Goal: Task Accomplishment & Management: Use online tool/utility

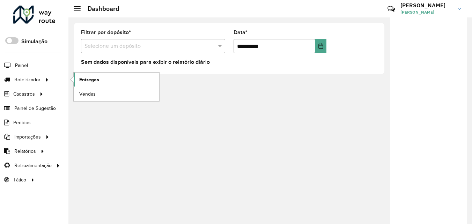
click at [100, 82] on link "Entregas" at bounding box center [117, 80] width 86 height 14
click at [159, 145] on div "**********" at bounding box center [270, 120] width 404 height 207
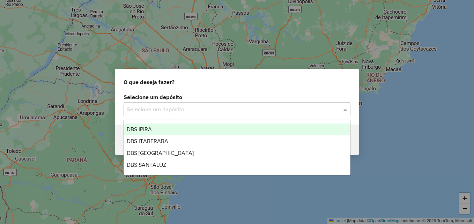
click at [349, 109] on span at bounding box center [346, 109] width 9 height 8
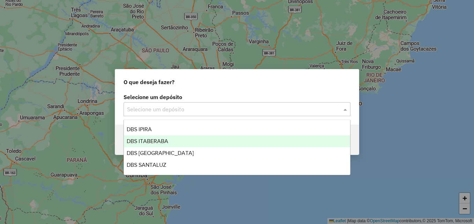
click at [269, 140] on div "DBS ITABERABA" at bounding box center [237, 141] width 226 height 12
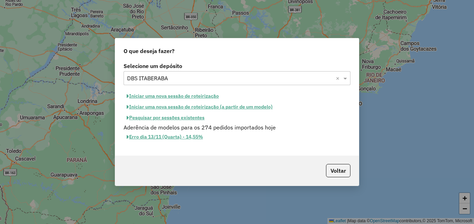
click at [201, 95] on button "Iniciar uma nova sessão de roteirização" at bounding box center [173, 96] width 98 height 11
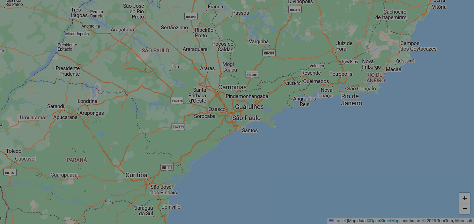
select select "*"
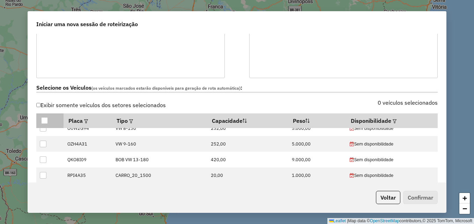
scroll to position [35, 0]
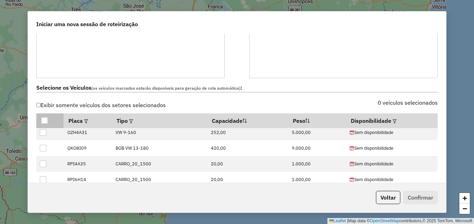
click at [43, 121] on div at bounding box center [44, 120] width 7 height 7
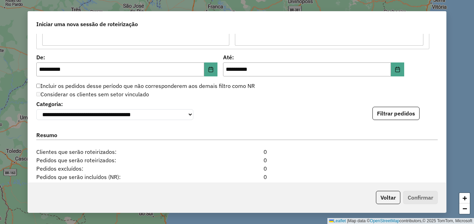
scroll to position [663, 0]
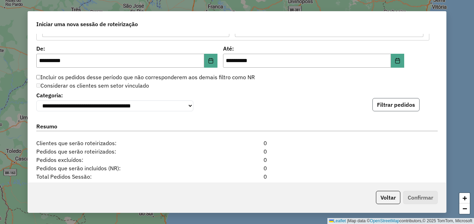
click at [395, 108] on button "Filtrar pedidos" at bounding box center [395, 104] width 47 height 13
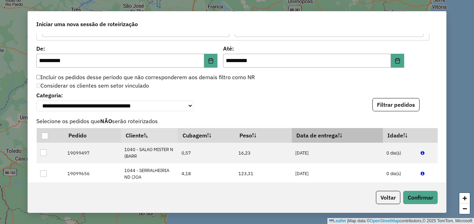
click at [295, 130] on th "Data de entrega" at bounding box center [337, 135] width 91 height 15
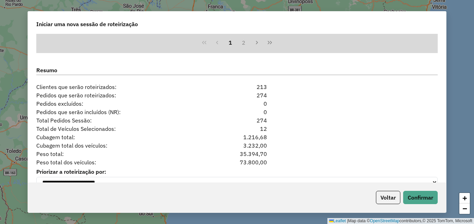
scroll to position [873, 0]
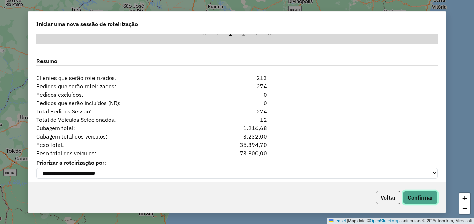
click at [419, 198] on button "Confirmar" at bounding box center [420, 197] width 35 height 13
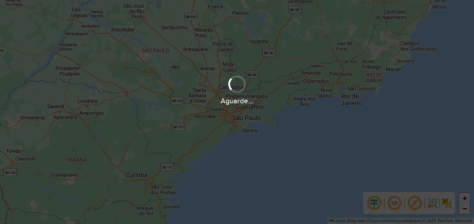
click at [273, 149] on div "Aguarde..." at bounding box center [237, 112] width 474 height 224
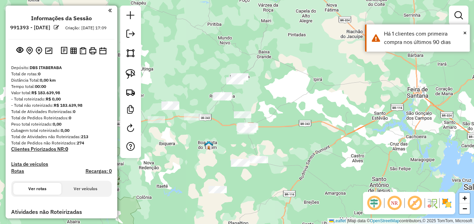
drag, startPoint x: 268, startPoint y: 180, endPoint x: 328, endPoint y: 153, distance: 65.8
click at [327, 153] on div "Janela de atendimento Grade de atendimento Capacidade Transportadoras Veículos …" at bounding box center [237, 112] width 474 height 224
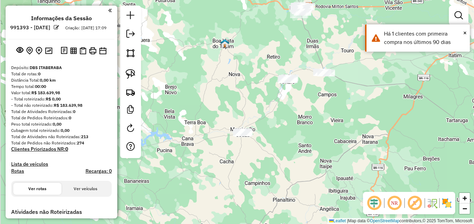
drag, startPoint x: 287, startPoint y: 181, endPoint x: 292, endPoint y: 158, distance: 23.8
click at [292, 158] on div "Janela de atendimento Grade de atendimento Capacidade Transportadoras Veículos …" at bounding box center [237, 112] width 474 height 224
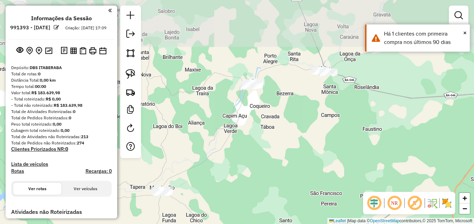
drag, startPoint x: 290, startPoint y: 120, endPoint x: 257, endPoint y: 205, distance: 91.4
click at [255, 210] on div "Janela de atendimento Grade de atendimento Capacidade Transportadoras Veículos …" at bounding box center [237, 112] width 474 height 224
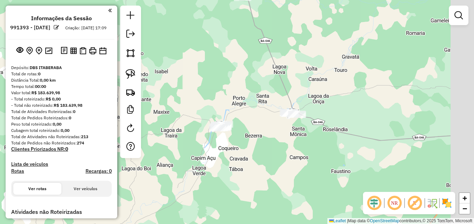
drag, startPoint x: 309, startPoint y: 156, endPoint x: 287, endPoint y: 184, distance: 34.8
click at [287, 184] on div "Janela de atendimento Grade de atendimento Capacidade Transportadoras Veículos …" at bounding box center [237, 112] width 474 height 224
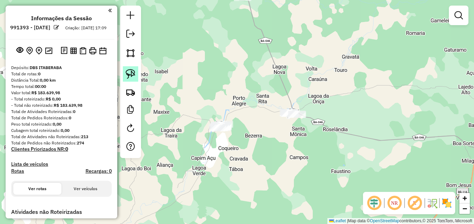
click at [127, 70] on img at bounding box center [131, 74] width 10 height 10
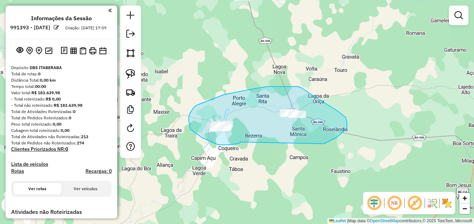
drag, startPoint x: 240, startPoint y: 142, endPoint x: 306, endPoint y: 148, distance: 66.6
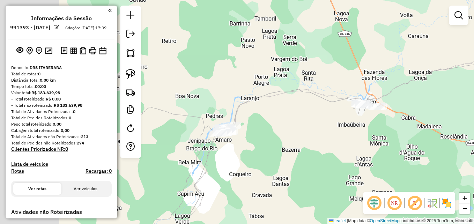
drag, startPoint x: 264, startPoint y: 135, endPoint x: 265, endPoint y: 144, distance: 9.1
click at [335, 156] on div "Janela de atendimento Grade de atendimento Capacidade Transportadoras Veículos …" at bounding box center [237, 112] width 474 height 224
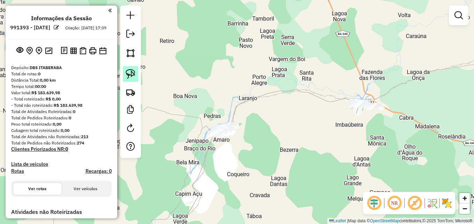
click at [127, 73] on img at bounding box center [131, 74] width 10 height 10
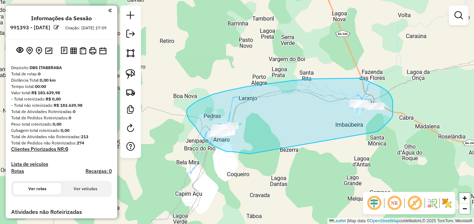
drag, startPoint x: 250, startPoint y: 154, endPoint x: 378, endPoint y: 132, distance: 130.0
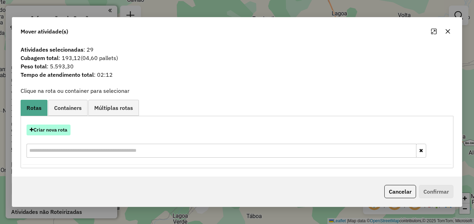
click at [53, 130] on button "Criar nova rota" at bounding box center [49, 130] width 44 height 11
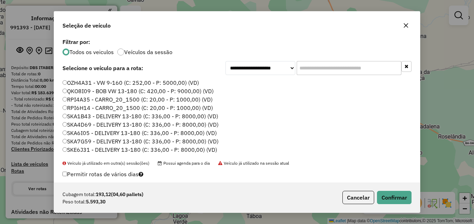
scroll to position [24, 0]
click at [384, 195] on button "Confirmar" at bounding box center [394, 197] width 35 height 13
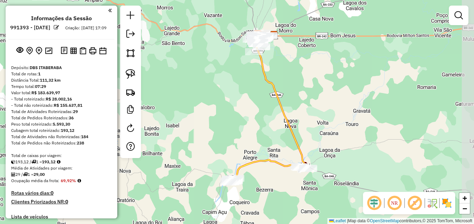
drag, startPoint x: 284, startPoint y: 87, endPoint x: 263, endPoint y: 185, distance: 100.0
click at [263, 185] on div "Janela de atendimento Grade de atendimento Capacidade Transportadoras Veículos …" at bounding box center [237, 112] width 474 height 224
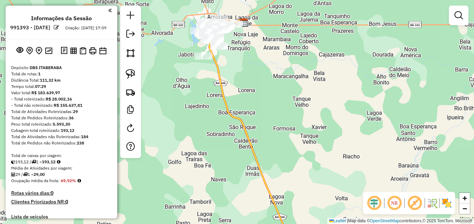
drag, startPoint x: 282, startPoint y: 91, endPoint x: 286, endPoint y: 150, distance: 59.5
click at [286, 150] on div "Janela de atendimento Grade de atendimento Capacidade Transportadoras Veículos …" at bounding box center [237, 112] width 474 height 224
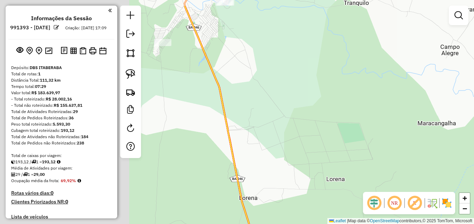
drag, startPoint x: 224, startPoint y: 112, endPoint x: 416, endPoint y: 141, distance: 194.8
click at [416, 141] on div "Janela de atendimento Grade de atendimento Capacidade Transportadoras Veículos …" at bounding box center [237, 112] width 474 height 224
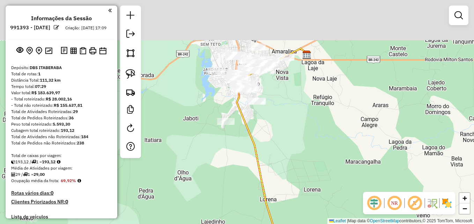
drag, startPoint x: 267, startPoint y: 83, endPoint x: 270, endPoint y: 134, distance: 51.7
click at [270, 134] on div "Janela de atendimento Grade de atendimento Capacidade Transportadoras Veículos …" at bounding box center [237, 112] width 474 height 224
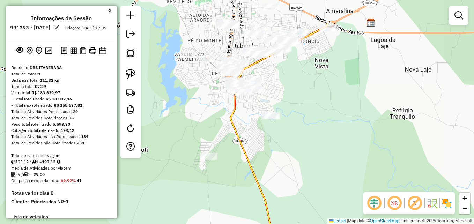
drag, startPoint x: 257, startPoint y: 105, endPoint x: 285, endPoint y: 154, distance: 56.6
click at [285, 154] on div "Janela de atendimento Grade de atendimento Capacidade Transportadoras Veículos …" at bounding box center [237, 112] width 474 height 224
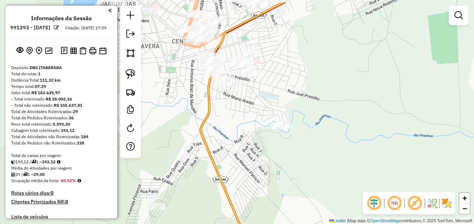
drag, startPoint x: 273, startPoint y: 150, endPoint x: 286, endPoint y: 175, distance: 28.1
click at [286, 175] on div "Janela de atendimento Grade de atendimento Capacidade Transportadoras Veículos …" at bounding box center [237, 112] width 474 height 224
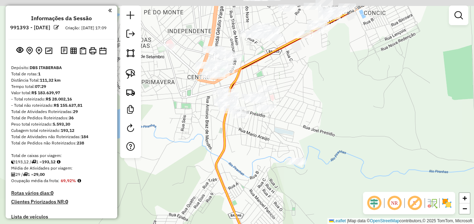
drag, startPoint x: 239, startPoint y: 131, endPoint x: 258, endPoint y: 175, distance: 47.3
click at [257, 175] on div "Janela de atendimento Grade de atendimento Capacidade Transportadoras Veículos …" at bounding box center [237, 112] width 474 height 224
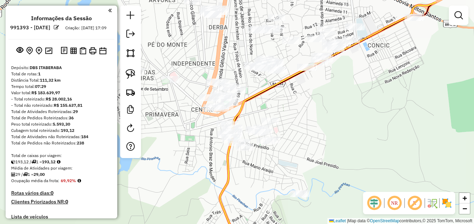
drag, startPoint x: 265, startPoint y: 150, endPoint x: 267, endPoint y: 172, distance: 22.1
click at [267, 172] on div "Janela de atendimento Grade de atendimento Capacidade Transportadoras Veículos …" at bounding box center [237, 112] width 474 height 224
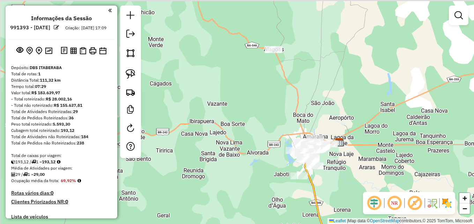
drag, startPoint x: 256, startPoint y: 134, endPoint x: 257, endPoint y: 186, distance: 52.7
click at [257, 186] on div "Janela de atendimento Grade de atendimento Capacidade Transportadoras Veículos …" at bounding box center [237, 112] width 474 height 224
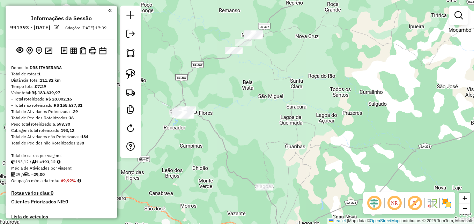
drag, startPoint x: 305, startPoint y: 106, endPoint x: 301, endPoint y: 185, distance: 78.3
click at [301, 185] on div "Janela de atendimento Grade de atendimento Capacidade Transportadoras Veículos …" at bounding box center [237, 112] width 474 height 224
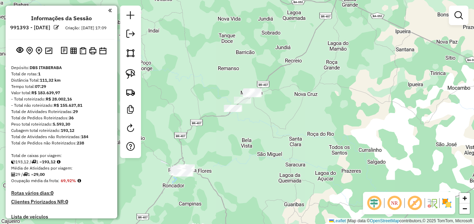
drag, startPoint x: 263, startPoint y: 115, endPoint x: 267, endPoint y: 154, distance: 39.0
click at [265, 155] on div "Janela de atendimento Grade de atendimento Capacidade Transportadoras Veículos …" at bounding box center [237, 112] width 474 height 224
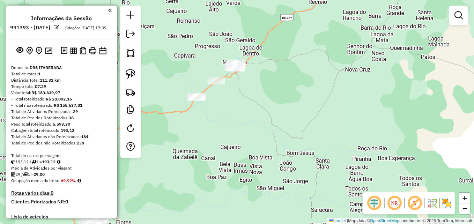
drag, startPoint x: 254, startPoint y: 125, endPoint x: 251, endPoint y: 164, distance: 39.5
click at [251, 164] on div "Janela de atendimento Grade de atendimento Capacidade Transportadoras Veículos …" at bounding box center [237, 112] width 474 height 224
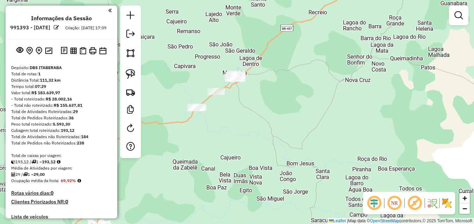
drag, startPoint x: 131, startPoint y: 73, endPoint x: 200, endPoint y: 116, distance: 81.8
click at [130, 74] on img at bounding box center [131, 74] width 10 height 10
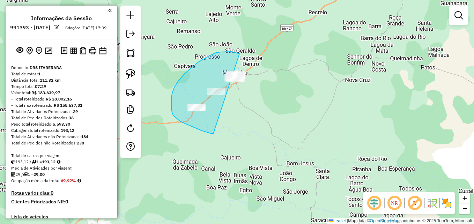
drag, startPoint x: 213, startPoint y: 134, endPoint x: 263, endPoint y: 100, distance: 60.0
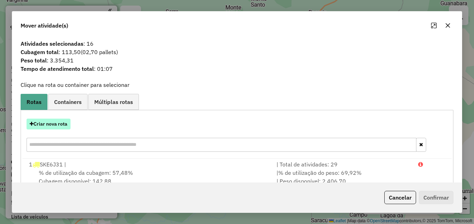
click at [55, 127] on button "Criar nova rota" at bounding box center [49, 124] width 44 height 11
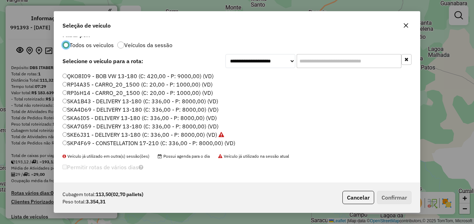
scroll to position [9, 0]
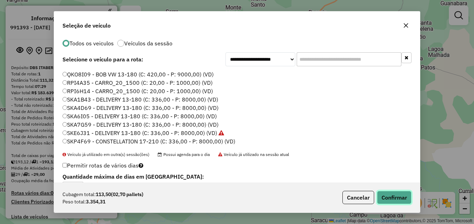
click at [394, 200] on button "Confirmar" at bounding box center [394, 197] width 35 height 13
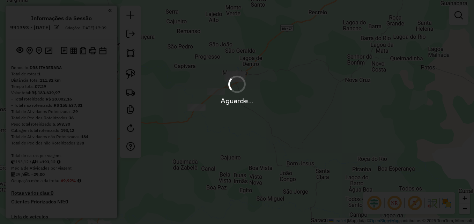
scroll to position [0, 0]
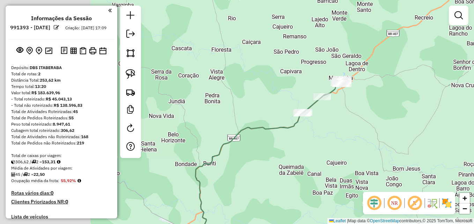
drag, startPoint x: 195, startPoint y: 156, endPoint x: 305, endPoint y: 162, distance: 109.7
click at [305, 162] on div "Janela de atendimento Grade de atendimento Capacidade Transportadoras Veículos …" at bounding box center [237, 112] width 474 height 224
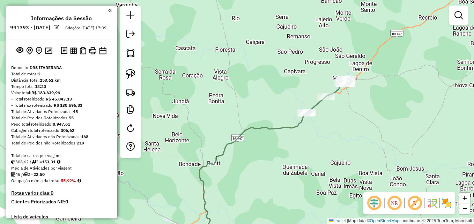
click at [241, 138] on icon at bounding box center [252, 180] width 107 height 134
select select "**********"
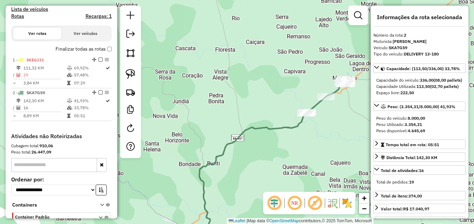
scroll to position [254, 0]
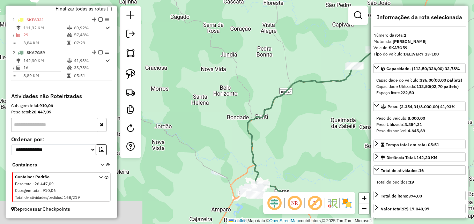
drag, startPoint x: 241, startPoint y: 153, endPoint x: 291, endPoint y: 81, distance: 88.3
click at [291, 82] on div "Janela de atendimento Grade de atendimento Capacidade Transportadoras Veículos …" at bounding box center [237, 112] width 474 height 224
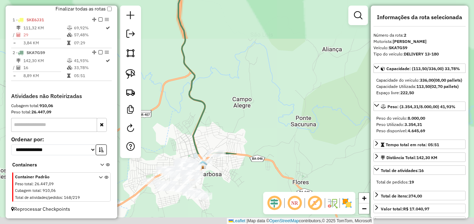
drag, startPoint x: 246, startPoint y: 161, endPoint x: 229, endPoint y: 67, distance: 95.0
click at [229, 67] on div "Janela de atendimento Grade de atendimento Capacidade Transportadoras Veículos …" at bounding box center [237, 112] width 474 height 224
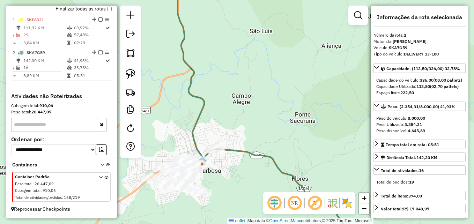
drag, startPoint x: 229, startPoint y: 118, endPoint x: 229, endPoint y: 80, distance: 38.1
click at [229, 80] on div "Janela de atendimento Grade de atendimento Capacidade Transportadoras Veículos …" at bounding box center [237, 112] width 474 height 224
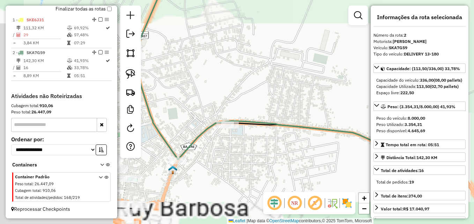
drag, startPoint x: 203, startPoint y: 90, endPoint x: 251, endPoint y: 0, distance: 102.1
click at [251, 0] on div "Janela de atendimento Grade de atendimento Capacidade Transportadoras Veículos …" at bounding box center [237, 112] width 474 height 224
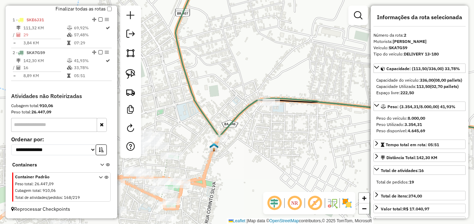
drag, startPoint x: 235, startPoint y: 130, endPoint x: 296, endPoint y: 121, distance: 62.0
click at [296, 121] on div "Janela de atendimento Grade de atendimento Capacidade Transportadoras Veículos …" at bounding box center [237, 112] width 474 height 224
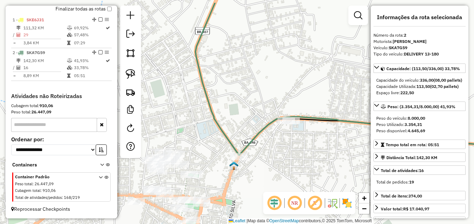
drag, startPoint x: 236, startPoint y: 62, endPoint x: 236, endPoint y: 124, distance: 61.8
click at [236, 124] on div "Janela de atendimento Grade de atendimento Capacidade Transportadoras Veículos …" at bounding box center [237, 112] width 474 height 224
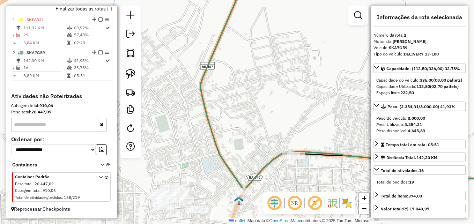
drag, startPoint x: 237, startPoint y: 128, endPoint x: 281, endPoint y: 27, distance: 110.4
click at [281, 27] on div "Janela de atendimento Grade de atendimento Capacidade Transportadoras Veículos …" at bounding box center [237, 112] width 474 height 224
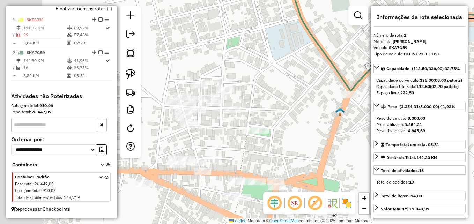
drag, startPoint x: 232, startPoint y: 107, endPoint x: 289, endPoint y: 110, distance: 57.0
click at [289, 110] on div "Janela de atendimento Grade de atendimento Capacidade Transportadoras Veículos …" at bounding box center [237, 112] width 474 height 224
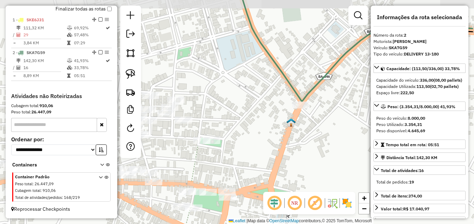
drag, startPoint x: 282, startPoint y: 101, endPoint x: 237, endPoint y: 111, distance: 46.4
click at [237, 111] on div "Janela de atendimento Grade de atendimento Capacidade Transportadoras Veículos …" at bounding box center [237, 112] width 474 height 224
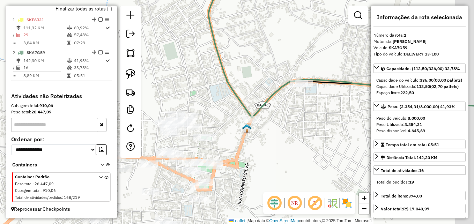
drag, startPoint x: 301, startPoint y: 126, endPoint x: 278, endPoint y: 139, distance: 26.2
click at [278, 139] on div "Janela de atendimento Grade de atendimento Capacidade Transportadoras Veículos …" at bounding box center [237, 112] width 474 height 224
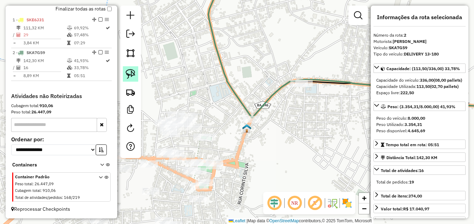
click at [134, 79] on link at bounding box center [130, 73] width 15 height 15
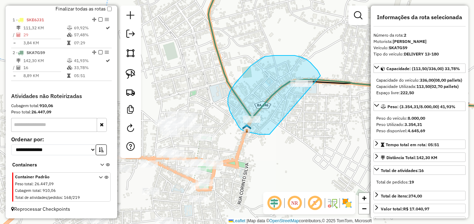
drag, startPoint x: 269, startPoint y: 134, endPoint x: 323, endPoint y: 104, distance: 61.1
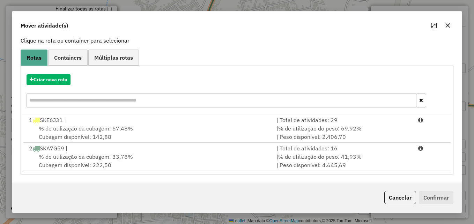
scroll to position [45, 0]
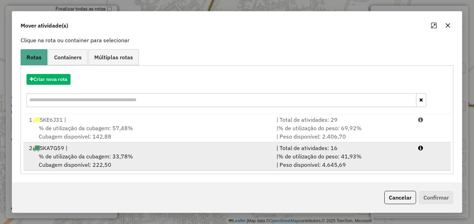
click at [148, 154] on div "% de utilização da cubagem: 33,78% Cubagem disponível: 222,50" at bounding box center [148, 160] width 247 height 17
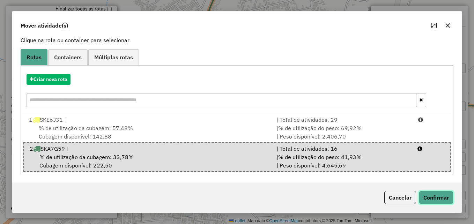
click at [426, 195] on button "Confirmar" at bounding box center [436, 197] width 35 height 13
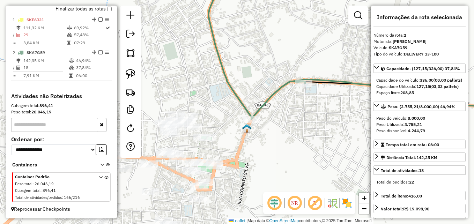
scroll to position [0, 0]
drag, startPoint x: 258, startPoint y: 157, endPoint x: 262, endPoint y: 144, distance: 13.4
click at [260, 156] on div "Janela de atendimento Grade de atendimento Capacidade Transportadoras Veículos …" at bounding box center [237, 112] width 474 height 224
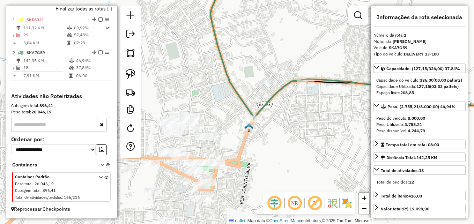
click at [266, 97] on div "Janela de atendimento Grade de atendimento Capacidade Transportadoras Veículos …" at bounding box center [237, 112] width 474 height 224
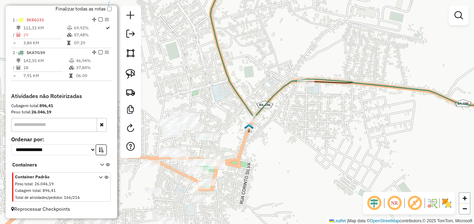
click at [269, 104] on icon at bounding box center [258, 48] width 97 height 141
select select "**********"
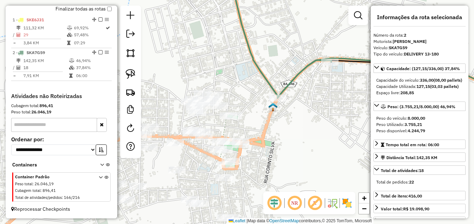
drag, startPoint x: 256, startPoint y: 162, endPoint x: 342, endPoint y: 103, distance: 104.6
click at [342, 103] on div "Janela de atendimento Grade de atendimento Capacidade Transportadoras Veículos …" at bounding box center [237, 112] width 474 height 224
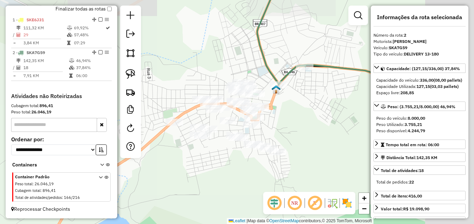
drag, startPoint x: 340, startPoint y: 128, endPoint x: 278, endPoint y: 131, distance: 62.6
click at [278, 131] on div "Janela de atendimento Grade de atendimento Capacidade Transportadoras Veículos …" at bounding box center [237, 112] width 474 height 224
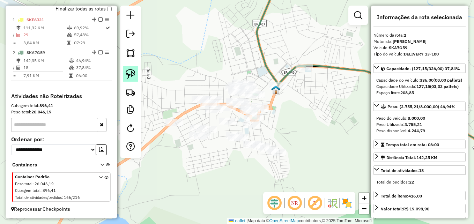
click at [135, 72] on link at bounding box center [130, 73] width 15 height 15
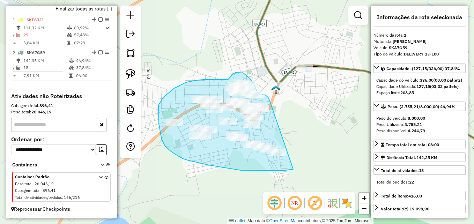
drag, startPoint x: 293, startPoint y: 169, endPoint x: 269, endPoint y: 100, distance: 73.1
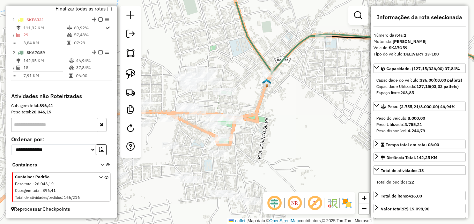
drag, startPoint x: 279, startPoint y: 113, endPoint x: 285, endPoint y: 157, distance: 44.1
click at [285, 157] on div "Janela de atendimento Grade de atendimento Capacidade Transportadoras Veículos …" at bounding box center [237, 112] width 474 height 224
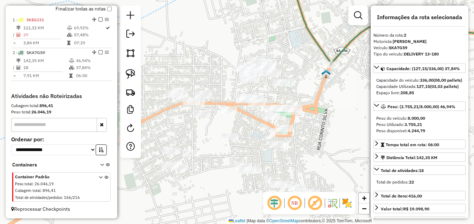
drag, startPoint x: 271, startPoint y: 157, endPoint x: 328, endPoint y: 128, distance: 64.2
click at [328, 128] on div "Janela de atendimento Grade de atendimento Capacidade Transportadoras Veículos …" at bounding box center [237, 112] width 474 height 224
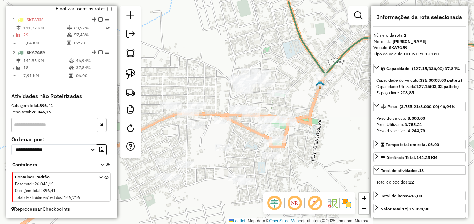
drag, startPoint x: 320, startPoint y: 82, endPoint x: 316, endPoint y: 107, distance: 24.9
click at [316, 107] on div "Janela de atendimento Grade de atendimento Capacidade Transportadoras Veículos …" at bounding box center [237, 112] width 474 height 224
click at [318, 89] on img at bounding box center [320, 86] width 9 height 9
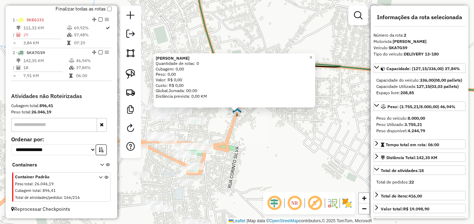
click at [290, 136] on div "[PERSON_NAME] Quantidade de rotas: 0 Cubagem: 0,00 Peso: 0,00 Valor: R$ 0,00 Cu…" at bounding box center [237, 112] width 474 height 224
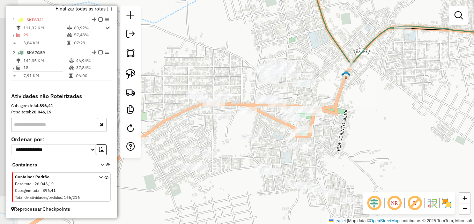
drag, startPoint x: 256, startPoint y: 145, endPoint x: 365, endPoint y: 108, distance: 115.0
click at [365, 108] on div "Janela de atendimento Grade de atendimento Capacidade Transportadoras Veículos …" at bounding box center [237, 112] width 474 height 224
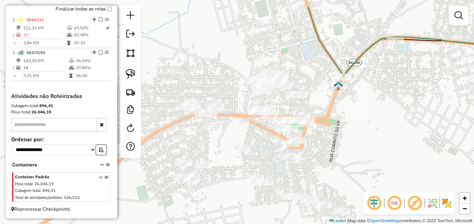
drag, startPoint x: 365, startPoint y: 126, endPoint x: 357, endPoint y: 156, distance: 30.8
click at [357, 156] on div "Janela de atendimento Grade de atendimento Capacidade Transportadoras Veículos …" at bounding box center [237, 112] width 474 height 224
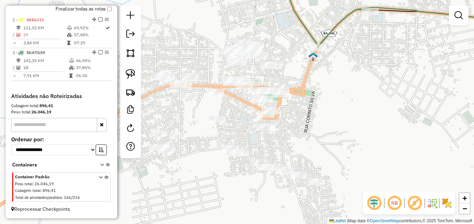
drag, startPoint x: 350, startPoint y: 140, endPoint x: 325, endPoint y: 110, distance: 38.9
click at [325, 110] on div "Janela de atendimento Grade de atendimento Capacidade Transportadoras Veículos …" at bounding box center [237, 112] width 474 height 224
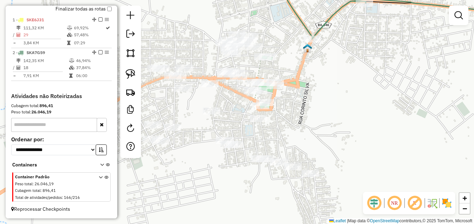
drag, startPoint x: 319, startPoint y: 148, endPoint x: 313, endPoint y: 139, distance: 10.1
click at [313, 139] on div "Janela de atendimento Grade de atendimento Capacidade Transportadoras Veículos …" at bounding box center [237, 112] width 474 height 224
click at [130, 75] on img at bounding box center [131, 74] width 10 height 10
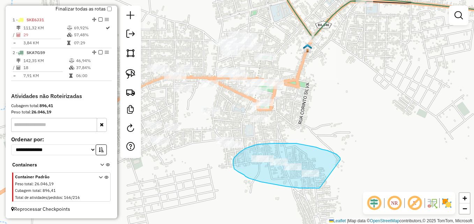
drag, startPoint x: 320, startPoint y: 187, endPoint x: 340, endPoint y: 160, distance: 33.9
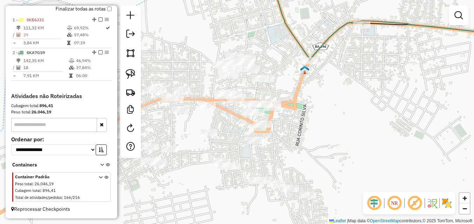
drag, startPoint x: 356, startPoint y: 96, endPoint x: 353, endPoint y: 117, distance: 21.8
click at [353, 117] on div "Janela de atendimento Grade de atendimento Capacidade Transportadoras Veículos …" at bounding box center [237, 112] width 474 height 224
click at [331, 33] on icon at bounding box center [317, 19] width 92 height 83
select select "**********"
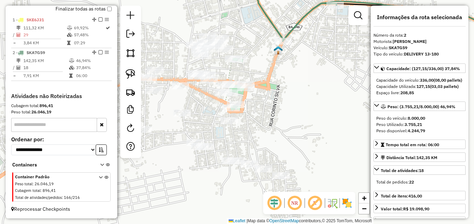
drag, startPoint x: 331, startPoint y: 137, endPoint x: 306, endPoint y: 121, distance: 29.7
click at [306, 121] on div "Janela de atendimento Grade de atendimento Capacidade Transportadoras Veículos …" at bounding box center [237, 112] width 474 height 224
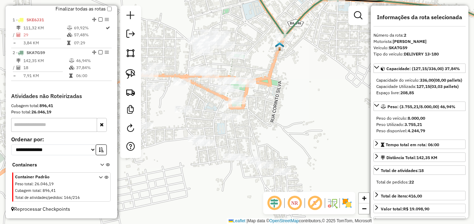
drag, startPoint x: 306, startPoint y: 132, endPoint x: 307, endPoint y: 128, distance: 4.1
click at [307, 128] on div "Janela de atendimento Grade de atendimento Capacidade Transportadoras Veículos …" at bounding box center [237, 112] width 474 height 224
drag, startPoint x: 133, startPoint y: 75, endPoint x: 241, endPoint y: 162, distance: 138.5
click at [133, 75] on img at bounding box center [131, 74] width 10 height 10
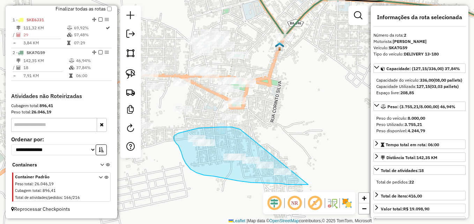
drag, startPoint x: 308, startPoint y: 185, endPoint x: 285, endPoint y: 149, distance: 42.3
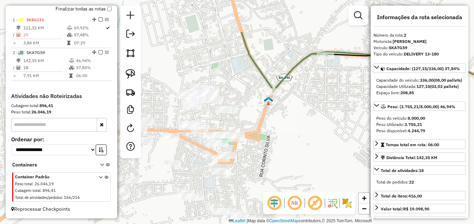
drag, startPoint x: 291, startPoint y: 146, endPoint x: 258, endPoint y: 207, distance: 69.3
click at [261, 224] on html "Aguarde... Pop-up bloqueado! Seu navegador bloqueou automáticamente a abertura …" at bounding box center [237, 112] width 474 height 224
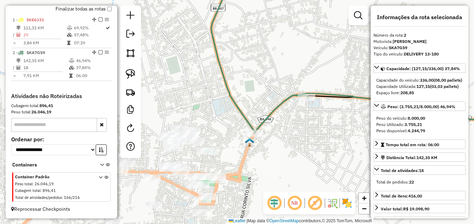
click at [281, 108] on icon at bounding box center [259, 56] width 97 height 156
click at [278, 104] on icon at bounding box center [259, 56] width 97 height 156
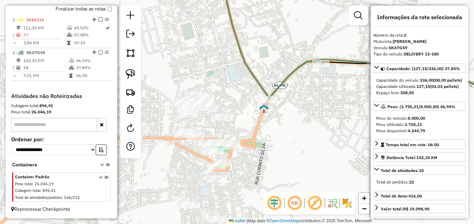
drag, startPoint x: 277, startPoint y: 167, endPoint x: 291, endPoint y: 138, distance: 32.6
click at [291, 138] on div "Janela de atendimento Grade de atendimento Capacidade Transportadoras Veículos …" at bounding box center [237, 112] width 474 height 224
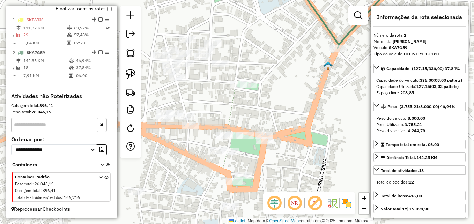
drag, startPoint x: 245, startPoint y: 147, endPoint x: 283, endPoint y: 140, distance: 37.9
click at [316, 146] on div "Janela de atendimento Grade de atendimento Capacidade Transportadoras Veículos …" at bounding box center [237, 112] width 474 height 224
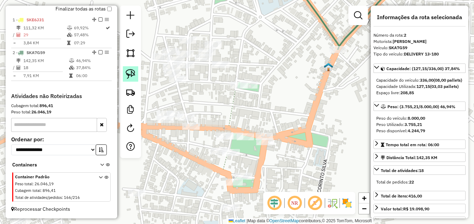
click at [132, 71] on img at bounding box center [131, 74] width 10 height 10
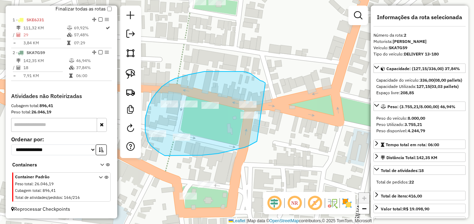
drag, startPoint x: 257, startPoint y: 141, endPoint x: 275, endPoint y: 89, distance: 55.6
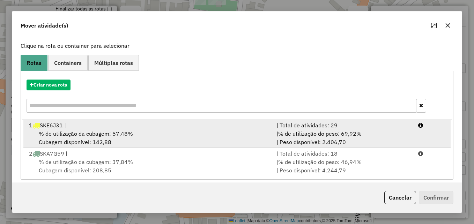
scroll to position [45, 0]
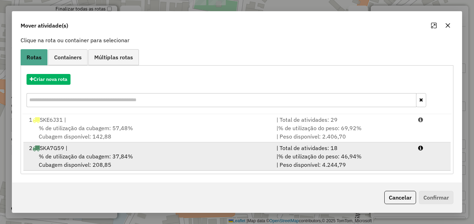
click at [213, 157] on div "% de utilização da cubagem: 37,84% Cubagem disponível: 208,85" at bounding box center [148, 160] width 247 height 17
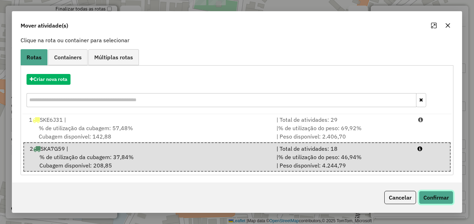
click at [441, 200] on button "Confirmar" at bounding box center [436, 197] width 35 height 13
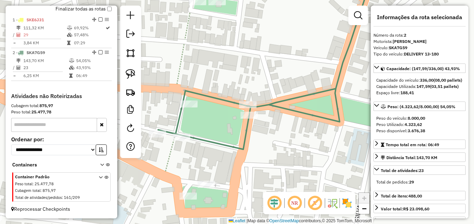
scroll to position [0, 0]
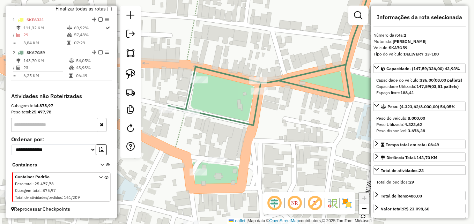
drag, startPoint x: 246, startPoint y: 156, endPoint x: 254, endPoint y: 132, distance: 25.3
click at [254, 132] on div "Janela de atendimento Grade de atendimento Capacidade Transportadoras Veículos …" at bounding box center [237, 112] width 474 height 224
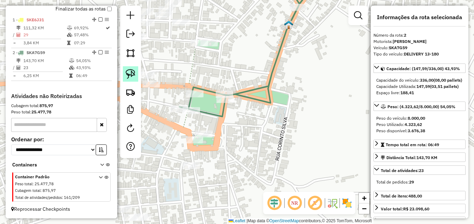
click at [130, 72] on img at bounding box center [131, 74] width 10 height 10
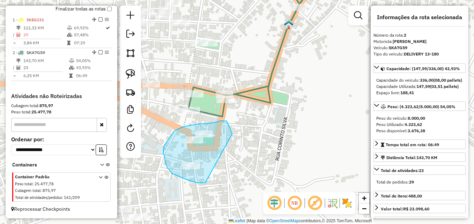
drag, startPoint x: 201, startPoint y: 183, endPoint x: 232, endPoint y: 134, distance: 58.1
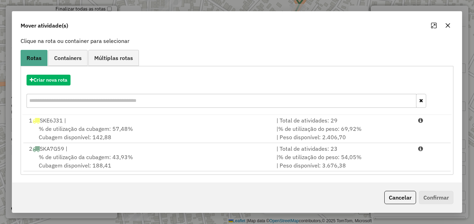
scroll to position [45, 0]
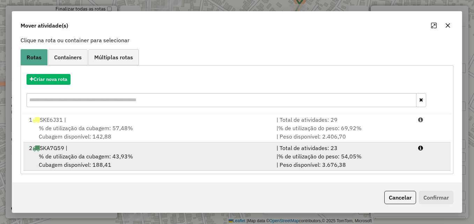
click at [124, 156] on span "% de utilização da cubagem: 43,93%" at bounding box center [86, 156] width 94 height 7
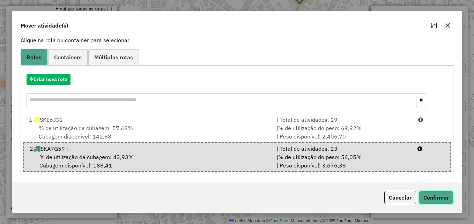
click at [428, 195] on button "Confirmar" at bounding box center [436, 197] width 35 height 13
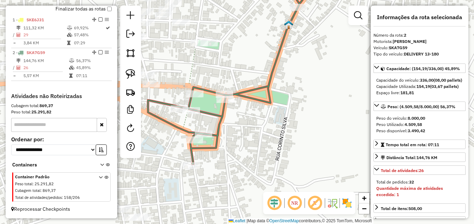
scroll to position [0, 0]
click at [221, 119] on icon at bounding box center [235, 71] width 175 height 186
click at [247, 138] on div "Janela de atendimento Grade de atendimento Capacidade Transportadoras Veículos …" at bounding box center [237, 112] width 474 height 224
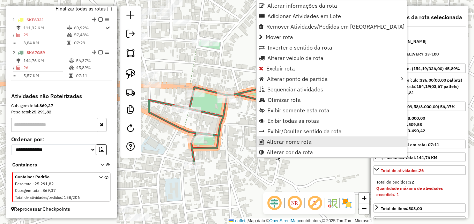
click at [289, 146] on link "Alterar nome rota" at bounding box center [332, 141] width 150 height 10
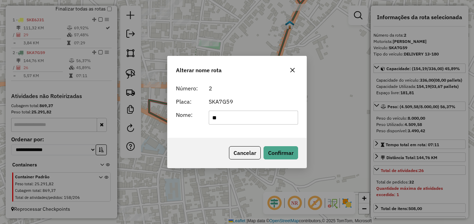
type input "*"
type input "**********"
click at [275, 149] on button "Confirmar" at bounding box center [281, 152] width 35 height 13
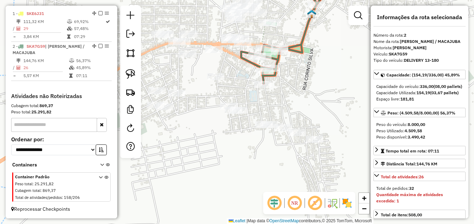
drag, startPoint x: 215, startPoint y: 163, endPoint x: 253, endPoint y: 88, distance: 83.5
click at [253, 88] on div "Rota 2 - Placa SKA7G59 1132 - (Barbearia WS/CNPJ ) Janela de atendimento Grade …" at bounding box center [237, 112] width 474 height 224
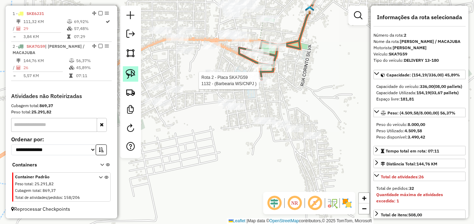
click at [124, 71] on link at bounding box center [130, 73] width 15 height 15
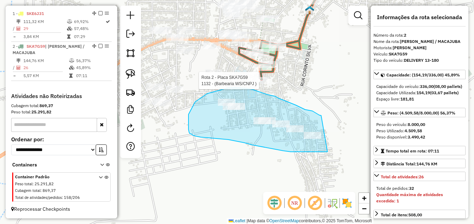
drag, startPoint x: 327, startPoint y: 152, endPoint x: 321, endPoint y: 116, distance: 36.8
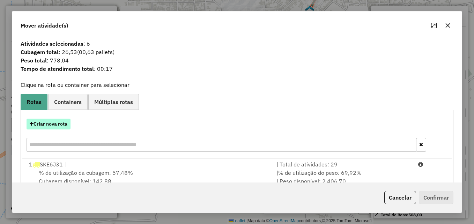
click at [56, 125] on button "Criar nova rota" at bounding box center [49, 124] width 44 height 11
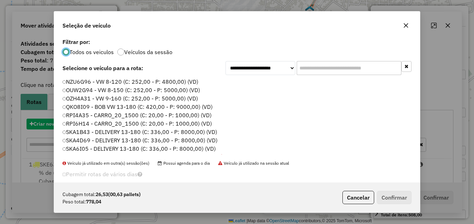
scroll to position [4, 2]
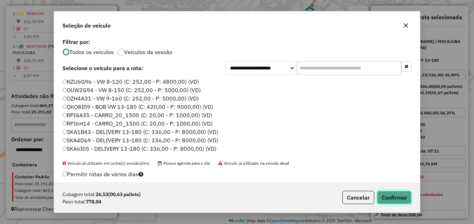
click at [402, 198] on button "Confirmar" at bounding box center [394, 197] width 35 height 13
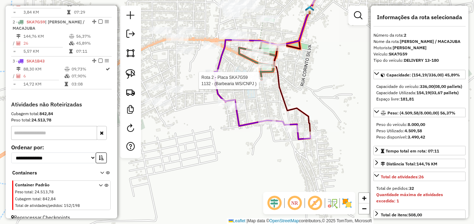
scroll to position [297, 0]
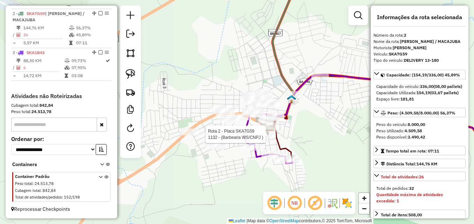
drag, startPoint x: 224, startPoint y: 152, endPoint x: 233, endPoint y: 178, distance: 27.6
click at [233, 178] on div "Rota 2 - Placa SKA7G59 1132 - (Barbearia WS/CNPJ ) Janela de atendimento Grade …" at bounding box center [237, 112] width 474 height 224
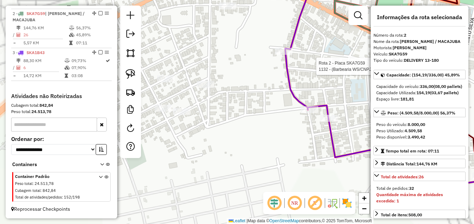
drag, startPoint x: 258, startPoint y: 116, endPoint x: 250, endPoint y: 191, distance: 75.1
click at [250, 191] on div "Rota 2 - Placa SKA7G59 1132 - (Barbearia WS/CNPJ ) Janela de atendimento Grade …" at bounding box center [237, 112] width 474 height 224
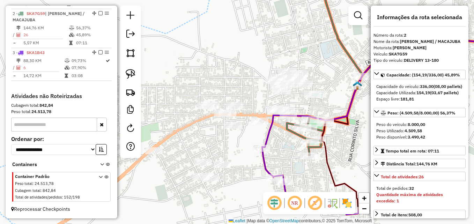
drag, startPoint x: 303, startPoint y: 163, endPoint x: 298, endPoint y: 166, distance: 5.3
click at [298, 166] on div "Janela de atendimento Grade de atendimento Capacidade Transportadoras Veículos …" at bounding box center [237, 112] width 474 height 224
click at [132, 75] on img at bounding box center [131, 74] width 10 height 10
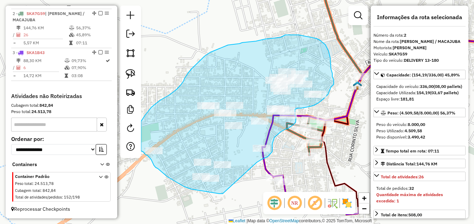
drag, startPoint x: 223, startPoint y: 194, endPoint x: 256, endPoint y: 163, distance: 44.9
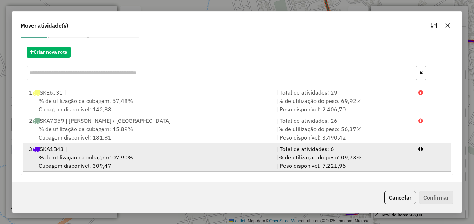
scroll to position [73, 0]
drag, startPoint x: 136, startPoint y: 148, endPoint x: 140, endPoint y: 148, distance: 3.8
click at [136, 148] on div "3 SKA1B43 |" at bounding box center [148, 148] width 247 height 8
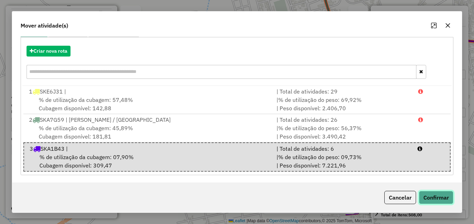
click at [431, 200] on button "Confirmar" at bounding box center [436, 197] width 35 height 13
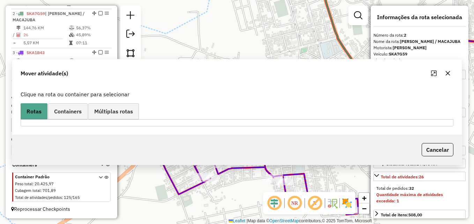
scroll to position [293, 0]
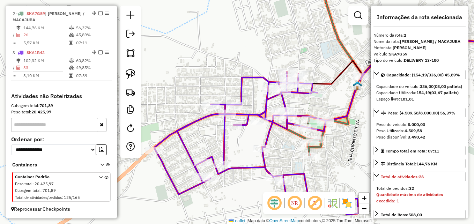
click at [198, 121] on icon at bounding box center [256, 143] width 204 height 143
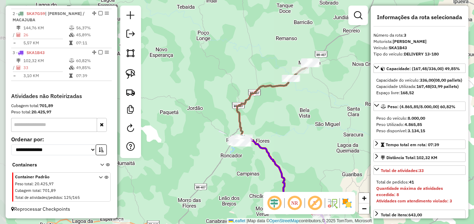
drag, startPoint x: 195, startPoint y: 178, endPoint x: 241, endPoint y: 159, distance: 49.7
click at [241, 159] on div "Janela de atendimento Grade de atendimento Capacidade Transportadoras Veículos …" at bounding box center [237, 112] width 474 height 224
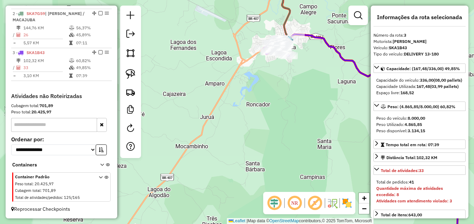
drag, startPoint x: 242, startPoint y: 110, endPoint x: 246, endPoint y: 161, distance: 50.4
click at [246, 161] on div "Janela de atendimento Grade de atendimento Capacidade Transportadoras Veículos …" at bounding box center [237, 112] width 474 height 224
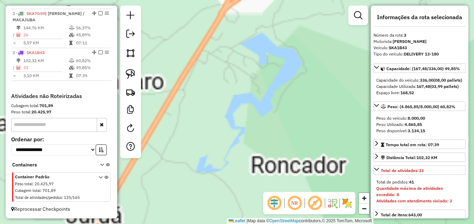
drag, startPoint x: 290, startPoint y: 93, endPoint x: 208, endPoint y: 203, distance: 137.9
click at [208, 203] on div "Janela de atendimento Grade de atendimento Capacidade Transportadoras Veículos …" at bounding box center [237, 112] width 474 height 224
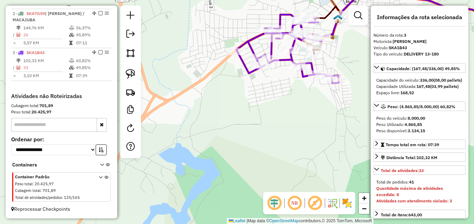
drag, startPoint x: 302, startPoint y: 101, endPoint x: 265, endPoint y: 158, distance: 67.2
click at [265, 158] on div "Janela de atendimento Grade de atendimento Capacidade Transportadoras Veículos …" at bounding box center [237, 112] width 474 height 224
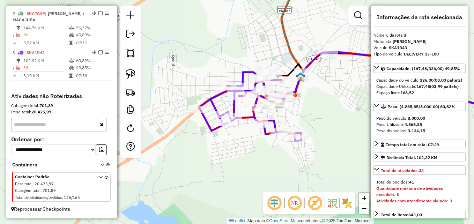
click at [216, 96] on icon at bounding box center [250, 105] width 102 height 71
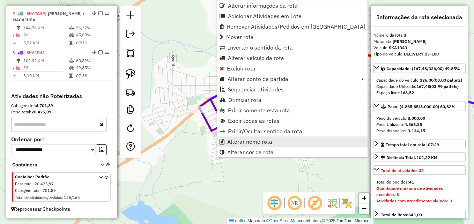
click at [244, 139] on span "Alterar nome rota" at bounding box center [249, 142] width 45 height 6
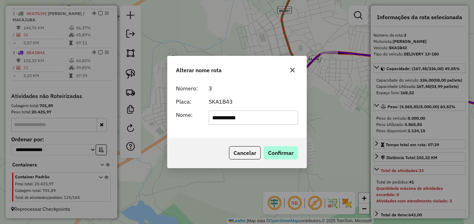
type input "**********"
click at [281, 158] on button "Confirmar" at bounding box center [281, 152] width 35 height 13
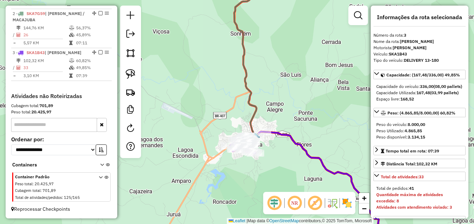
click at [220, 170] on div "Janela de atendimento Grade de atendimento Capacidade Transportadoras Veículos …" at bounding box center [237, 112] width 474 height 224
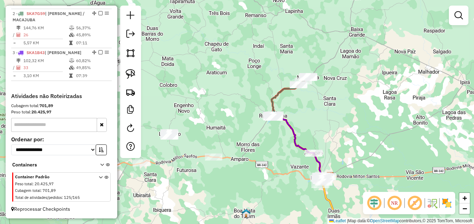
drag, startPoint x: 320, startPoint y: 162, endPoint x: 316, endPoint y: 137, distance: 25.8
click at [332, 124] on div "Janela de atendimento Grade de atendimento Capacidade Transportadoras Veículos …" at bounding box center [237, 112] width 474 height 224
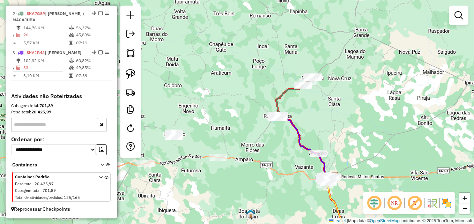
drag, startPoint x: 259, startPoint y: 180, endPoint x: 288, endPoint y: 190, distance: 29.8
click at [288, 190] on div "Janela de atendimento Grade de atendimento Capacidade Transportadoras Veículos …" at bounding box center [237, 112] width 474 height 224
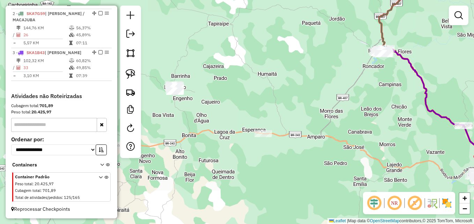
drag, startPoint x: 236, startPoint y: 190, endPoint x: 327, endPoint y: 177, distance: 92.1
click at [326, 177] on div "Janela de atendimento Grade de atendimento Capacidade Transportadoras Veículos …" at bounding box center [237, 112] width 474 height 224
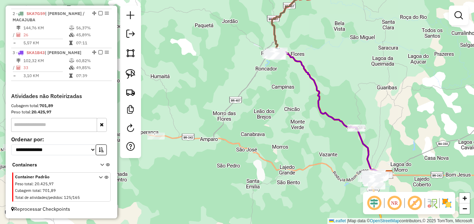
drag, startPoint x: 318, startPoint y: 158, endPoint x: 167, endPoint y: 165, distance: 151.0
click at [166, 166] on div "Janela de atendimento Grade de atendimento Capacidade Transportadoras Veículos …" at bounding box center [237, 112] width 474 height 224
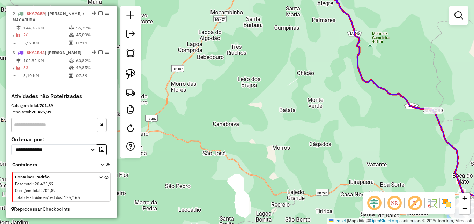
drag, startPoint x: 314, startPoint y: 146, endPoint x: 199, endPoint y: 167, distance: 117.1
click at [199, 171] on div "Janela de atendimento Grade de atendimento Capacidade Transportadoras Veículos …" at bounding box center [237, 112] width 474 height 224
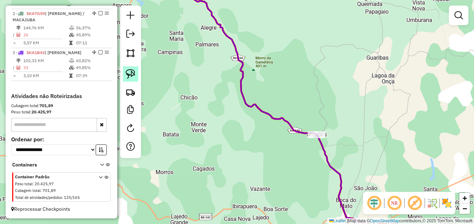
click at [131, 76] on img at bounding box center [131, 74] width 10 height 10
drag, startPoint x: 313, startPoint y: 152, endPoint x: 353, endPoint y: 132, distance: 44.0
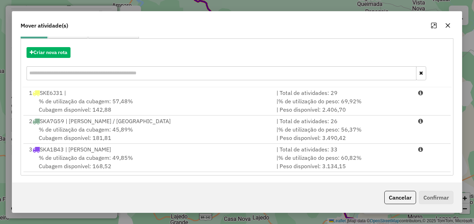
scroll to position [73, 0]
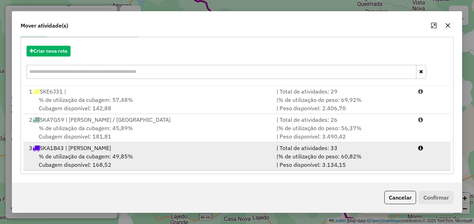
click at [147, 153] on div "% de utilização da cubagem: 49,85% Cubagem disponível: 168,52" at bounding box center [148, 160] width 247 height 17
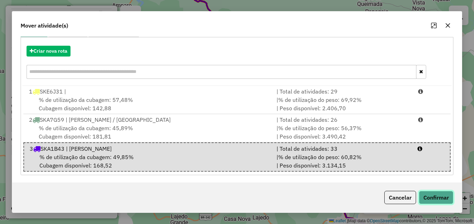
click at [440, 196] on button "Confirmar" at bounding box center [436, 197] width 35 height 13
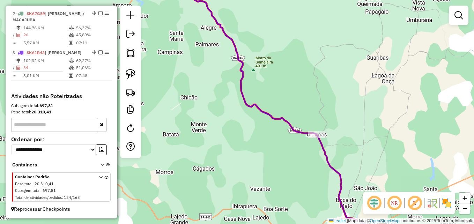
scroll to position [0, 0]
drag, startPoint x: 279, startPoint y: 180, endPoint x: 227, endPoint y: 153, distance: 58.1
click at [232, 158] on div "Janela de atendimento Grade de atendimento Capacidade Transportadoras Veículos …" at bounding box center [237, 112] width 474 height 224
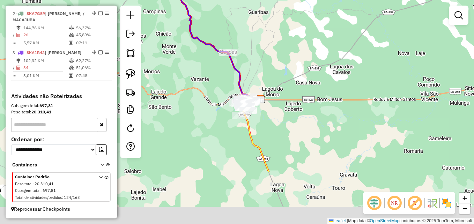
drag, startPoint x: 297, startPoint y: 175, endPoint x: 285, endPoint y: 101, distance: 75.4
click at [283, 91] on div "Janela de atendimento Grade de atendimento Capacidade Transportadoras Veículos …" at bounding box center [237, 112] width 474 height 224
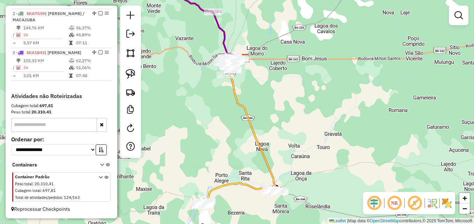
drag, startPoint x: 293, startPoint y: 135, endPoint x: 273, endPoint y: 105, distance: 36.1
click at [273, 105] on div "Janela de atendimento Grade de atendimento Capacidade Transportadoras Veículos …" at bounding box center [237, 112] width 474 height 224
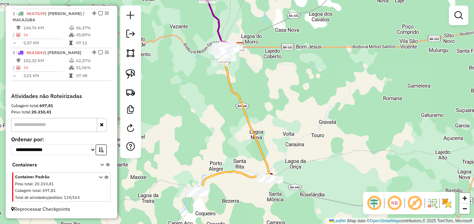
click at [258, 144] on icon at bounding box center [245, 111] width 47 height 133
select select "**********"
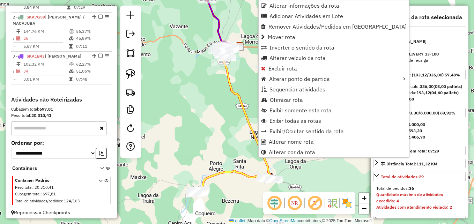
scroll to position [264, 0]
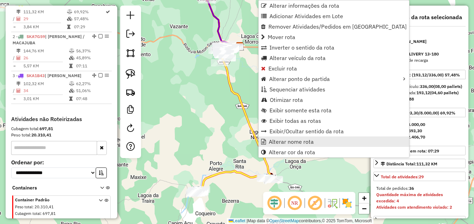
click at [294, 144] on span "Alterar nome rota" at bounding box center [291, 142] width 45 height 6
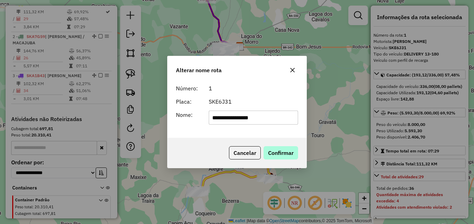
type input "**********"
click at [292, 148] on button "Confirmar" at bounding box center [281, 152] width 35 height 13
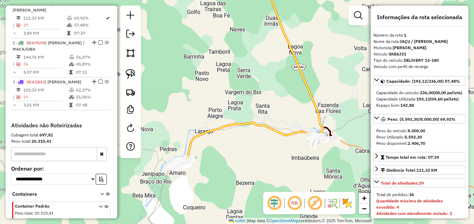
drag, startPoint x: 244, startPoint y: 191, endPoint x: 258, endPoint y: 170, distance: 25.6
click at [258, 170] on div "Janela de atendimento Grade de atendimento Capacidade Transportadoras Veículos …" at bounding box center [237, 112] width 474 height 224
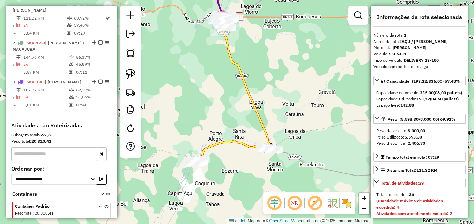
drag, startPoint x: 304, startPoint y: 40, endPoint x: 290, endPoint y: 114, distance: 75.5
click at [291, 114] on div "Janela de atendimento Grade de atendimento Capacidade Transportadoras Veículos …" at bounding box center [237, 112] width 474 height 224
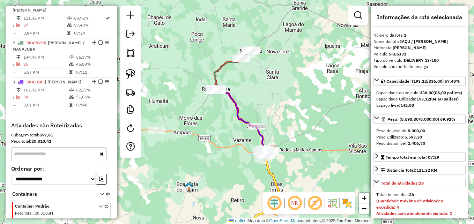
drag, startPoint x: 272, startPoint y: 62, endPoint x: 302, endPoint y: 139, distance: 81.9
click at [302, 139] on div "Janela de atendimento Grade de atendimento Capacidade Transportadoras Veículos …" at bounding box center [237, 112] width 474 height 224
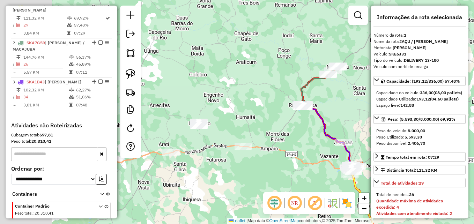
drag, startPoint x: 208, startPoint y: 154, endPoint x: 283, endPoint y: 138, distance: 77.1
click at [283, 138] on div "Janela de atendimento Grade de atendimento Capacidade Transportadoras Veículos …" at bounding box center [237, 112] width 474 height 224
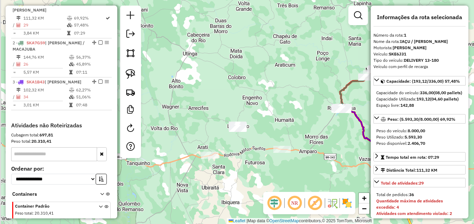
drag, startPoint x: 246, startPoint y: 178, endPoint x: 268, endPoint y: 171, distance: 23.6
click at [281, 182] on div "Janela de atendimento Grade de atendimento Capacidade Transportadoras Veículos …" at bounding box center [237, 112] width 474 height 224
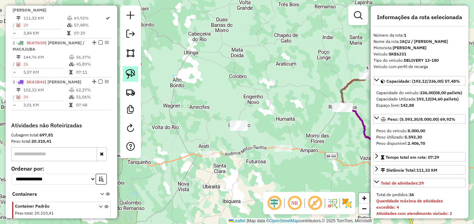
drag, startPoint x: 130, startPoint y: 76, endPoint x: 137, endPoint y: 78, distance: 7.0
click at [131, 75] on img at bounding box center [131, 74] width 10 height 10
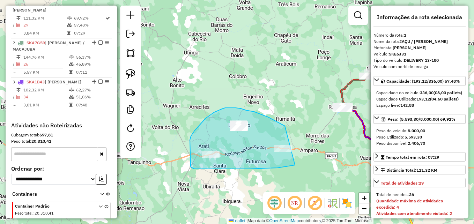
drag, startPoint x: 295, startPoint y: 165, endPoint x: 289, endPoint y: 132, distance: 34.0
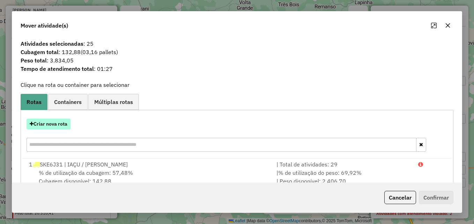
click at [62, 124] on button "Criar nova rota" at bounding box center [49, 124] width 44 height 11
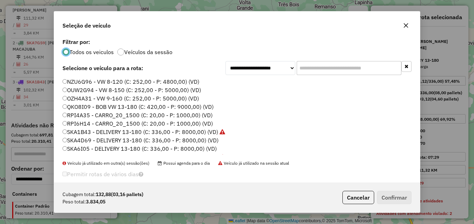
scroll to position [4, 2]
click at [356, 200] on button "Cancelar" at bounding box center [358, 197] width 32 height 13
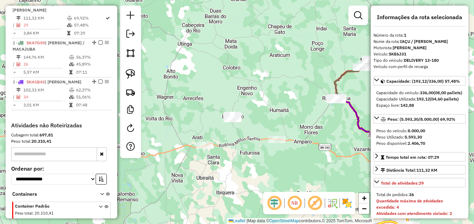
drag, startPoint x: 254, startPoint y: 191, endPoint x: 209, endPoint y: 157, distance: 55.6
click at [209, 157] on div "Janela de atendimento Grade de atendimento Capacidade Transportadoras Veículos …" at bounding box center [237, 112] width 474 height 224
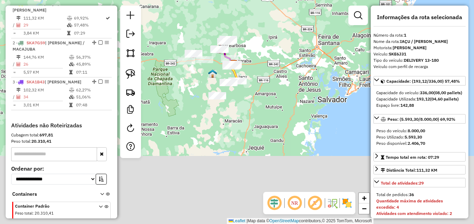
drag, startPoint x: 278, startPoint y: 161, endPoint x: 267, endPoint y: 76, distance: 85.1
click at [267, 76] on div "Janela de atendimento Grade de atendimento Capacidade Transportadoras Veículos …" at bounding box center [237, 112] width 474 height 224
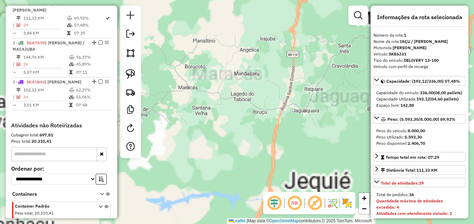
drag, startPoint x: 226, startPoint y: 86, endPoint x: 260, endPoint y: 171, distance: 91.8
click at [260, 176] on div "Janela de atendimento Grade de atendimento Capacidade Transportadoras Veículos …" at bounding box center [237, 112] width 474 height 224
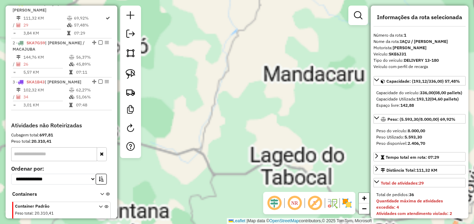
drag, startPoint x: 234, startPoint y: 53, endPoint x: 282, endPoint y: 173, distance: 129.2
click at [282, 173] on div "Janela de atendimento Grade de atendimento Capacidade Transportadoras Veículos …" at bounding box center [237, 112] width 474 height 224
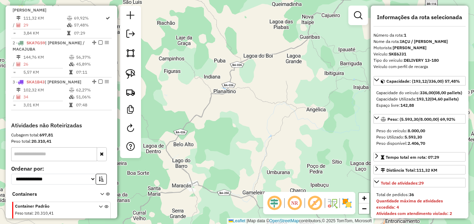
drag, startPoint x: 277, startPoint y: 128, endPoint x: 286, endPoint y: 147, distance: 21.4
click at [286, 147] on div "Janela de atendimento Grade de atendimento Capacidade Transportadoras Veículos …" at bounding box center [237, 112] width 474 height 224
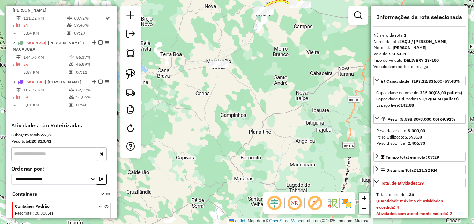
drag, startPoint x: 272, startPoint y: 141, endPoint x: 270, endPoint y: 157, distance: 16.2
click at [272, 163] on div "Janela de atendimento Grade de atendimento Capacidade Transportadoras Veículos …" at bounding box center [237, 112] width 474 height 224
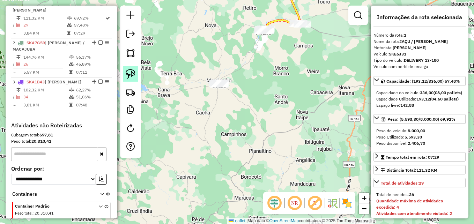
click at [128, 75] on img at bounding box center [131, 74] width 10 height 10
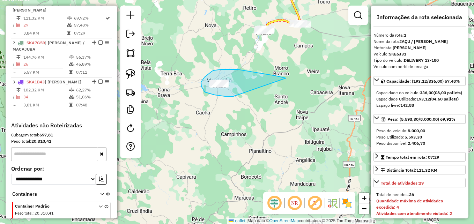
drag, startPoint x: 203, startPoint y: 90, endPoint x: 288, endPoint y: 79, distance: 85.2
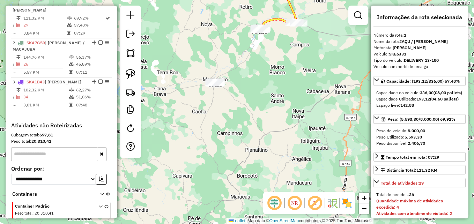
drag, startPoint x: 297, startPoint y: 129, endPoint x: 252, endPoint y: 139, distance: 46.6
click at [252, 139] on div "Janela de atendimento Grade de atendimento Capacidade Transportadoras Veículos …" at bounding box center [237, 112] width 474 height 224
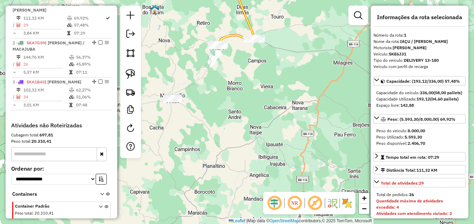
drag, startPoint x: 241, startPoint y: 85, endPoint x: 241, endPoint y: 129, distance: 44.0
click at [241, 129] on div "Janela de atendimento Grade de atendimento Capacidade Transportadoras Veículos …" at bounding box center [237, 112] width 474 height 224
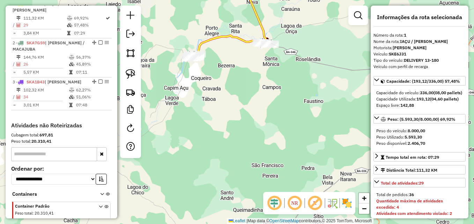
drag, startPoint x: 243, startPoint y: 95, endPoint x: 261, endPoint y: 135, distance: 44.7
click at [261, 135] on div "Janela de atendimento Grade de atendimento Capacidade Transportadoras Veículos …" at bounding box center [237, 112] width 474 height 224
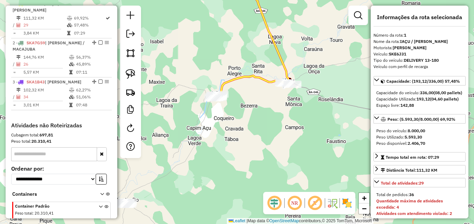
drag, startPoint x: 261, startPoint y: 140, endPoint x: 265, endPoint y: 140, distance: 3.5
click at [265, 140] on div "Janela de atendimento Grade de atendimento Capacidade Transportadoras Veículos …" at bounding box center [237, 112] width 474 height 224
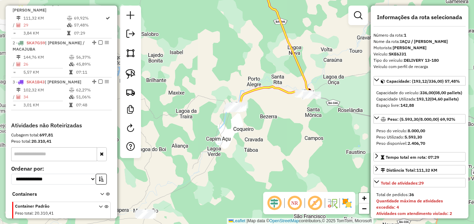
drag, startPoint x: 231, startPoint y: 128, endPoint x: 250, endPoint y: 139, distance: 22.3
click at [250, 139] on div "Janela de atendimento Grade de atendimento Capacidade Transportadoras Veículos …" at bounding box center [237, 112] width 474 height 224
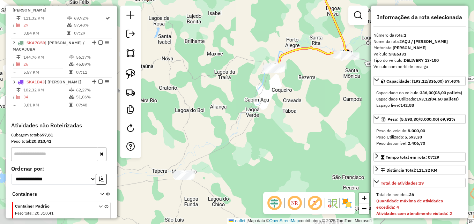
drag, startPoint x: 246, startPoint y: 151, endPoint x: 284, endPoint y: 111, distance: 55.3
click at [284, 111] on div "Janela de atendimento Grade de atendimento Capacidade Transportadoras Veículos …" at bounding box center [237, 112] width 474 height 224
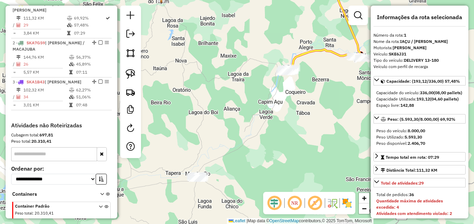
drag, startPoint x: 235, startPoint y: 157, endPoint x: 259, endPoint y: 130, distance: 36.4
click at [259, 130] on div "Janela de atendimento Grade de atendimento Capacidade Transportadoras Veículos …" at bounding box center [237, 112] width 474 height 224
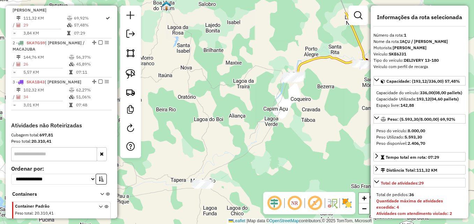
drag, startPoint x: 271, startPoint y: 134, endPoint x: 250, endPoint y: 170, distance: 42.0
click at [251, 170] on div "Janela de atendimento Grade de atendimento Capacidade Transportadoras Veículos …" at bounding box center [237, 112] width 474 height 224
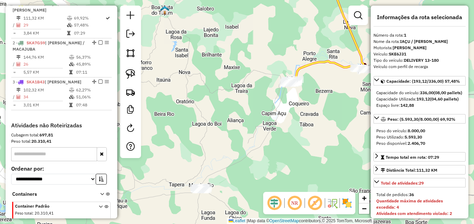
drag, startPoint x: 251, startPoint y: 70, endPoint x: 235, endPoint y: 173, distance: 104.5
click at [235, 178] on div "Janela de atendimento Grade de atendimento Capacidade Transportadoras Veículos …" at bounding box center [237, 112] width 474 height 224
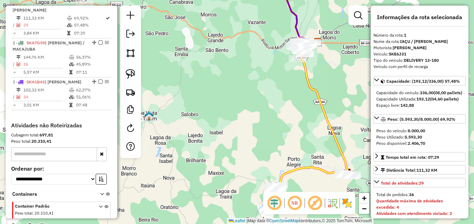
drag, startPoint x: 259, startPoint y: 100, endPoint x: 235, endPoint y: 178, distance: 81.5
click at [235, 178] on div "Janela de atendimento Grade de atendimento Capacidade Transportadoras Veículos …" at bounding box center [237, 112] width 474 height 224
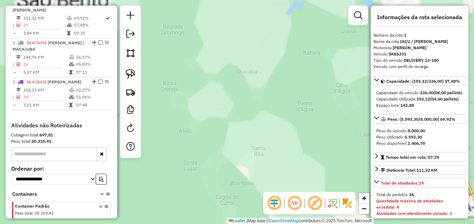
drag, startPoint x: 281, startPoint y: 92, endPoint x: 201, endPoint y: 213, distance: 145.0
click at [201, 217] on div "Janela de atendimento Grade de atendimento Capacidade Transportadoras Veículos …" at bounding box center [237, 112] width 474 height 224
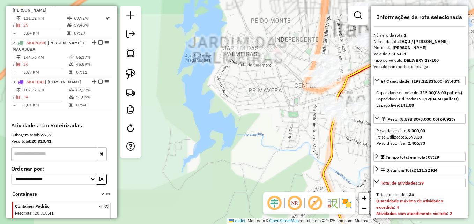
drag, startPoint x: 305, startPoint y: 104, endPoint x: 213, endPoint y: 195, distance: 129.8
click at [207, 210] on div "Janela de atendimento Grade de atendimento Capacidade Transportadoras Veículos …" at bounding box center [237, 112] width 474 height 224
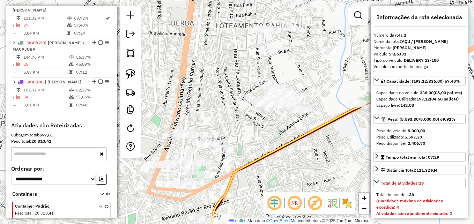
drag, startPoint x: 349, startPoint y: 55, endPoint x: 229, endPoint y: 140, distance: 147.3
click at [229, 140] on div "Janela de atendimento Grade de atendimento Capacidade Transportadoras Veículos …" at bounding box center [237, 112] width 474 height 224
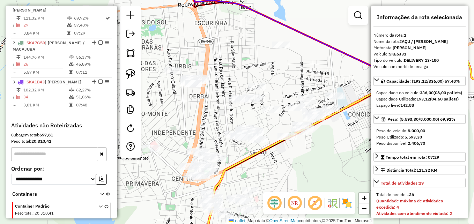
drag, startPoint x: 267, startPoint y: 110, endPoint x: 263, endPoint y: 123, distance: 14.2
click at [263, 123] on div "Janela de atendimento Grade de atendimento Capacidade Transportadoras Veículos …" at bounding box center [237, 112] width 474 height 224
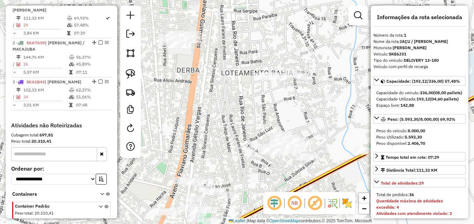
drag, startPoint x: 192, startPoint y: 115, endPoint x: 258, endPoint y: 118, distance: 66.4
click at [258, 118] on div "Janela de atendimento Grade de atendimento Capacidade Transportadoras Veículos …" at bounding box center [237, 112] width 474 height 224
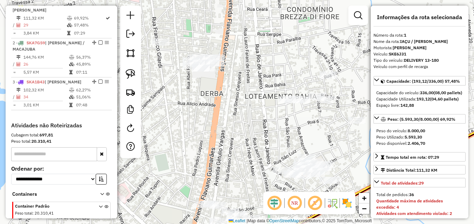
drag, startPoint x: 236, startPoint y: 110, endPoint x: 252, endPoint y: 144, distance: 37.3
click at [252, 144] on div "Janela de atendimento Grade de atendimento Capacidade Transportadoras Veículos …" at bounding box center [237, 112] width 474 height 224
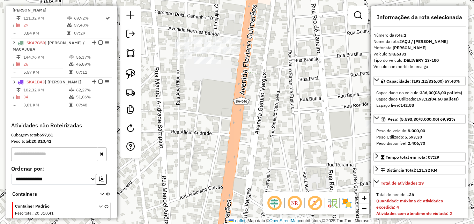
drag
click at [271, 161] on div "Janela de atendimento Grade de atendimento Capacidade Transportadoras Veículos …" at bounding box center [237, 112] width 474 height 224
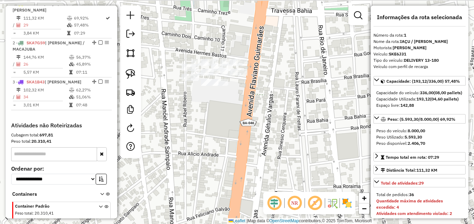
click at [253, 158] on div "Janela de atendimento Grade de atendimento Capacidade Transportadoras Veículos …" at bounding box center [237, 112] width 474 height 224
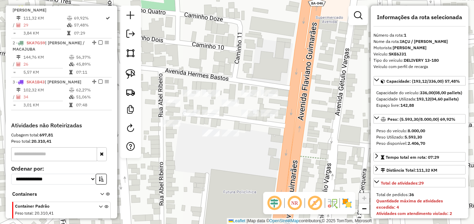
drag, startPoint x: 233, startPoint y: 146, endPoint x: 239, endPoint y: 185, distance: 40.2
click at [237, 189] on div "Janela de atendimento Grade de atendimento Capacidade Transportadoras Veículos …" at bounding box center [237, 112] width 474 height 224
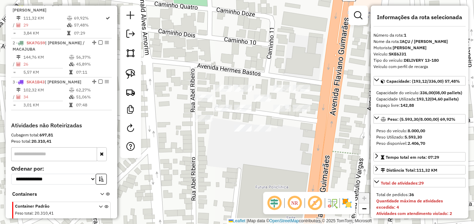
drag, startPoint x: 234, startPoint y: 167, endPoint x: 276, endPoint y: 153, distance: 43.9
click at [276, 154] on div "Janela de atendimento Grade de atendimento Capacidade Transportadoras Veículos …" at bounding box center [237, 112] width 474 height 224
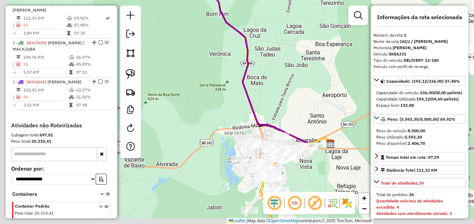
drag, startPoint x: 199, startPoint y: 148, endPoint x: 311, endPoint y: 121, distance: 115.2
click at [310, 121] on div "Janela de atendimento Grade de atendimento Capacidade Transportadoras Veículos …" at bounding box center [237, 112] width 474 height 224
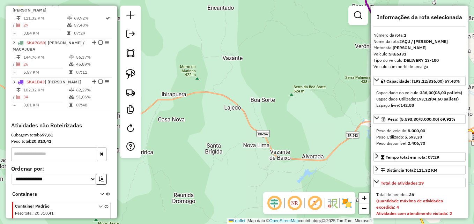
drag, startPoint x: 220, startPoint y: 140, endPoint x: 282, endPoint y: 155, distance: 63.6
click at [281, 155] on div "Janela de atendimento Grade de atendimento Capacidade Transportadoras Veículos …" at bounding box center [237, 112] width 474 height 224
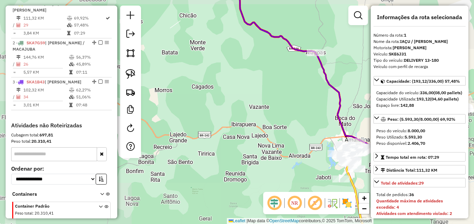
drag, startPoint x: 223, startPoint y: 154, endPoint x: 279, endPoint y: 147, distance: 56.6
click at [279, 147] on div "Janela de atendimento Grade de atendimento Capacidade Transportadoras Veículos …" at bounding box center [237, 112] width 474 height 224
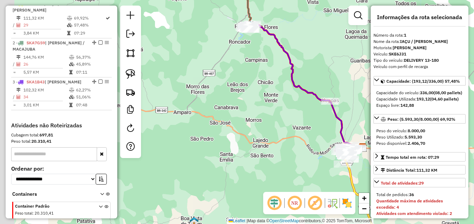
click at [273, 161] on div "Janela de atendimento Grade de atendimento Capacidade Transportadoras Veículos …" at bounding box center [237, 112] width 474 height 224
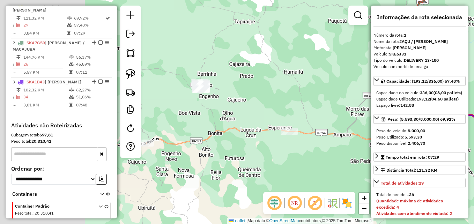
click at [312, 158] on div "Janela de atendimento Grade de atendimento Capacidade Transportadoras Veículos …" at bounding box center [237, 112] width 474 height 224
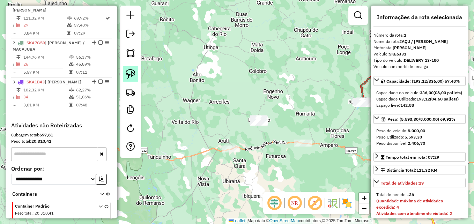
click at [135, 75] on link at bounding box center [130, 73] width 15 height 15
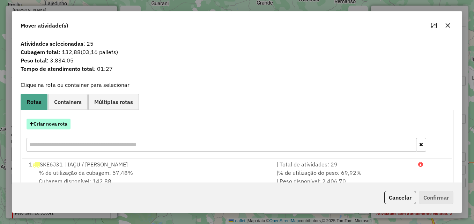
click at [63, 128] on button "Criar nova rota" at bounding box center [49, 124] width 44 height 11
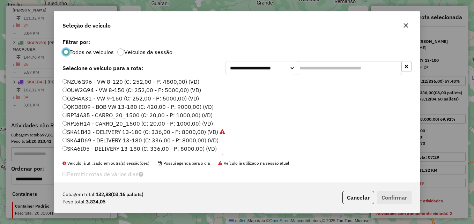
scroll to position [24, 0]
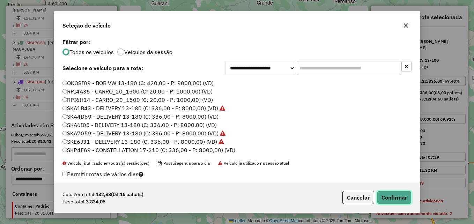
click at [404, 201] on button "Confirmar" at bounding box center [394, 197] width 35 height 13
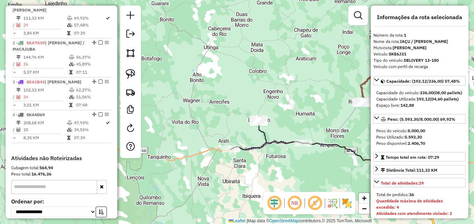
click at [253, 148] on icon at bounding box center [267, 134] width 72 height 31
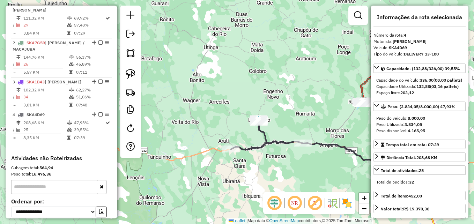
scroll to position [332, 0]
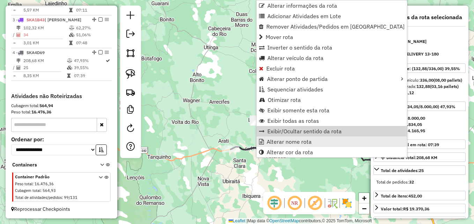
click at [297, 145] on link "Alterar nome rota" at bounding box center [332, 141] width 150 height 10
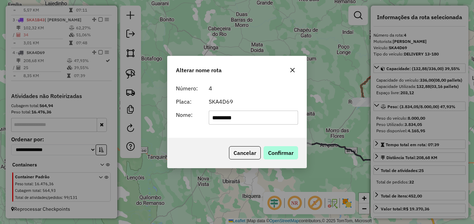
type input "*********"
click at [276, 149] on button "Confirmar" at bounding box center [281, 152] width 35 height 13
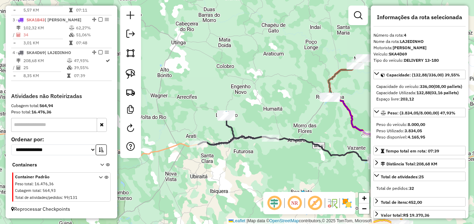
drag, startPoint x: 290, startPoint y: 154, endPoint x: 196, endPoint y: 136, distance: 95.2
click at [196, 136] on div "Janela de atendimento Grade de atendimento Capacidade Transportadoras Veículos …" at bounding box center [237, 112] width 474 height 224
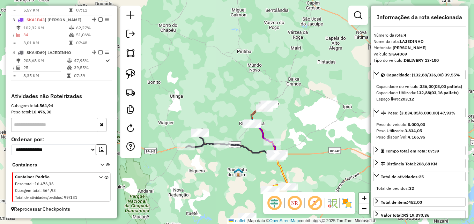
drag, startPoint x: 242, startPoint y: 166, endPoint x: 221, endPoint y: 163, distance: 20.5
click at [221, 163] on div "Janela de atendimento Grade de atendimento Capacidade Transportadoras Veículos …" at bounding box center [237, 112] width 474 height 224
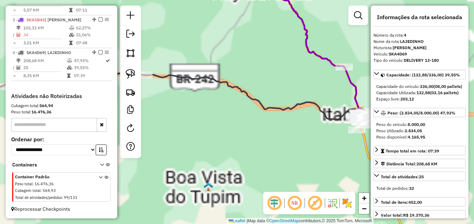
drag, startPoint x: 280, startPoint y: 131, endPoint x: 213, endPoint y: 155, distance: 70.8
click at [213, 155] on div "Janela de atendimento Grade de atendimento Capacidade Transportadoras Veículos …" at bounding box center [237, 112] width 474 height 224
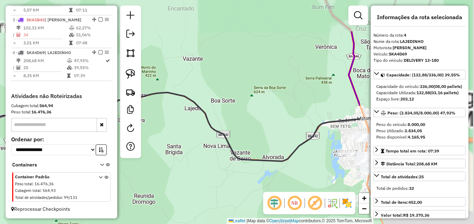
drag, startPoint x: 284, startPoint y: 145, endPoint x: 130, endPoint y: 194, distance: 161.4
click at [121, 199] on div "Janela de atendimento Grade de atendimento Capacidade Transportadoras Veículos …" at bounding box center [237, 112] width 474 height 224
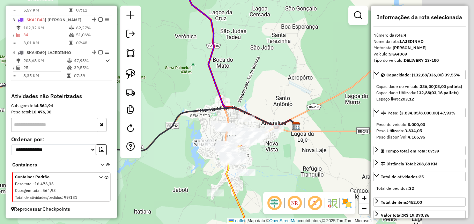
drag, startPoint x: 264, startPoint y: 169, endPoint x: 117, endPoint y: 153, distance: 147.8
click at [115, 154] on hb-router-mapa "Informações da Sessão 991393 - [DATE] Criação: [DATE] 17:09 Depósito: DBS ITABE…" at bounding box center [237, 112] width 474 height 224
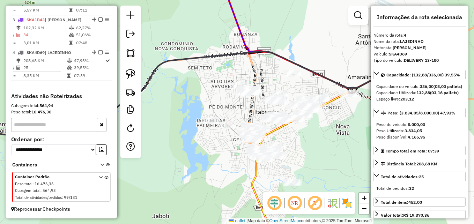
drag, startPoint x: 215, startPoint y: 152, endPoint x: 178, endPoint y: 144, distance: 37.8
click at [178, 144] on div "Janela de atendimento Grade de atendimento Capacidade Transportadoras Veículos …" at bounding box center [237, 112] width 474 height 224
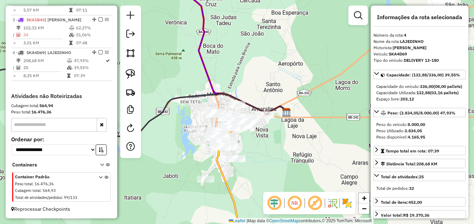
drag, startPoint x: 267, startPoint y: 163, endPoint x: 285, endPoint y: 155, distance: 20.1
click at [285, 155] on div "Janela de atendimento Grade de atendimento Capacidade Transportadoras Veículos …" at bounding box center [237, 112] width 474 height 224
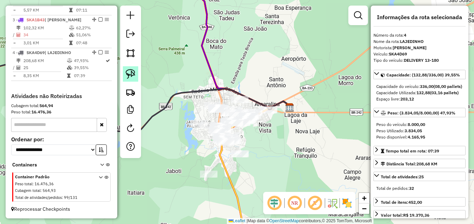
click at [134, 76] on img at bounding box center [131, 74] width 10 height 10
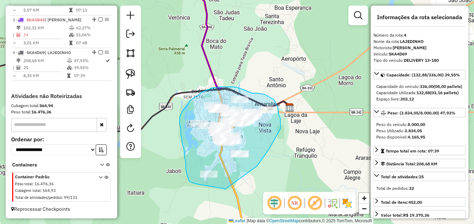
drag, startPoint x: 225, startPoint y: 190, endPoint x: 257, endPoint y: 166, distance: 39.7
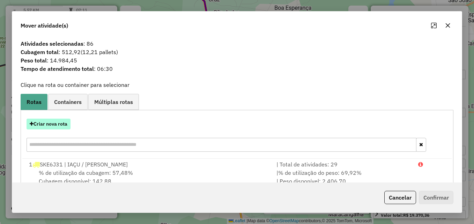
click at [68, 123] on button "Criar nova rota" at bounding box center [49, 124] width 44 height 11
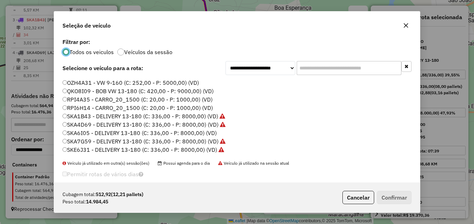
scroll to position [24, 0]
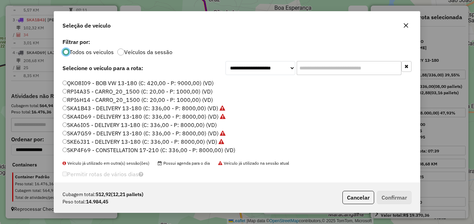
click at [61, 124] on div "NZU6G96 - VW 8-120 (C: 252,00 - P: 4800,00) (VD) OUW2G94 - VW 8-150 (C: 252,00 …" at bounding box center [236, 119] width 357 height 82
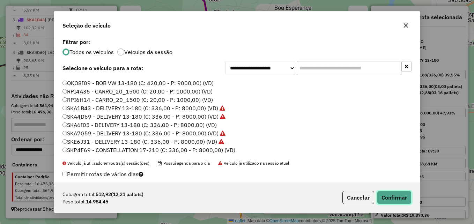
click at [383, 197] on button "Confirmar" at bounding box center [394, 197] width 35 height 13
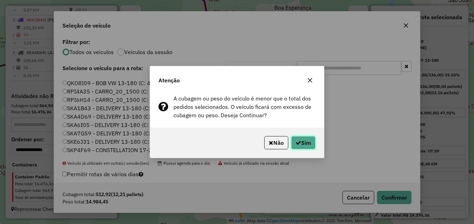
click at [310, 145] on button "Sim" at bounding box center [303, 142] width 24 height 13
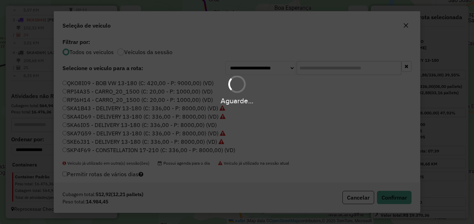
click at [309, 136] on div "Aguarde..." at bounding box center [237, 112] width 474 height 224
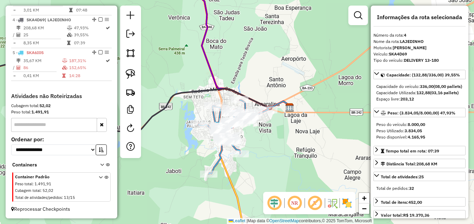
scroll to position [365, 0]
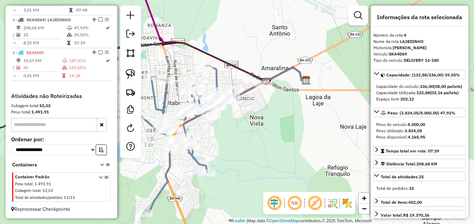
drag, startPoint x: 227, startPoint y: 137, endPoint x: 238, endPoint y: 143, distance: 12.6
click at [238, 143] on div "Janela de atendimento Grade de atendimento Capacidade Transportadoras Veículos …" at bounding box center [237, 112] width 474 height 224
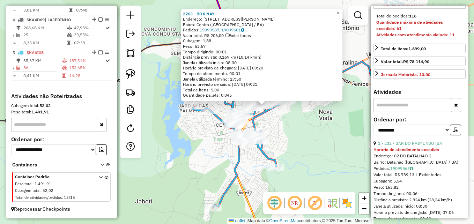
scroll to position [175, 0]
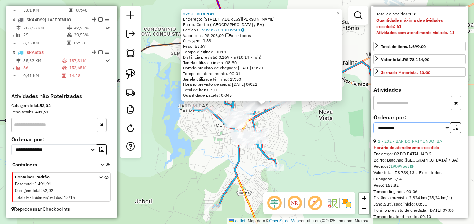
click at [442, 133] on select "**********" at bounding box center [412, 128] width 77 height 11
select select "*********"
click at [374, 133] on select "**********" at bounding box center [412, 128] width 77 height 11
click at [451, 133] on button "button" at bounding box center [455, 128] width 11 height 11
click at [458, 133] on button "button" at bounding box center [455, 128] width 11 height 11
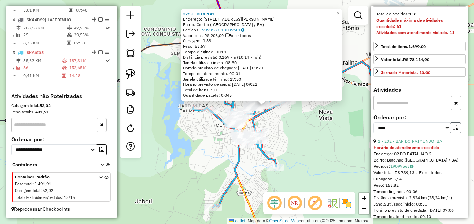
click at [453, 130] on icon "button" at bounding box center [455, 127] width 5 height 5
click at [315, 154] on div "2263 - BOX NAY Endereço: [STREET_ADDRESS][PERSON_NAME] Pedidos: 19099587, 19099…" at bounding box center [237, 112] width 474 height 224
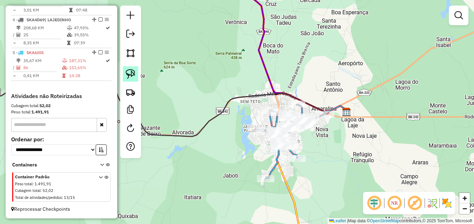
click at [132, 72] on img at bounding box center [131, 74] width 10 height 10
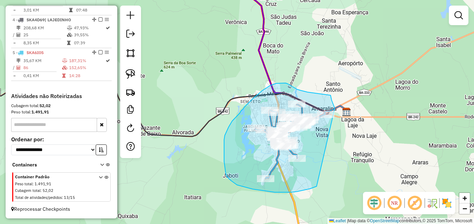
drag, startPoint x: 303, startPoint y: 191, endPoint x: 336, endPoint y: 110, distance: 86.9
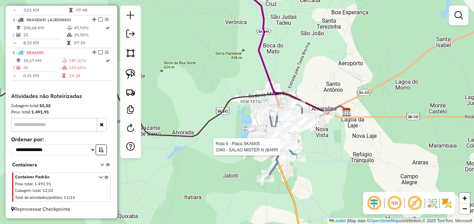
click at [285, 150] on div at bounding box center [282, 146] width 17 height 7
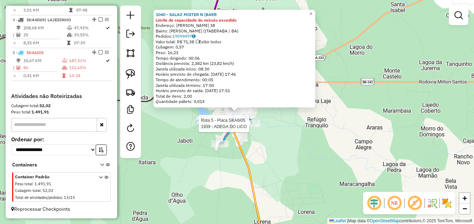
click at [248, 127] on div at bounding box center [251, 123] width 17 height 7
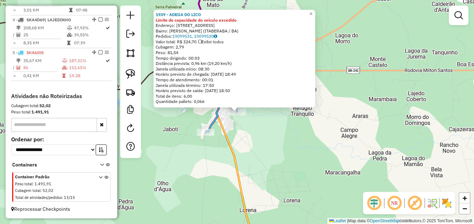
click at [212, 121] on icon at bounding box center [230, 95] width 70 height 74
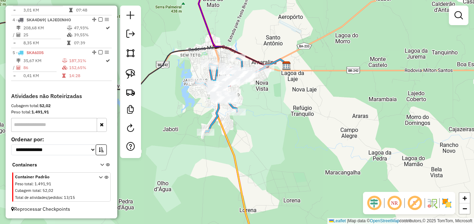
click at [238, 147] on div "Janela de atendimento Grade de atendimento Capacidade Transportadoras Veículos …" at bounding box center [237, 112] width 474 height 224
click at [216, 113] on icon at bounding box center [230, 95] width 70 height 74
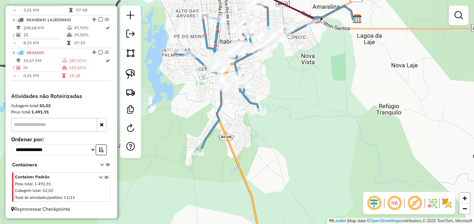
select select "*********"
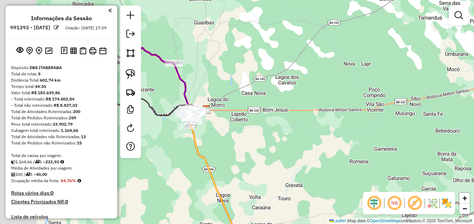
drag, startPoint x: 261, startPoint y: 131, endPoint x: 362, endPoint y: 151, distance: 102.6
click at [372, 164] on div "Janela de atendimento Grade de atendimento Capacidade Transportadoras Veículos …" at bounding box center [237, 112] width 474 height 224
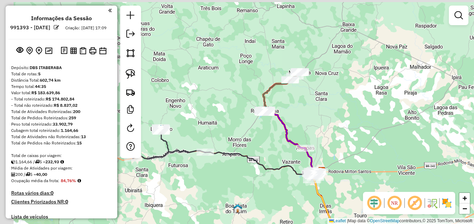
drag, startPoint x: 295, startPoint y: 79, endPoint x: 322, endPoint y: 138, distance: 65.1
click at [322, 139] on div "Janela de atendimento Grade de atendimento Capacidade Transportadoras Veículos …" at bounding box center [237, 112] width 474 height 224
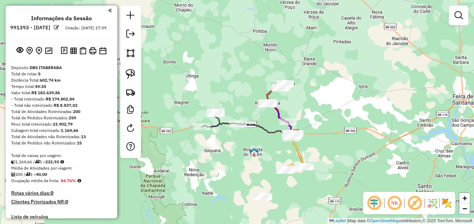
drag, startPoint x: 360, startPoint y: 155, endPoint x: 342, endPoint y: 126, distance: 33.7
click at [342, 126] on div "Janela de atendimento Grade de atendimento Capacidade Transportadoras Veículos …" at bounding box center [237, 112] width 474 height 224
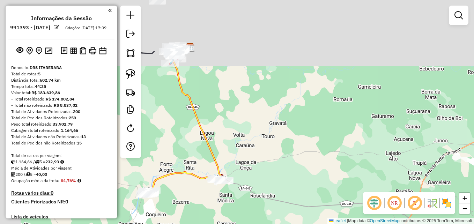
drag, startPoint x: 269, startPoint y: 72, endPoint x: 346, endPoint y: 171, distance: 125.5
click at [345, 175] on div "Janela de atendimento Grade de atendimento Capacidade Transportadoras Veículos …" at bounding box center [237, 112] width 474 height 224
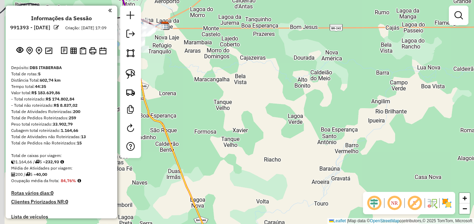
drag, startPoint x: 231, startPoint y: 102, endPoint x: 334, endPoint y: 159, distance: 117.0
click at [333, 160] on div "Janela de atendimento Grade de atendimento Capacidade Transportadoras Veículos …" at bounding box center [237, 112] width 474 height 224
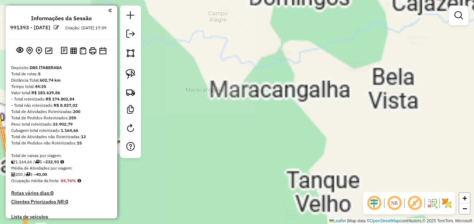
drag, startPoint x: 227, startPoint y: 85, endPoint x: 335, endPoint y: 121, distance: 113.8
click at [331, 121] on div "Janela de atendimento Grade de atendimento Capacidade Transportadoras Veículos …" at bounding box center [237, 112] width 474 height 224
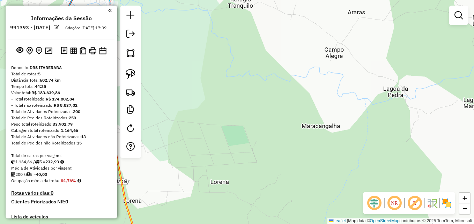
drag, startPoint x: 200, startPoint y: 75, endPoint x: 359, endPoint y: 144, distance: 172.4
click at [359, 144] on div "Janela de atendimento Grade de atendimento Capacidade Transportadoras Veículos …" at bounding box center [237, 112] width 474 height 224
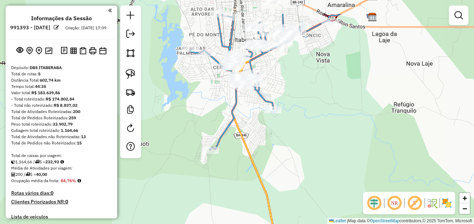
drag, startPoint x: 293, startPoint y: 111, endPoint x: 280, endPoint y: 198, distance: 87.5
click at [280, 198] on div "Janela de atendimento Grade de atendimento Capacidade Transportadoras Veículos …" at bounding box center [237, 112] width 474 height 224
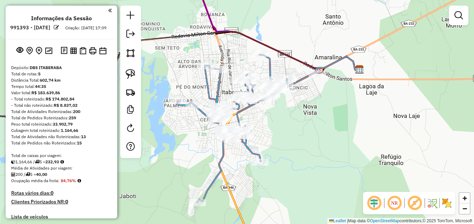
click at [218, 168] on icon at bounding box center [247, 129] width 140 height 148
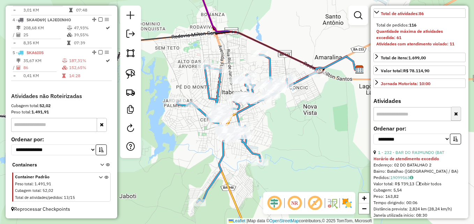
scroll to position [175, 0]
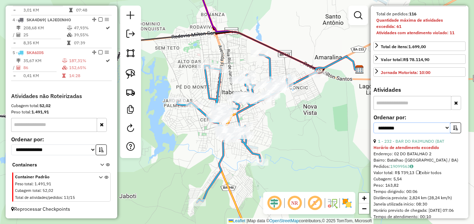
click at [443, 133] on select "**********" at bounding box center [412, 128] width 77 height 11
select select "*********"
click at [374, 133] on select "**********" at bounding box center [412, 128] width 77 height 11
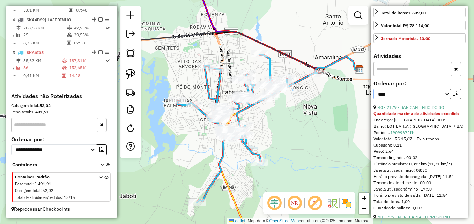
scroll to position [209, 0]
click at [456, 95] on icon "button" at bounding box center [455, 92] width 5 height 5
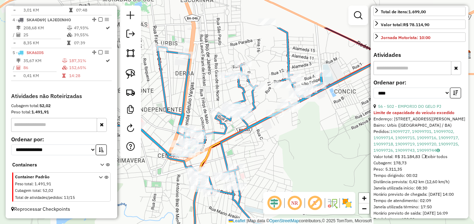
drag, startPoint x: 239, startPoint y: 119, endPoint x: 279, endPoint y: 169, distance: 64.1
click at [279, 169] on div "Janela de atendimento Grade de atendimento Capacidade Transportadoras Veículos …" at bounding box center [237, 112] width 474 height 224
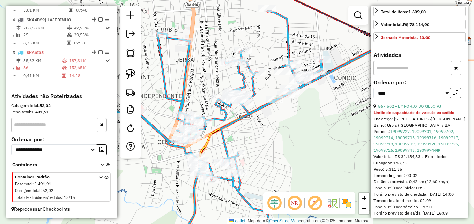
drag, startPoint x: 279, startPoint y: 171, endPoint x: 286, endPoint y: 92, distance: 79.2
click at [286, 86] on div "Janela de atendimento Grade de atendimento Capacidade Transportadoras Veículos …" at bounding box center [237, 112] width 474 height 224
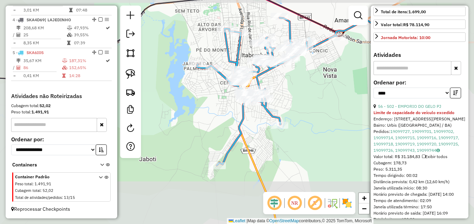
drag, startPoint x: 253, startPoint y: 163, endPoint x: 281, endPoint y: 95, distance: 73.5
click at [281, 95] on icon at bounding box center [309, 132] width 140 height 227
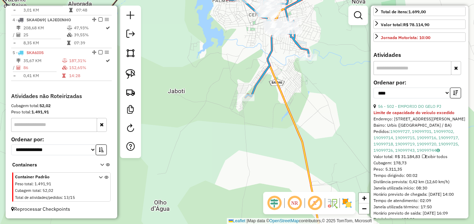
drag, startPoint x: 253, startPoint y: 166, endPoint x: 229, endPoint y: 99, distance: 71.7
click at [229, 100] on div "Janela de atendimento Grade de atendimento Capacidade Transportadoras Veículos …" at bounding box center [237, 112] width 474 height 224
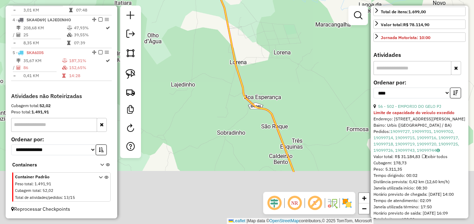
drag, startPoint x: 245, startPoint y: 151, endPoint x: 217, endPoint y: 73, distance: 83.3
click at [215, 66] on div "Janela de atendimento Grade de atendimento Capacidade Transportadoras Veículos …" at bounding box center [237, 112] width 474 height 224
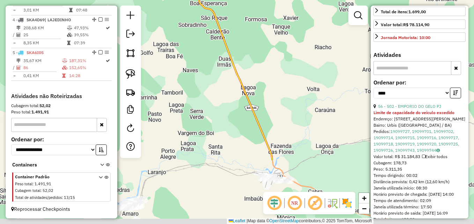
drag, startPoint x: 236, startPoint y: 155, endPoint x: 205, endPoint y: 72, distance: 88.5
click at [201, 68] on div "Janela de atendimento Grade de atendimento Capacidade Transportadoras Veículos …" at bounding box center [237, 112] width 474 height 224
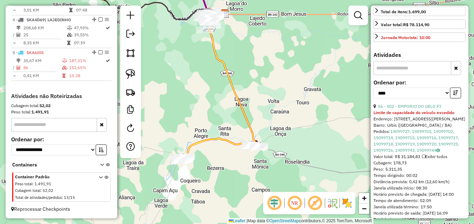
drag, startPoint x: 216, startPoint y: 143, endPoint x: 248, endPoint y: 161, distance: 37.0
click at [244, 161] on div "Janela de atendimento Grade de atendimento Capacidade Transportadoras Veículos …" at bounding box center [237, 112] width 474 height 224
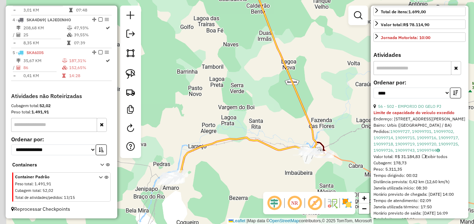
drag, startPoint x: 227, startPoint y: 175, endPoint x: 271, endPoint y: 171, distance: 43.5
click at [270, 171] on div "Janela de atendimento Grade de atendimento Capacidade Transportadoras Veículos …" at bounding box center [237, 112] width 474 height 224
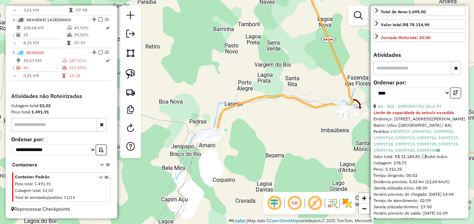
drag, startPoint x: 271, startPoint y: 171, endPoint x: 270, endPoint y: 130, distance: 41.2
click at [270, 130] on div "Janela de atendimento Grade de atendimento Capacidade Transportadoras Veículos …" at bounding box center [237, 112] width 474 height 224
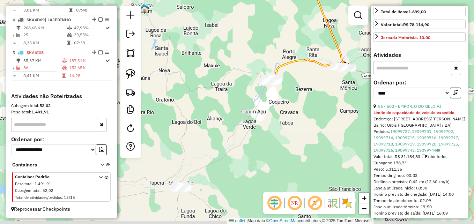
drag, startPoint x: 258, startPoint y: 156, endPoint x: 295, endPoint y: 96, distance: 71.3
click at [295, 96] on div "Janela de atendimento Grade de atendimento Capacidade Transportadoras Veículos …" at bounding box center [237, 112] width 474 height 224
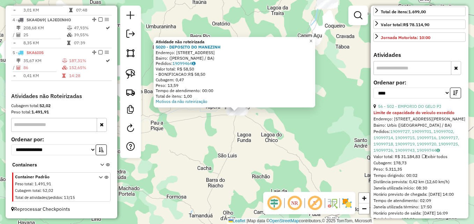
drag, startPoint x: 203, startPoint y: 151, endPoint x: 209, endPoint y: 150, distance: 6.4
click at [206, 150] on div "Atividade não roteirizada 5020 - DEPOSITO DO MANEZINH Endereço: AVENIDA CORONEL…" at bounding box center [237, 112] width 474 height 224
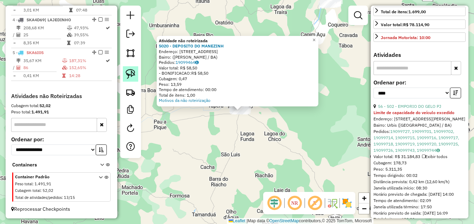
drag, startPoint x: 130, startPoint y: 72, endPoint x: 134, endPoint y: 80, distance: 8.9
click at [131, 72] on img at bounding box center [131, 74] width 10 height 10
drag, startPoint x: 270, startPoint y: 126, endPoint x: 259, endPoint y: 94, distance: 33.3
click at [259, 94] on div "Atividade não roteirizada 5020 - DEPOSITO DO MANEZINH Endereço: AVENIDA CORONEL…" at bounding box center [237, 112] width 474 height 224
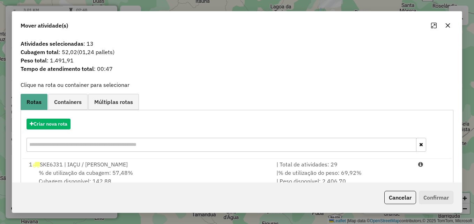
click at [446, 27] on icon "button" at bounding box center [448, 25] width 5 height 5
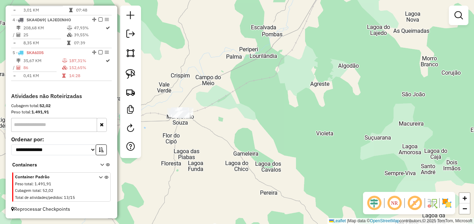
drag, startPoint x: 131, startPoint y: 77, endPoint x: 138, endPoint y: 82, distance: 8.5
click at [131, 77] on img at bounding box center [131, 74] width 10 height 10
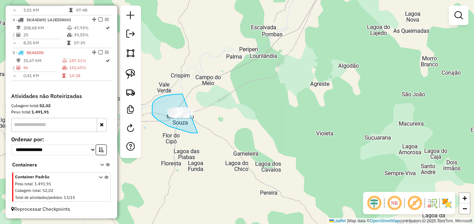
drag, startPoint x: 198, startPoint y: 133, endPoint x: 218, endPoint y: 95, distance: 42.8
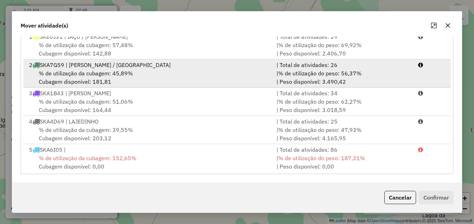
scroll to position [0, 0]
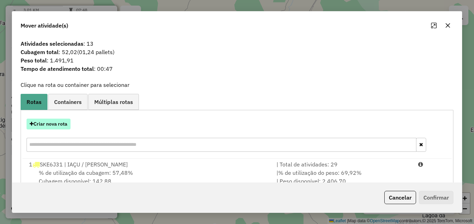
click at [61, 124] on button "Criar nova rota" at bounding box center [49, 124] width 44 height 11
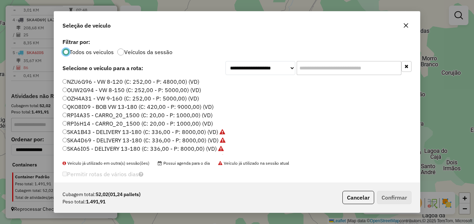
scroll to position [24, 0]
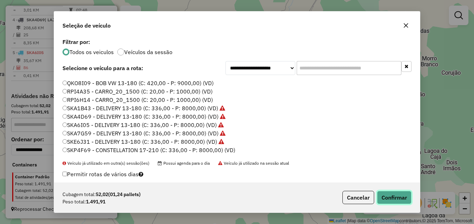
click at [391, 200] on button "Confirmar" at bounding box center [394, 197] width 35 height 13
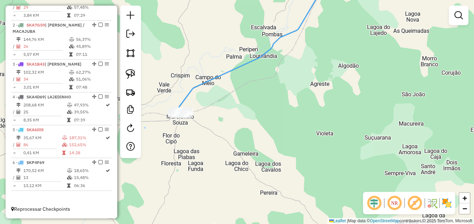
scroll to position [288, 0]
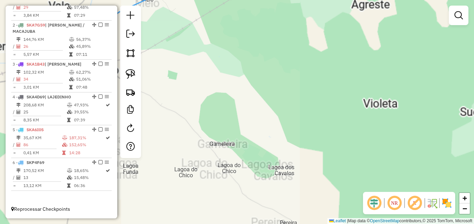
drag, startPoint x: 271, startPoint y: 113, endPoint x: 335, endPoint y: 201, distance: 109.5
click at [335, 201] on div "Janela de atendimento Grade de atendimento Capacidade Transportadoras Veículos …" at bounding box center [237, 112] width 474 height 224
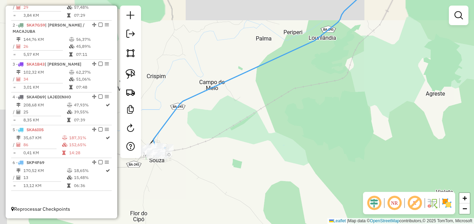
drag, startPoint x: 322, startPoint y: 100, endPoint x: 319, endPoint y: 153, distance: 53.5
click at [319, 153] on div "Janela de atendimento Grade de atendimento Capacidade Transportadoras Veículos …" at bounding box center [237, 112] width 474 height 224
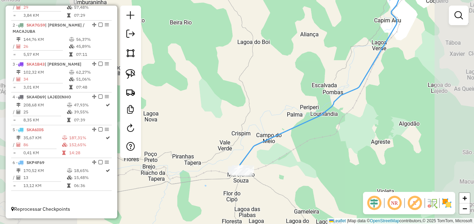
drag, startPoint x: 379, startPoint y: 95, endPoint x: 328, endPoint y: 193, distance: 110.2
click at [328, 193] on div "Janela de atendimento Grade de atendimento Capacidade Transportadoras Veículos …" at bounding box center [237, 112] width 474 height 224
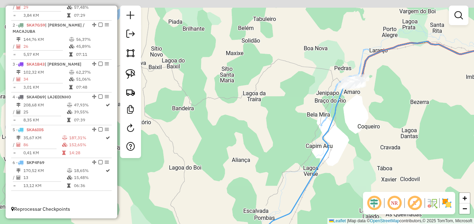
drag, startPoint x: 293, startPoint y: 109, endPoint x: 250, endPoint y: 167, distance: 72.4
click at [250, 175] on div "Janela de atendimento Grade de atendimento Capacidade Transportadoras Veículos …" at bounding box center [237, 112] width 474 height 224
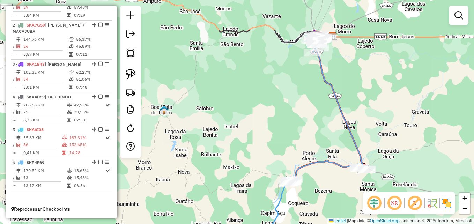
drag, startPoint x: 273, startPoint y: 92, endPoint x: 261, endPoint y: 166, distance: 75.0
click at [261, 182] on div "Janela de atendimento Grade de atendimento Capacidade Transportadoras Veículos …" at bounding box center [237, 112] width 474 height 224
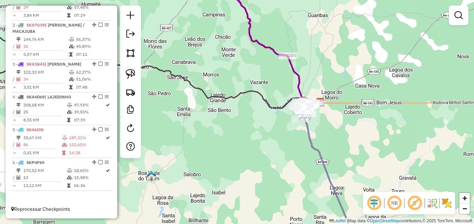
drag, startPoint x: 266, startPoint y: 106, endPoint x: 258, endPoint y: 148, distance: 42.4
click at [257, 148] on div "Janela de atendimento Grade de atendimento Capacidade Transportadoras Veículos …" at bounding box center [237, 112] width 474 height 224
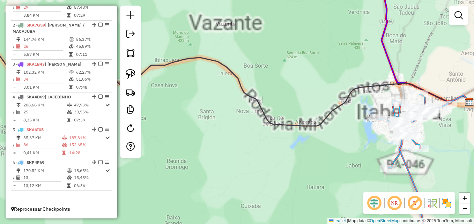
drag, startPoint x: 295, startPoint y: 113, endPoint x: 254, endPoint y: 163, distance: 64.6
click at [255, 163] on div "Janela de atendimento Grade de atendimento Capacidade Transportadoras Veículos …" at bounding box center [237, 112] width 474 height 224
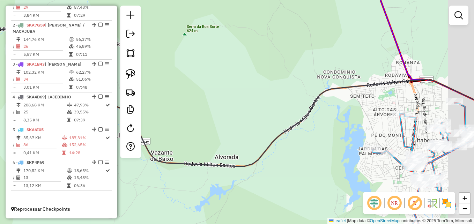
drag, startPoint x: 349, startPoint y: 147, endPoint x: 224, endPoint y: 144, distance: 125.4
click at [224, 144] on div "Janela de atendimento Grade de atendimento Capacidade Transportadoras Veículos …" at bounding box center [237, 112] width 474 height 224
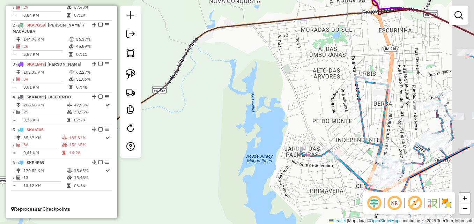
drag, startPoint x: 338, startPoint y: 103, endPoint x: 213, endPoint y: 114, distance: 125.4
click at [213, 114] on div "Janela de atendimento Grade de atendimento Capacidade Transportadoras Veículos …" at bounding box center [237, 112] width 474 height 224
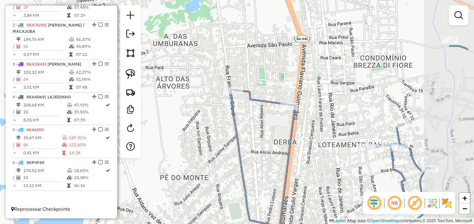
drag, startPoint x: 302, startPoint y: 112, endPoint x: 248, endPoint y: 149, distance: 65.4
click at [248, 149] on div "Janela de atendimento Grade de atendimento Capacidade Transportadoras Veículos …" at bounding box center [237, 112] width 474 height 224
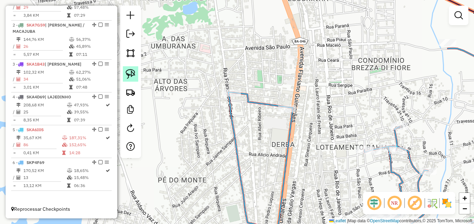
click at [135, 75] on link at bounding box center [130, 73] width 15 height 15
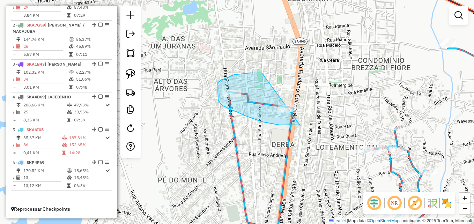
drag, startPoint x: 300, startPoint y: 125, endPoint x: 333, endPoint y: 94, distance: 45.4
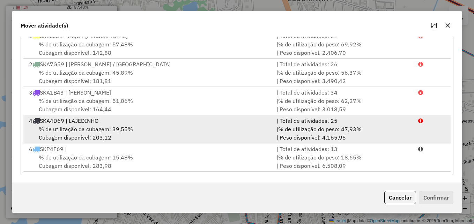
scroll to position [128, 0]
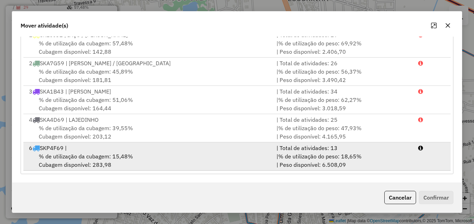
click at [154, 156] on div "% de utilização da cubagem: 15,48% Cubagem disponível: 283,98" at bounding box center [148, 160] width 247 height 17
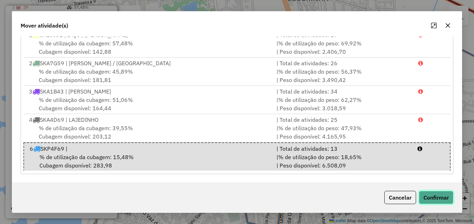
click at [439, 202] on button "Confirmar" at bounding box center [436, 197] width 35 height 13
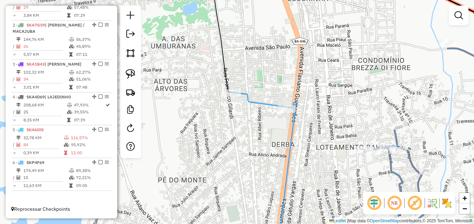
scroll to position [0, 0]
click at [257, 101] on icon at bounding box center [264, 170] width 64 height 154
select select "*********"
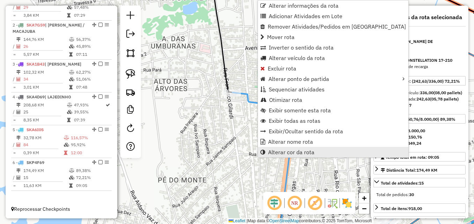
click at [295, 153] on span "Alterar cor da rota" at bounding box center [291, 152] width 46 height 6
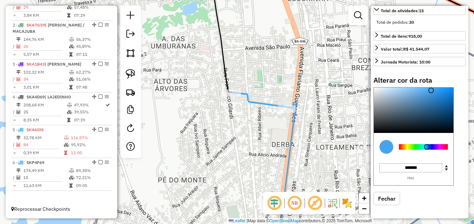
scroll to position [179, 0]
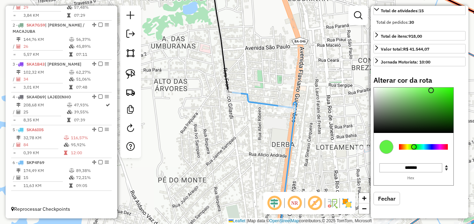
type input "*******"
drag, startPoint x: 426, startPoint y: 148, endPoint x: 414, endPoint y: 147, distance: 12.3
click at [414, 147] on div at bounding box center [414, 147] width 6 height 6
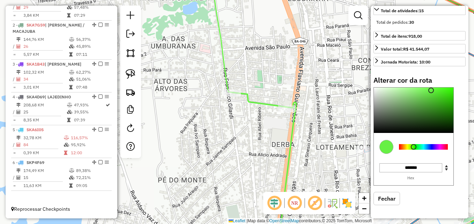
click at [265, 143] on div "Janela de atendimento Grade de atendimento Capacidade Transportadoras Veículos …" at bounding box center [237, 112] width 474 height 224
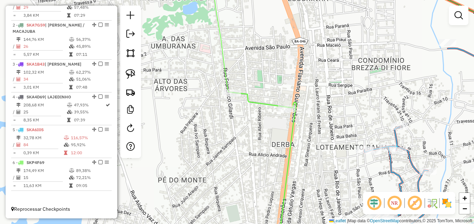
click at [261, 104] on icon at bounding box center [264, 170] width 64 height 154
select select "*********"
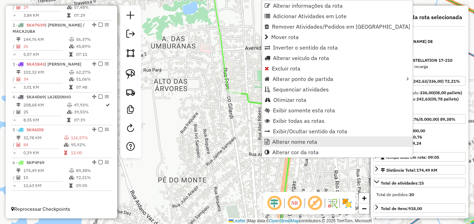
click at [314, 140] on span "Alterar nome rota" at bounding box center [294, 142] width 45 height 6
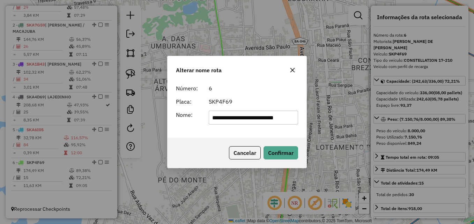
scroll to position [0, 7]
type input "**********"
click at [293, 145] on div "Cancelar Confirmar" at bounding box center [237, 153] width 139 height 30
click at [288, 150] on button "Confirmar" at bounding box center [281, 152] width 35 height 13
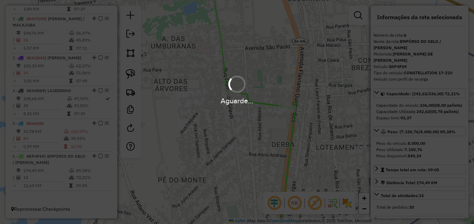
scroll to position [294, 0]
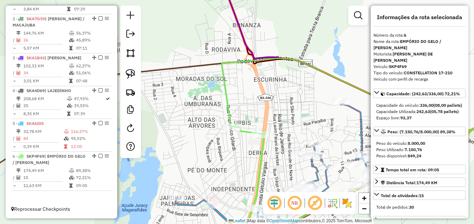
drag, startPoint x: 238, startPoint y: 162, endPoint x: 229, endPoint y: 162, distance: 9.1
click at [229, 163] on div "Janela de atendimento Grade de atendimento Capacidade Transportadoras Veículos …" at bounding box center [237, 112] width 474 height 224
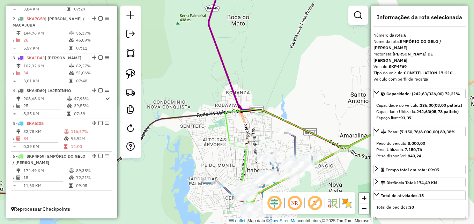
click at [229, 128] on icon at bounding box center [304, 131] width 159 height 42
click at [228, 130] on icon at bounding box center [304, 131] width 159 height 42
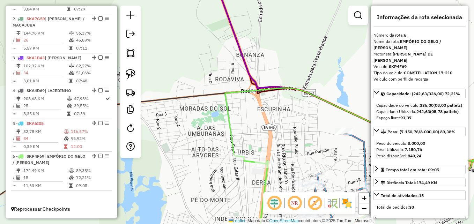
drag, startPoint x: 236, startPoint y: 184, endPoint x: 196, endPoint y: 146, distance: 55.1
click at [196, 146] on div "Janela de atendimento Grade de atendimento Capacidade Transportadoras Veículos …" at bounding box center [237, 112] width 474 height 224
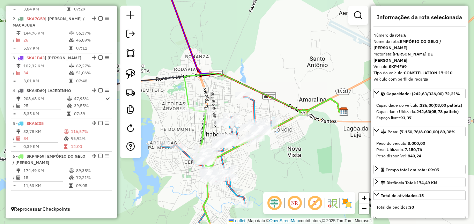
drag, startPoint x: 199, startPoint y: 161, endPoint x: 193, endPoint y: 137, distance: 24.4
click at [193, 137] on div "Janela de atendimento Grade de atendimento Capacidade Transportadoras Veículos …" at bounding box center [237, 112] width 474 height 224
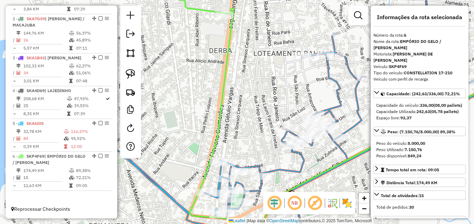
drag, startPoint x: 222, startPoint y: 117, endPoint x: 223, endPoint y: 110, distance: 7.1
click at [223, 110] on icon at bounding box center [214, 119] width 88 height 241
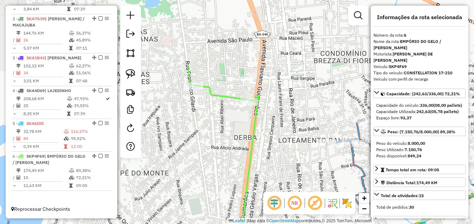
drag, startPoint x: 244, startPoint y: 91, endPoint x: 285, endPoint y: 161, distance: 79.9
click at [271, 167] on div "Janela de atendimento Grade de atendimento Capacidade Transportadoras Veículos …" at bounding box center [237, 112] width 474 height 224
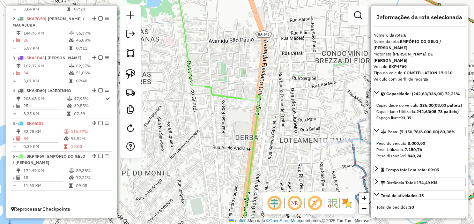
click at [228, 100] on icon at bounding box center [228, 166] width 64 height 161
click at [229, 97] on icon at bounding box center [228, 166] width 64 height 161
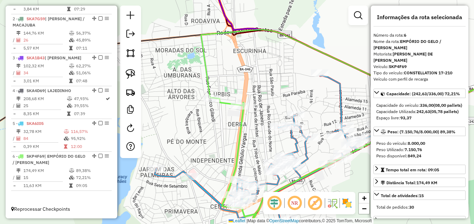
drag, startPoint x: 265, startPoint y: 147, endPoint x: 246, endPoint y: 135, distance: 21.8
click at [247, 135] on div "Janela de atendimento Grade de atendimento Capacidade Transportadoras Veículos …" at bounding box center [237, 112] width 474 height 224
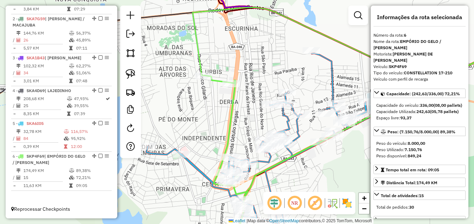
drag, startPoint x: 260, startPoint y: 157, endPoint x: 254, endPoint y: 138, distance: 20.8
click at [254, 138] on div "Janela de atendimento Grade de atendimento Capacidade Transportadoras Veículos …" at bounding box center [237, 112] width 474 height 224
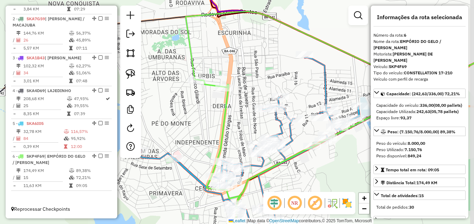
drag, startPoint x: 254, startPoint y: 121, endPoint x: 231, endPoint y: 138, distance: 28.8
click at [231, 138] on div "Janela de atendimento Grade de atendimento Capacidade Transportadoras Veículos …" at bounding box center [237, 112] width 474 height 224
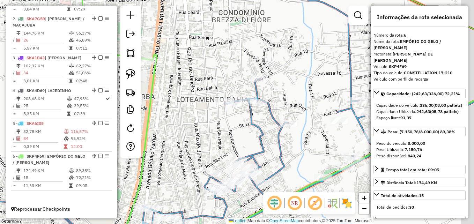
drag, startPoint x: 300, startPoint y: 138, endPoint x: 255, endPoint y: 131, distance: 45.6
click at [255, 131] on div "Janela de atendimento Grade de atendimento Capacidade Transportadoras Veículos …" at bounding box center [237, 112] width 474 height 224
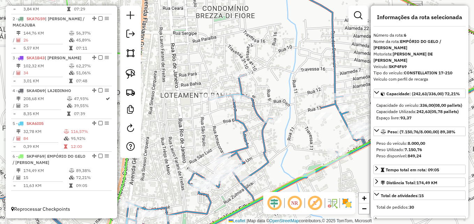
click at [246, 133] on icon at bounding box center [242, 122] width 560 height 250
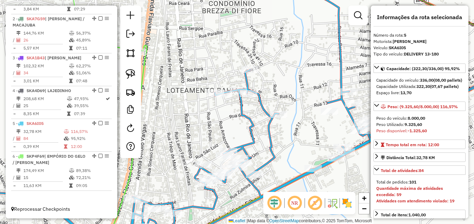
drag, startPoint x: 277, startPoint y: 152, endPoint x: 283, endPoint y: 142, distance: 11.2
click at [283, 142] on div "Janela de atendimento Grade de atendimento Capacidade Transportadoras Veículos …" at bounding box center [237, 112] width 474 height 224
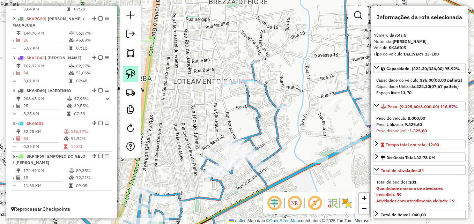
click at [133, 76] on img at bounding box center [131, 74] width 10 height 10
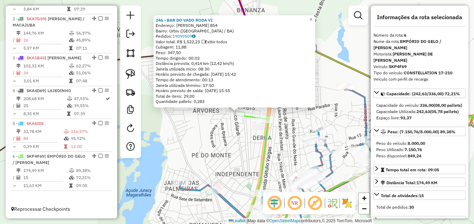
click at [184, 115] on div "246 - BAR DO VADO RODA VI Endereço: FRANCISCO GIL 854 Bairro: Urbis (ITABERABA …" at bounding box center [237, 112] width 474 height 224
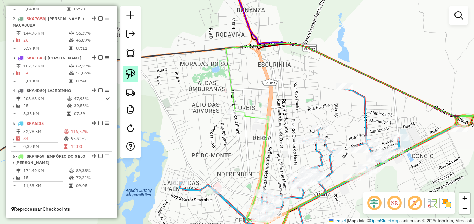
click at [135, 79] on link at bounding box center [130, 73] width 15 height 15
drag, startPoint x: 238, startPoint y: 124, endPoint x: 252, endPoint y: 111, distance: 19.5
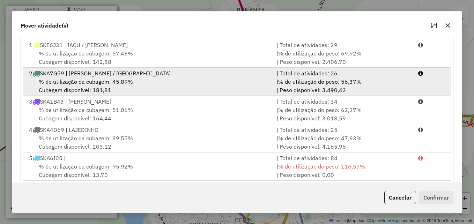
scroll to position [128, 0]
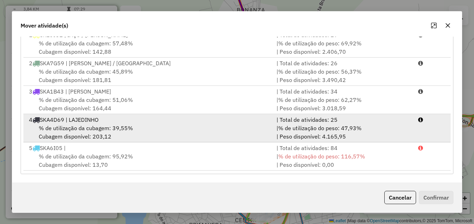
click at [152, 131] on div "% de utilização da cubagem: 39,55% Cubagem disponível: 203,12" at bounding box center [148, 132] width 247 height 17
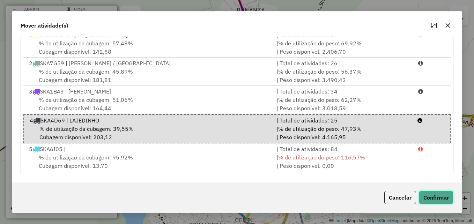
click at [440, 201] on button "Confirmar" at bounding box center [436, 197] width 35 height 13
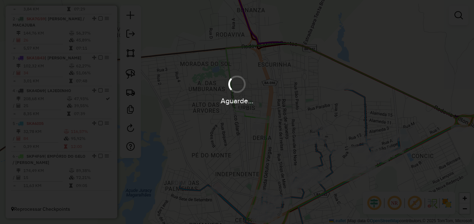
scroll to position [0, 0]
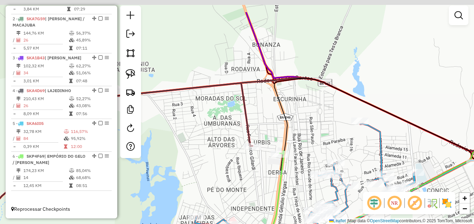
drag, startPoint x: 221, startPoint y: 160, endPoint x: 233, endPoint y: 183, distance: 25.3
click at [233, 183] on div "Janela de atendimento Grade de atendimento Capacidade Transportadoras Veículos …" at bounding box center [237, 112] width 474 height 224
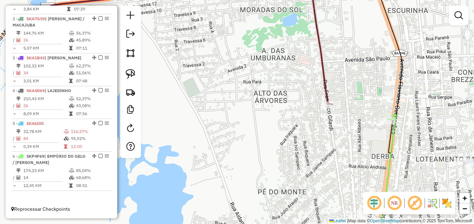
drag, startPoint x: 233, startPoint y: 155, endPoint x: 293, endPoint y: 109, distance: 75.7
click at [293, 109] on div "Janela de atendimento Grade de atendimento Capacidade Transportadoras Veículos …" at bounding box center [237, 112] width 474 height 224
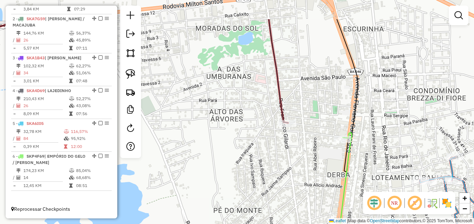
drag, startPoint x: 321, startPoint y: 152, endPoint x: 280, endPoint y: 194, distance: 58.3
click at [280, 194] on div "Janela de atendimento Grade de atendimento Capacidade Transportadoras Veículos …" at bounding box center [237, 112] width 474 height 224
click at [275, 89] on icon at bounding box center [120, 60] width 335 height 126
select select "*********"
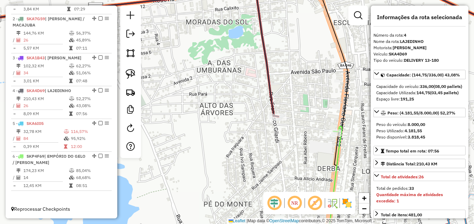
drag, startPoint x: 261, startPoint y: 116, endPoint x: 250, endPoint y: 109, distance: 13.8
click at [250, 109] on div "Janela de atendimento Grade de atendimento Capacidade Transportadoras Veículos …" at bounding box center [237, 112] width 474 height 224
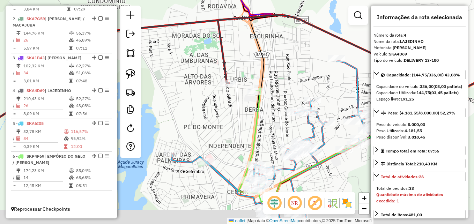
drag, startPoint x: 279, startPoint y: 147, endPoint x: 244, endPoint y: 118, distance: 45.3
click at [244, 118] on div "Janela de atendimento Grade de atendimento Capacidade Transportadoras Veículos …" at bounding box center [237, 112] width 474 height 224
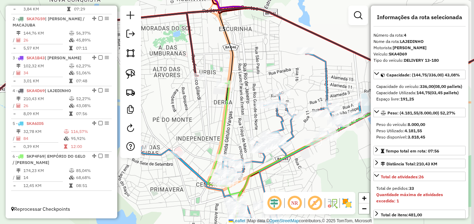
drag, startPoint x: 242, startPoint y: 127, endPoint x: 208, endPoint y: 119, distance: 34.5
click at [208, 119] on div "Janela de atendimento Grade de atendimento Capacidade Transportadoras Veículos …" at bounding box center [237, 112] width 474 height 224
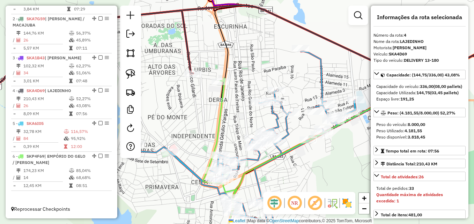
drag, startPoint x: 229, startPoint y: 121, endPoint x: 224, endPoint y: 109, distance: 12.7
click at [224, 109] on div "Janela de atendimento Grade de atendimento Capacidade Transportadoras Veículos …" at bounding box center [237, 112] width 474 height 224
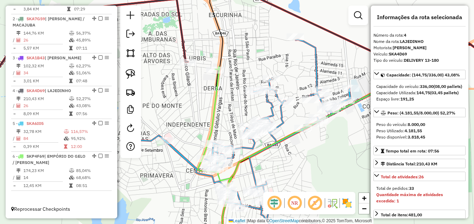
click at [283, 118] on icon at bounding box center [270, 143] width 281 height 207
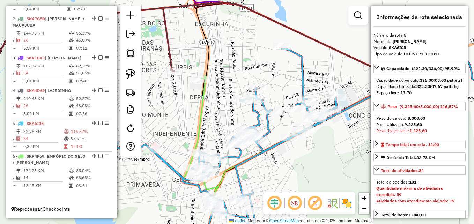
drag, startPoint x: 279, startPoint y: 160, endPoint x: 263, endPoint y: 169, distance: 18.7
click at [263, 169] on div "Janela de atendimento Grade de atendimento Capacidade Transportadoras Veículos …" at bounding box center [237, 112] width 474 height 224
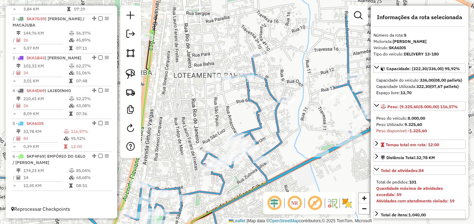
drag, startPoint x: 258, startPoint y: 156, endPoint x: 281, endPoint y: 190, distance: 40.4
click at [281, 190] on div "Janela de atendimento Grade de atendimento Capacidade Transportadoras Veículos …" at bounding box center [237, 112] width 474 height 224
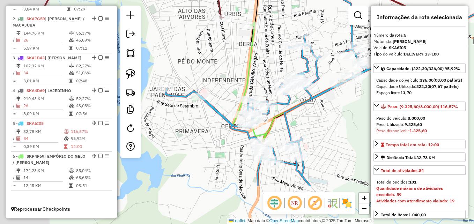
drag, startPoint x: 216, startPoint y: 176, endPoint x: 301, endPoint y: 108, distance: 108.5
click at [301, 108] on div "Janela de atendimento Grade de atendimento Capacidade Transportadoras Veículos …" at bounding box center [237, 112] width 474 height 224
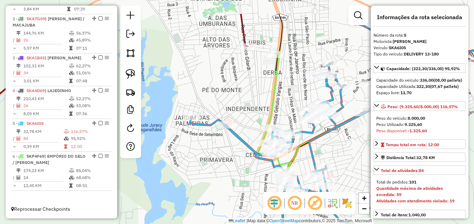
drag, startPoint x: 320, startPoint y: 109, endPoint x: 341, endPoint y: 145, distance: 41.9
click at [341, 145] on div "Janela de atendimento Grade de atendimento Capacidade Transportadoras Veículos …" at bounding box center [237, 112] width 474 height 224
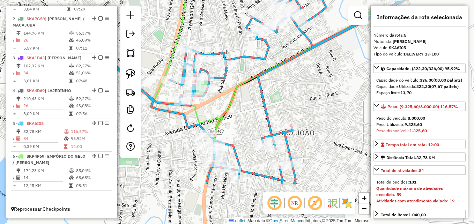
drag, startPoint x: 333, startPoint y: 162, endPoint x: 313, endPoint y: 95, distance: 69.9
click at [313, 95] on div "Janela de atendimento Grade de atendimento Capacidade Transportadoras Veículos …" at bounding box center [237, 112] width 474 height 224
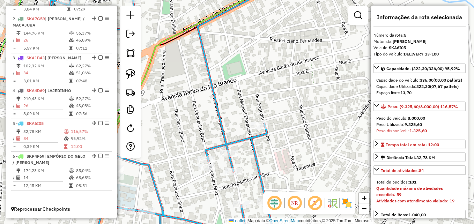
drag, startPoint x: 313, startPoint y: 125, endPoint x: 320, endPoint y: 81, distance: 44.6
click at [320, 81] on div "Janela de atendimento Grade de atendimento Capacidade Transportadoras Veículos …" at bounding box center [237, 112] width 474 height 224
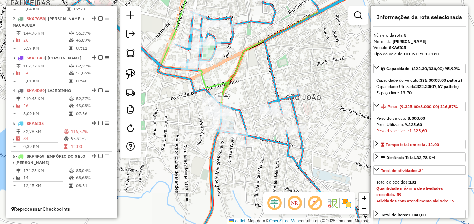
drag, startPoint x: 320, startPoint y: 114, endPoint x: 324, endPoint y: 128, distance: 14.5
click at [324, 128] on div "Janela de atendimento Grade de atendimento Capacidade Transportadoras Veículos …" at bounding box center [237, 112] width 474 height 224
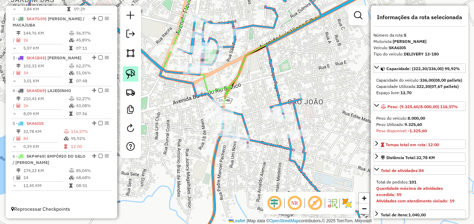
click at [134, 76] on img at bounding box center [131, 74] width 10 height 10
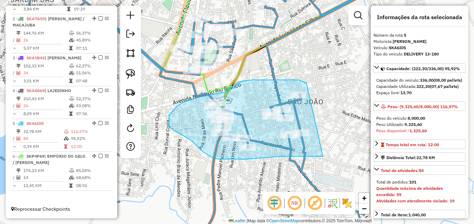
drag, startPoint x: 323, startPoint y: 156, endPoint x: 310, endPoint y: 84, distance: 73.1
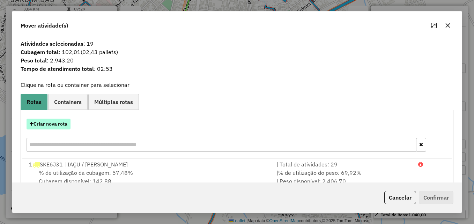
click at [59, 124] on button "Criar nova rota" at bounding box center [49, 124] width 44 height 11
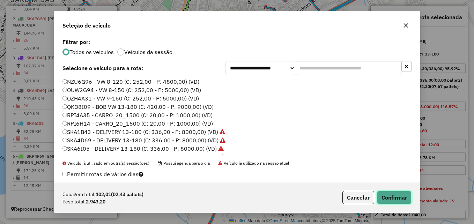
click at [385, 193] on button "Confirmar" at bounding box center [394, 197] width 35 height 13
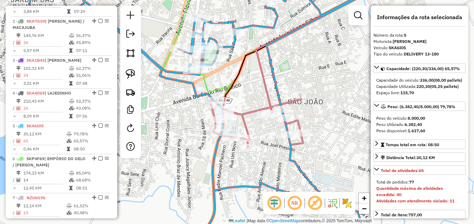
scroll to position [336, 0]
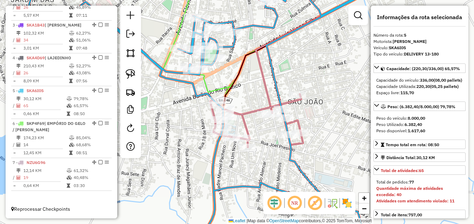
click at [244, 116] on icon at bounding box center [256, 120] width 93 height 53
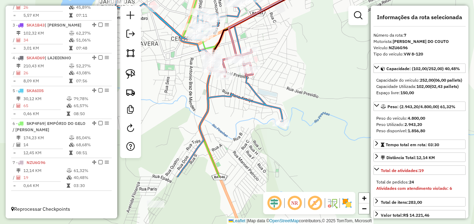
drag, startPoint x: 220, startPoint y: 187, endPoint x: 223, endPoint y: 122, distance: 65.0
click at [223, 122] on div "Janela de atendimento Grade de atendimento Capacidade Transportadoras Veículos …" at bounding box center [237, 112] width 474 height 224
click at [130, 77] on img at bounding box center [131, 74] width 10 height 10
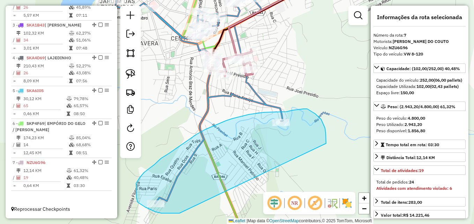
drag, startPoint x: 179, startPoint y: 213, endPoint x: 326, endPoint y: 145, distance: 161.6
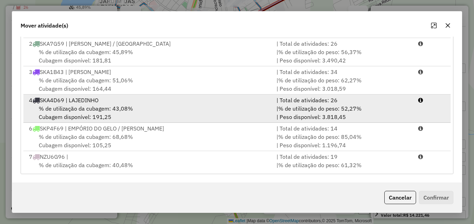
scroll to position [30, 0]
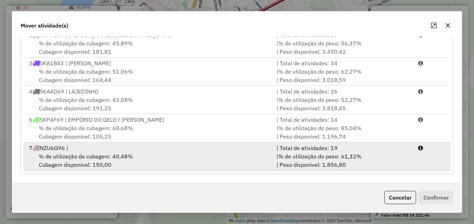
click at [109, 157] on span "% de utilização da cubagem: 40,48%" at bounding box center [86, 156] width 94 height 7
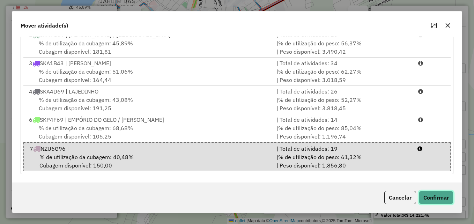
click at [430, 200] on button "Confirmar" at bounding box center [436, 197] width 35 height 13
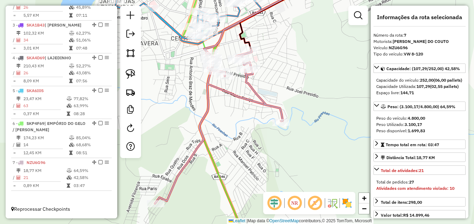
scroll to position [0, 0]
click at [203, 131] on icon at bounding box center [219, 127] width 128 height 154
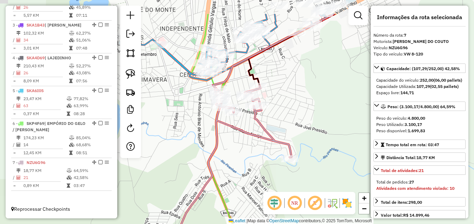
drag, startPoint x: 191, startPoint y: 121, endPoint x: 200, endPoint y: 157, distance: 37.3
click at [200, 157] on div "Janela de atendimento Grade de atendimento Capacidade Transportadoras Veículos …" at bounding box center [237, 112] width 474 height 224
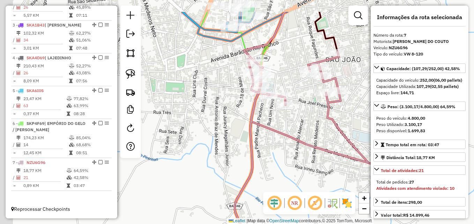
drag, startPoint x: 187, startPoint y: 138, endPoint x: 210, endPoint y: 177, distance: 45.3
click at [210, 177] on div "Janela de atendimento Grade de atendimento Capacidade Transportadoras Veículos …" at bounding box center [237, 112] width 474 height 224
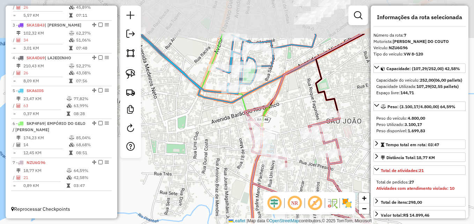
drag, startPoint x: 207, startPoint y: 119, endPoint x: 206, endPoint y: 176, distance: 56.2
click at [206, 176] on div "Janela de atendimento Grade de atendimento Capacidade Transportadoras Veículos …" at bounding box center [237, 112] width 474 height 224
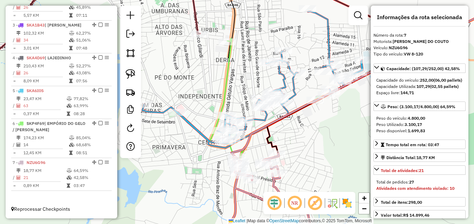
drag, startPoint x: 202, startPoint y: 139, endPoint x: 208, endPoint y: 160, distance: 21.8
click at [208, 160] on div "Janela de atendimento Grade de atendimento Capacidade Transportadoras Veículos …" at bounding box center [237, 112] width 474 height 224
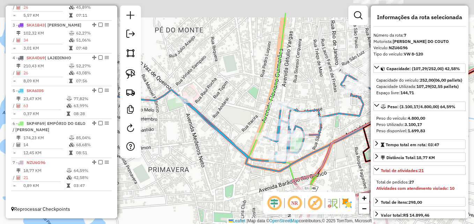
drag, startPoint x: 197, startPoint y: 148, endPoint x: 237, endPoint y: 185, distance: 54.1
click at [237, 185] on div "Janela de atendimento Grade de atendimento Capacidade Transportadoras Veículos …" at bounding box center [237, 112] width 474 height 224
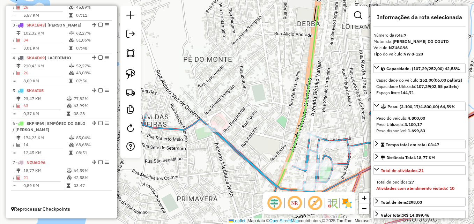
drag, startPoint x: 204, startPoint y: 138, endPoint x: 275, endPoint y: 169, distance: 78.2
click at [275, 169] on div "Janela de atendimento Grade de atendimento Capacidade Transportadoras Veículos …" at bounding box center [237, 112] width 474 height 224
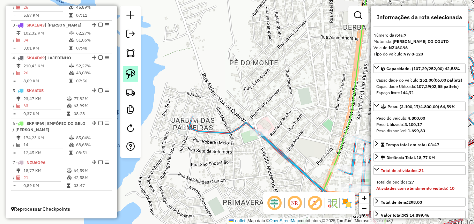
click at [134, 73] on img at bounding box center [131, 74] width 10 height 10
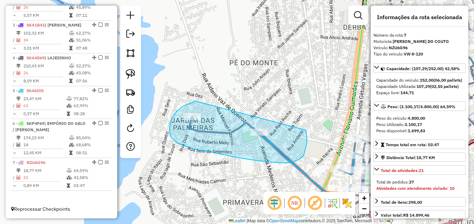
drag, startPoint x: 193, startPoint y: 102, endPoint x: 272, endPoint y: 110, distance: 78.6
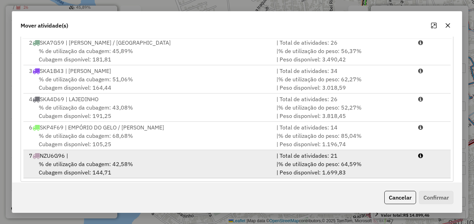
scroll to position [128, 0]
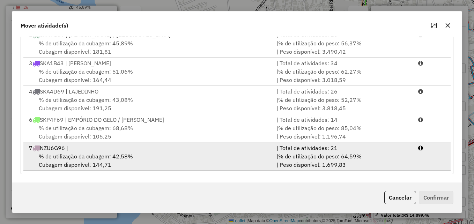
click at [155, 157] on div "% de utilização da cubagem: 42,58% Cubagem disponível: 144,71" at bounding box center [148, 160] width 247 height 17
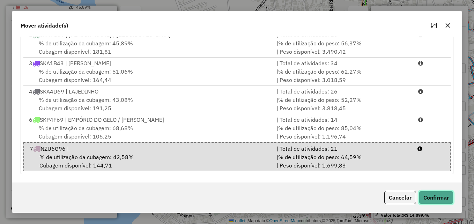
click at [437, 201] on button "Confirmar" at bounding box center [436, 197] width 35 height 13
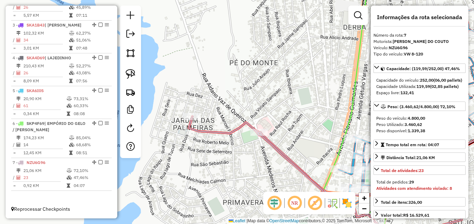
scroll to position [0, 0]
click at [229, 134] on icon at bounding box center [325, 182] width 273 height 130
click at [230, 132] on icon at bounding box center [325, 182] width 273 height 130
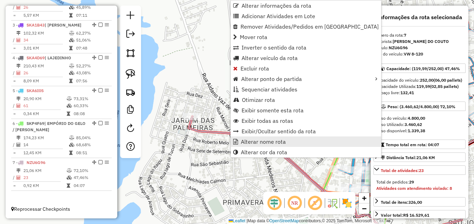
click at [256, 141] on span "Alterar nome rota" at bounding box center [263, 142] width 45 height 6
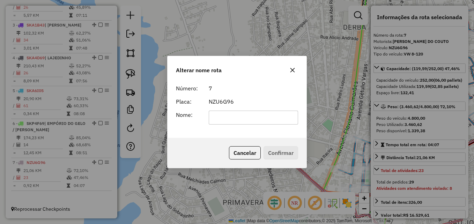
type input "*"
type input "*********"
click at [274, 156] on button "Confirmar" at bounding box center [281, 152] width 35 height 13
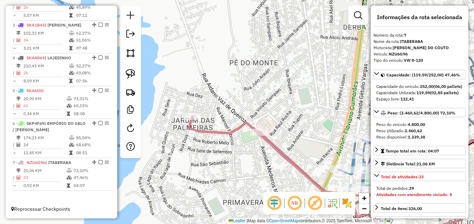
click at [278, 158] on div "Janela de atendimento Grade de atendimento Capacidade Transportadoras Veículos …" at bounding box center [237, 112] width 474 height 224
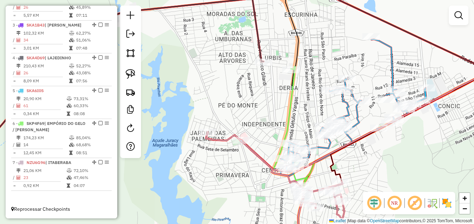
drag, startPoint x: 257, startPoint y: 170, endPoint x: 244, endPoint y: 166, distance: 13.6
click at [244, 166] on div "Janela de atendimento Grade de atendimento Capacidade Transportadoras Veículos …" at bounding box center [237, 112] width 474 height 224
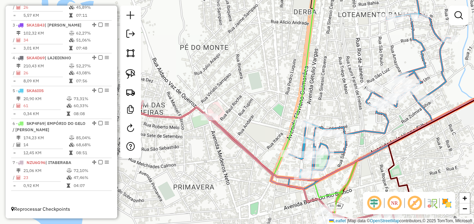
drag, startPoint x: 258, startPoint y: 167, endPoint x: 233, endPoint y: 161, distance: 25.5
click at [236, 168] on div "Janela de atendimento Grade de atendimento Capacidade Transportadoras Veículos …" at bounding box center [237, 112] width 474 height 224
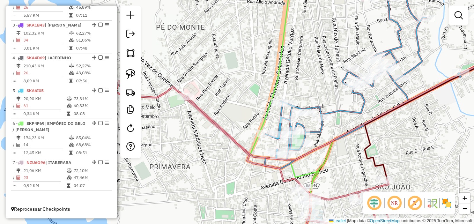
drag, startPoint x: 248, startPoint y: 112, endPoint x: 225, endPoint y: 92, distance: 30.4
click at [225, 92] on div "Janela de atendimento Grade de atendimento Capacidade Transportadoras Veículos …" at bounding box center [237, 112] width 474 height 224
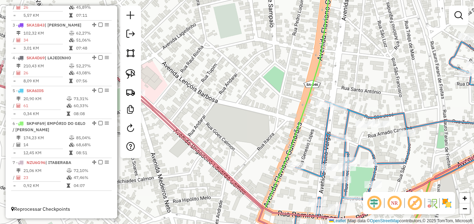
drag, startPoint x: 257, startPoint y: 112, endPoint x: 202, endPoint y: 54, distance: 79.8
click at [202, 55] on div "Janela de atendimento Grade de atendimento Capacidade Transportadoras Veículos …" at bounding box center [237, 112] width 474 height 224
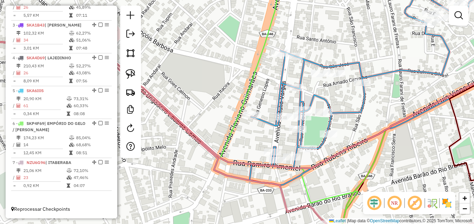
click at [347, 109] on icon at bounding box center [386, 82] width 272 height 208
select select "*********"
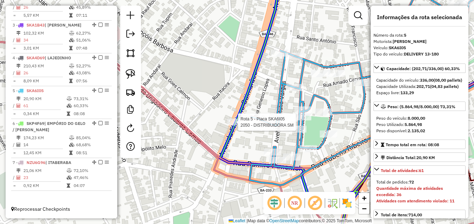
click at [238, 126] on div at bounding box center [235, 122] width 17 height 7
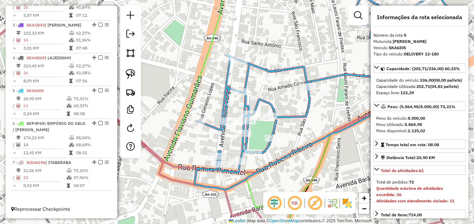
drag, startPoint x: 346, startPoint y: 144, endPoint x: 291, endPoint y: 148, distance: 55.3
click at [291, 148] on div "Janela de atendimento Grade de atendimento Capacidade Transportadoras Veículos …" at bounding box center [237, 112] width 474 height 224
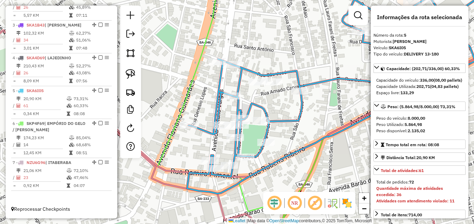
drag, startPoint x: 305, startPoint y: 141, endPoint x: 297, endPoint y: 145, distance: 8.4
click at [297, 145] on div "Janela de atendimento Grade de atendimento Capacidade Transportadoras Veículos …" at bounding box center [237, 112] width 474 height 224
click at [133, 74] on img at bounding box center [131, 74] width 10 height 10
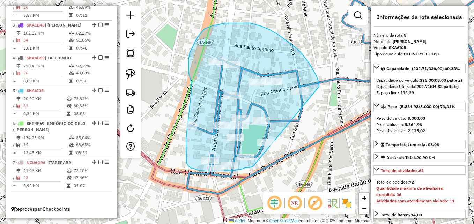
drag, startPoint x: 253, startPoint y: 167, endPoint x: 319, endPoint y: 87, distance: 103.6
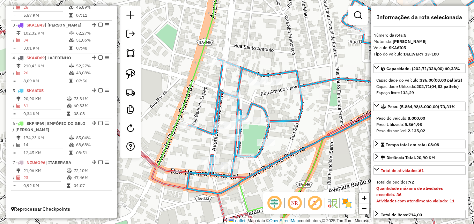
click at [302, 112] on icon at bounding box center [354, 86] width 334 height 216
click at [357, 16] on em at bounding box center [358, 15] width 8 height 8
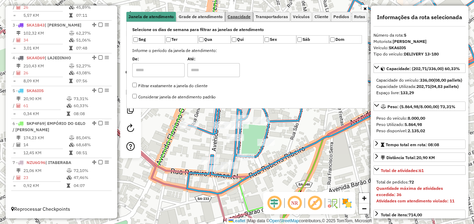
click at [249, 16] on span "Capacidade" at bounding box center [239, 17] width 23 height 4
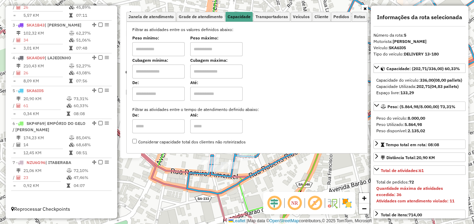
click at [177, 50] on input "text" at bounding box center [158, 49] width 52 height 14
type input "****"
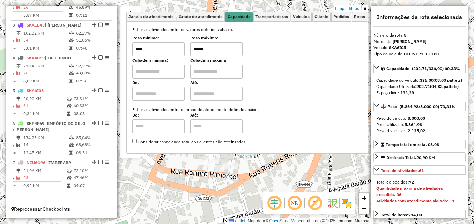
click at [276, 167] on div "Limpar filtros Janela de atendimento Grade de atendimento Capacidade Transporta…" at bounding box center [237, 112] width 474 height 224
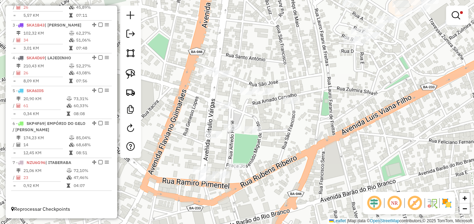
drag, startPoint x: 286, startPoint y: 143, endPoint x: 300, endPoint y: 141, distance: 14.1
click at [300, 141] on div "Limpar filtros Janela de atendimento Grade de atendimento Capacidade Transporta…" at bounding box center [237, 112] width 474 height 224
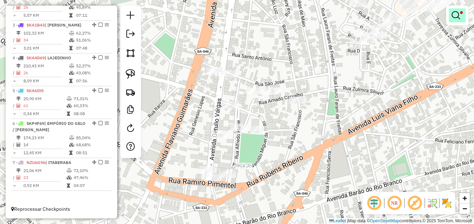
click at [458, 19] on em at bounding box center [456, 15] width 8 height 8
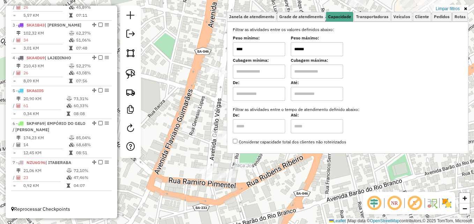
click at [316, 48] on input "******" at bounding box center [317, 49] width 52 height 14
type input "*****"
click at [467, 8] on icon at bounding box center [465, 9] width 3 height 4
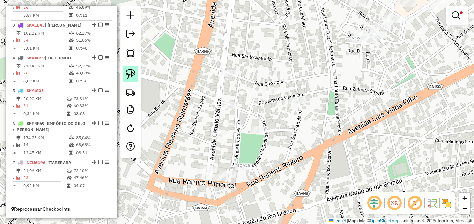
click at [131, 71] on img at bounding box center [131, 74] width 10 height 10
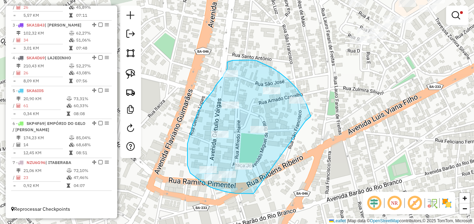
drag, startPoint x: 253, startPoint y: 194, endPoint x: 303, endPoint y: 123, distance: 86.2
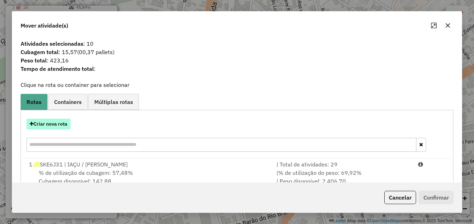
click at [65, 125] on button "Criar nova rota" at bounding box center [49, 124] width 44 height 11
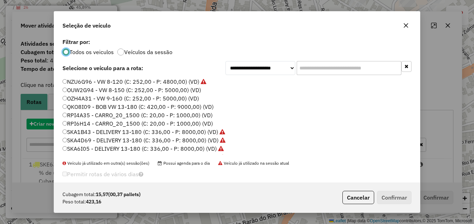
scroll to position [4, 2]
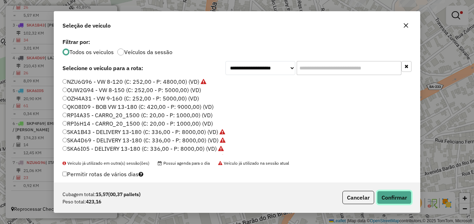
click at [406, 199] on button "Confirmar" at bounding box center [394, 197] width 35 height 13
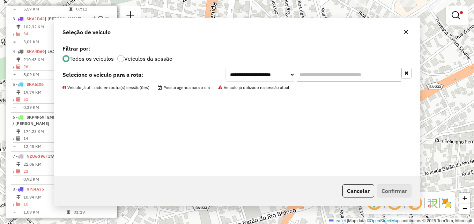
scroll to position [360, 0]
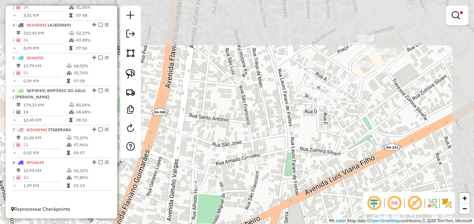
drag, startPoint x: 332, startPoint y: 101, endPoint x: 296, endPoint y: 156, distance: 65.9
click at [286, 162] on div "Limpar filtros Janela de atendimento Grade de atendimento Capacidade Transporta…" at bounding box center [237, 112] width 474 height 224
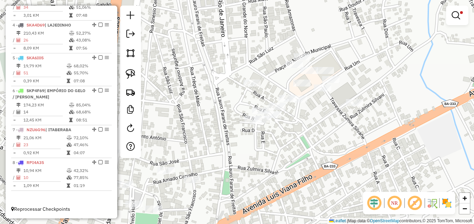
drag, startPoint x: 359, startPoint y: 131, endPoint x: 293, endPoint y: 146, distance: 67.7
click at [298, 148] on div "Limpar filtros Janela de atendimento Grade de atendimento Capacidade Transporta…" at bounding box center [237, 112] width 474 height 224
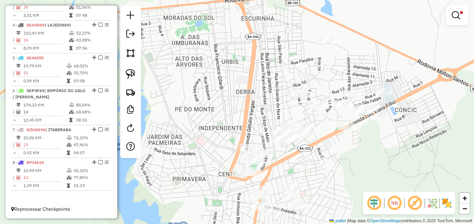
click at [294, 160] on div "Limpar filtros Janela de atendimento Grade de atendimento Capacidade Transporta…" at bounding box center [237, 112] width 474 height 224
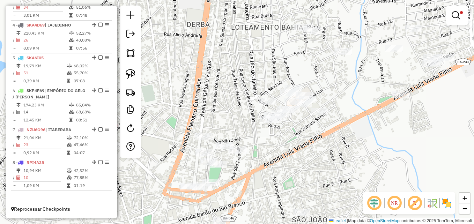
drag, startPoint x: 305, startPoint y: 143, endPoint x: 301, endPoint y: 162, distance: 20.1
click at [301, 162] on div "Limpar filtros Janela de atendimento Grade de atendimento Capacidade Transporta…" at bounding box center [237, 112] width 474 height 224
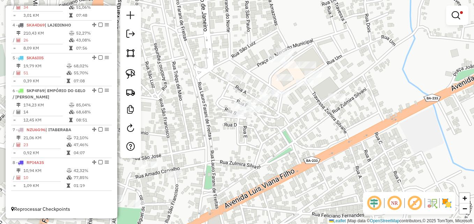
drag, startPoint x: 255, startPoint y: 149, endPoint x: 314, endPoint y: 141, distance: 59.5
click at [314, 141] on div "Limpar filtros Janela de atendimento Grade de atendimento Capacidade Transporta…" at bounding box center [237, 112] width 474 height 224
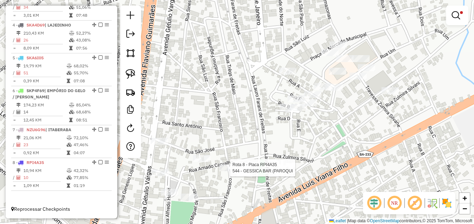
select select "*********"
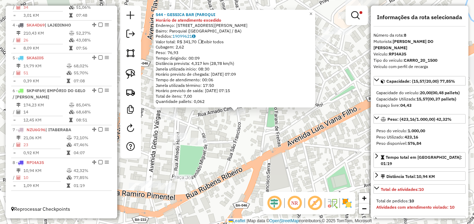
drag, startPoint x: 287, startPoint y: 150, endPoint x: 267, endPoint y: 171, distance: 28.1
click at [267, 170] on div "544 - GESSICA BAR (PAROQUI Horário de atendimento excedido Endereço: RUA AMADO …" at bounding box center [237, 112] width 474 height 224
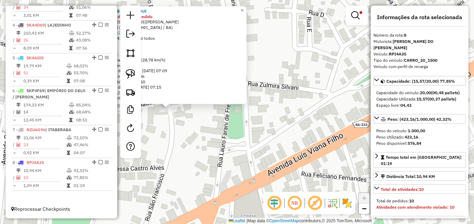
drag, startPoint x: 278, startPoint y: 79, endPoint x: 253, endPoint y: 158, distance: 83.5
click at [255, 156] on div "544 - GESSICA BAR (PAROQUI Horário de atendimento excedido Endereço: RUA AMADO …" at bounding box center [237, 112] width 474 height 224
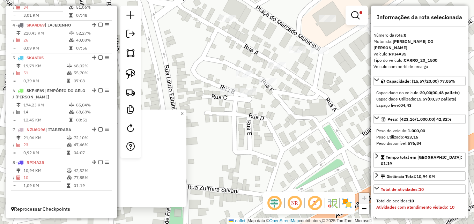
click at [184, 112] on span "×" at bounding box center [181, 114] width 3 height 6
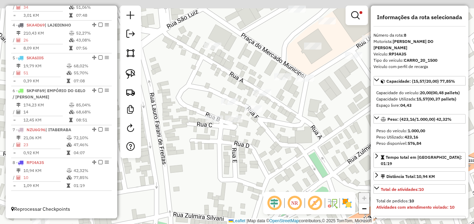
drag, startPoint x: 258, startPoint y: 139, endPoint x: 250, endPoint y: 150, distance: 13.4
click at [250, 150] on div "Limpar filtros Janela de atendimento Grade de atendimento Capacidade Transporta…" at bounding box center [237, 112] width 474 height 224
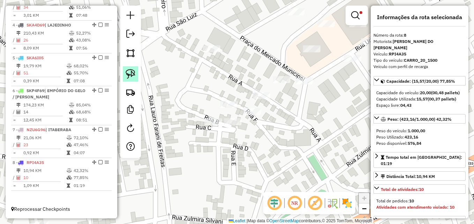
click at [131, 76] on img at bounding box center [131, 74] width 10 height 10
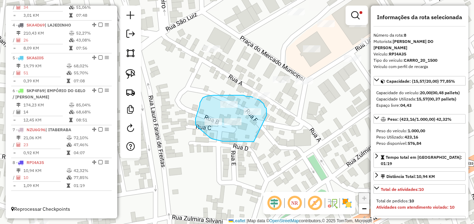
drag, startPoint x: 254, startPoint y: 142, endPoint x: 267, endPoint y: 115, distance: 29.5
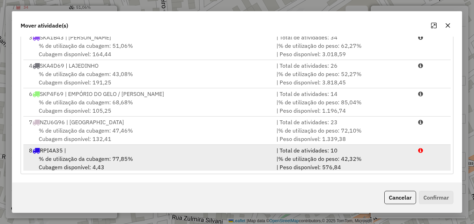
scroll to position [58, 0]
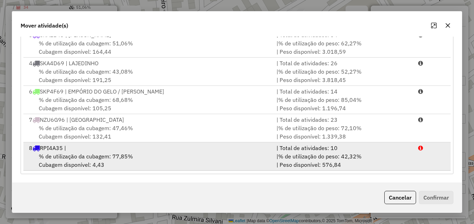
click at [153, 152] on div "8 RPI4A35 |" at bounding box center [148, 148] width 247 height 8
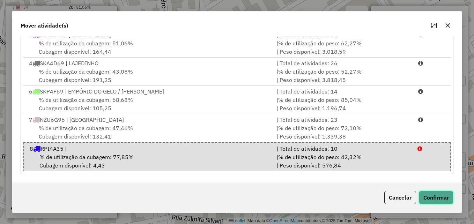
click at [432, 197] on button "Confirmar" at bounding box center [436, 197] width 35 height 13
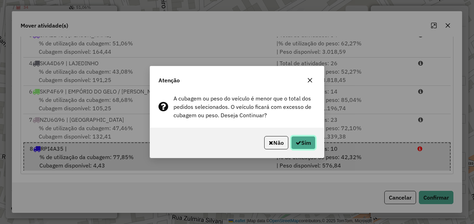
click at [305, 141] on button "Sim" at bounding box center [303, 142] width 24 height 13
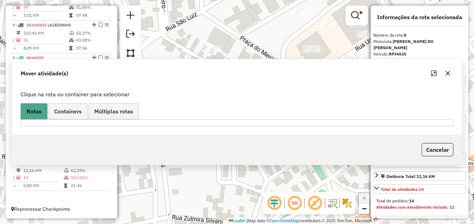
scroll to position [0, 0]
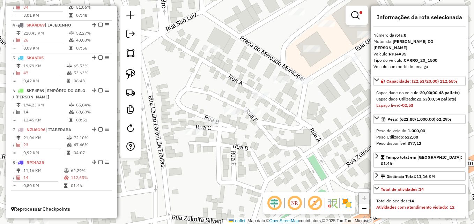
drag, startPoint x: 284, startPoint y: 125, endPoint x: 284, endPoint y: 133, distance: 8.4
click at [284, 133] on div "Limpar filtros Janela de atendimento Grade de atendimento Capacidade Transporta…" at bounding box center [237, 112] width 474 height 224
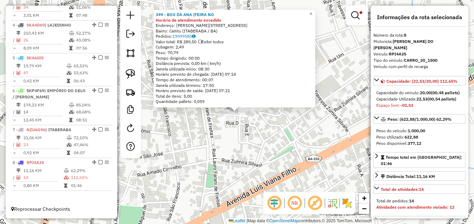
drag, startPoint x: 283, startPoint y: 158, endPoint x: 276, endPoint y: 162, distance: 7.5
click at [276, 162] on div "349 - BOX DA ANA (FEIRA NO Horário de atendimento excedido Endereço: R MARCELIN…" at bounding box center [237, 112] width 474 height 224
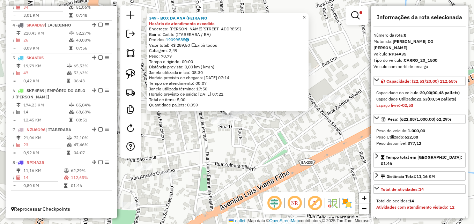
click at [306, 14] on span "×" at bounding box center [304, 17] width 3 height 6
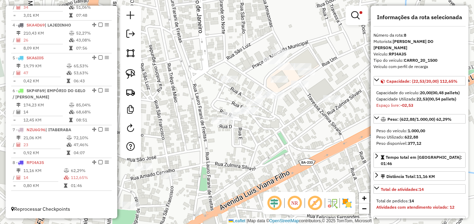
click at [288, 129] on div "Limpar filtros Janela de atendimento Grade de atendimento Capacidade Transporta…" at bounding box center [237, 112] width 474 height 224
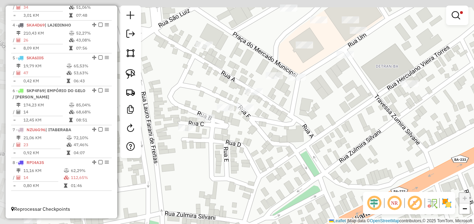
drag, startPoint x: 258, startPoint y: 127, endPoint x: 299, endPoint y: 144, distance: 44.3
click at [299, 144] on div "Limpar filtros Janela de atendimento Grade de atendimento Capacidade Transporta…" at bounding box center [237, 112] width 474 height 224
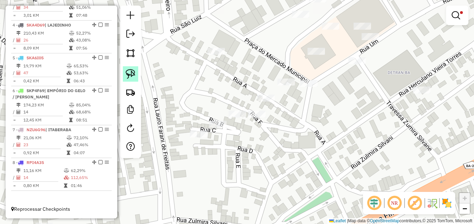
click at [131, 68] on link at bounding box center [130, 73] width 15 height 15
drag, startPoint x: 252, startPoint y: 108, endPoint x: 248, endPoint y: 121, distance: 14.2
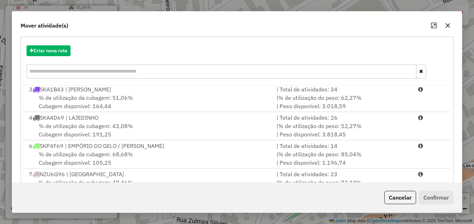
scroll to position [128, 0]
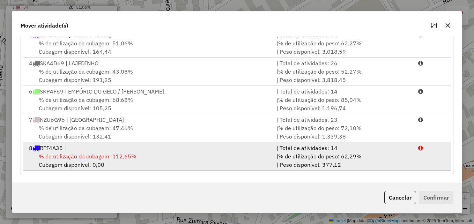
click at [154, 154] on div "% de utilização da cubagem: 112,65% Cubagem disponível: 0,00" at bounding box center [148, 160] width 247 height 17
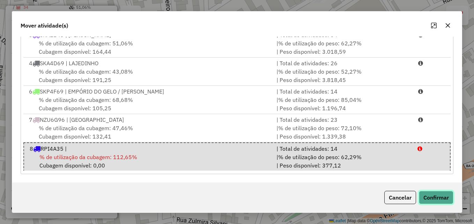
click at [429, 201] on button "Confirmar" at bounding box center [436, 197] width 35 height 13
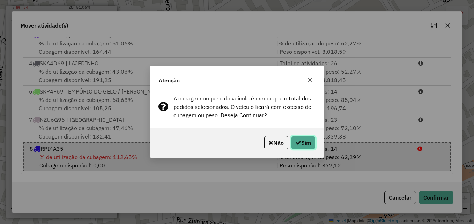
click at [296, 140] on icon "button" at bounding box center [299, 143] width 6 height 6
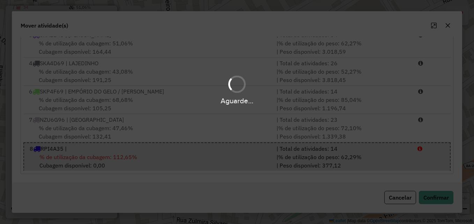
scroll to position [0, 0]
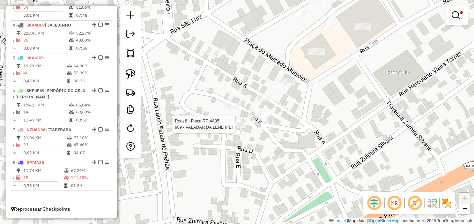
select select "*********"
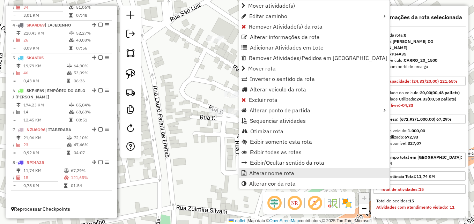
click at [285, 174] on span "Alterar nome rota" at bounding box center [271, 173] width 45 height 6
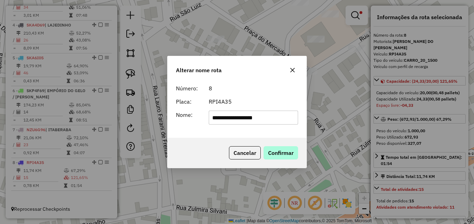
type input "**********"
click at [289, 154] on button "Confirmar" at bounding box center [281, 152] width 35 height 13
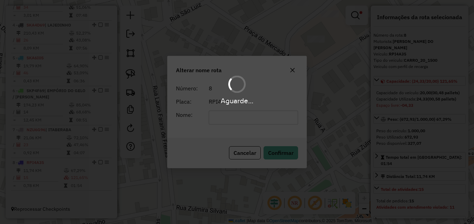
scroll to position [365, 0]
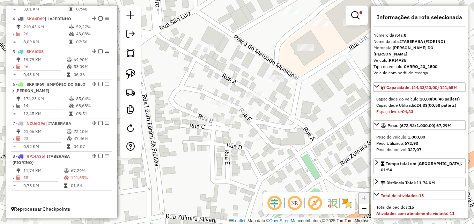
drag, startPoint x: 322, startPoint y: 112, endPoint x: 252, endPoint y: 177, distance: 95.4
click at [252, 177] on div "Limpar filtros Janela de atendimento Grade de atendimento Capacidade Transporta…" at bounding box center [237, 112] width 474 height 224
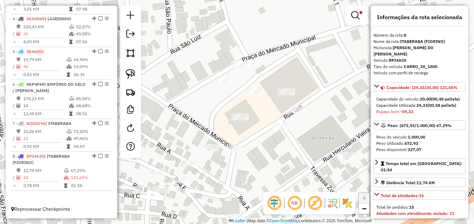
drag, startPoint x: 285, startPoint y: 172, endPoint x: 295, endPoint y: 188, distance: 19.1
click at [295, 188] on div "Limpar filtros Janela de atendimento Grade de atendimento Capacidade Transporta…" at bounding box center [237, 112] width 474 height 224
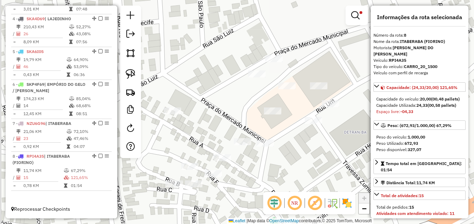
drag, startPoint x: 263, startPoint y: 175, endPoint x: 285, endPoint y: 173, distance: 22.4
click at [285, 173] on div "Limpar filtros Janela de atendimento Grade de atendimento Capacidade Transporta…" at bounding box center [237, 112] width 474 height 224
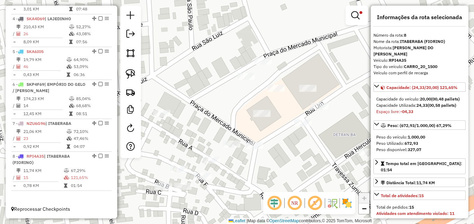
drag, startPoint x: 274, startPoint y: 169, endPoint x: 262, endPoint y: 171, distance: 11.8
click at [262, 171] on div "Limpar filtros Janela de atendimento Grade de atendimento Capacidade Transporta…" at bounding box center [237, 112] width 474 height 224
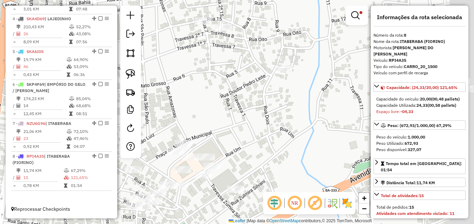
drag, startPoint x: 313, startPoint y: 130, endPoint x: 236, endPoint y: 162, distance: 84.2
click at [236, 162] on div "Limpar filtros Janela de atendimento Grade de atendimento Capacidade Transporta…" at bounding box center [237, 112] width 474 height 224
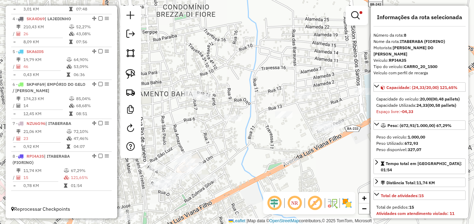
drag, startPoint x: 297, startPoint y: 141, endPoint x: 236, endPoint y: 145, distance: 61.3
click at [236, 145] on div "Limpar filtros Janela de atendimento Grade de atendimento Capacidade Transporta…" at bounding box center [237, 112] width 474 height 224
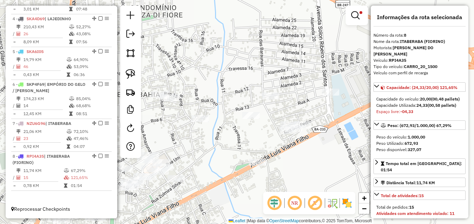
click at [246, 136] on div "Limpar filtros Janela de atendimento Grade de atendimento Capacidade Transporta…" at bounding box center [237, 112] width 474 height 224
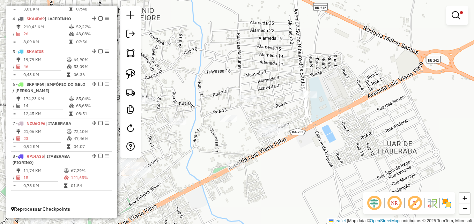
drag, startPoint x: 265, startPoint y: 142, endPoint x: 243, endPoint y: 145, distance: 22.5
click at [243, 145] on div "Limpar filtros Janela de atendimento Grade de atendimento Capacidade Transporta…" at bounding box center [237, 112] width 474 height 224
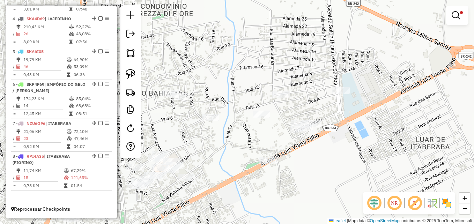
drag, startPoint x: 220, startPoint y: 146, endPoint x: 252, endPoint y: 141, distance: 32.1
click at [251, 141] on div "Limpar filtros Janela de atendimento Grade de atendimento Capacidade Transporta…" at bounding box center [237, 112] width 474 height 224
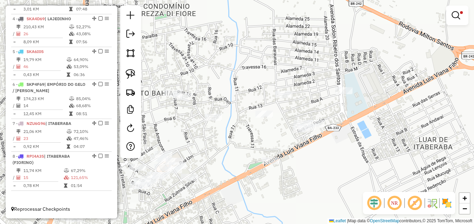
drag, startPoint x: 130, startPoint y: 72, endPoint x: 242, endPoint y: 150, distance: 136.4
click at [131, 72] on img at bounding box center [131, 74] width 10 height 10
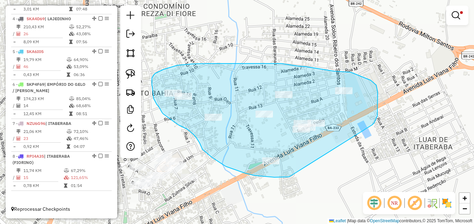
drag, startPoint x: 291, startPoint y: 176, endPoint x: 372, endPoint y: 125, distance: 95.5
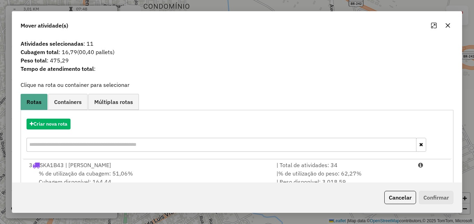
scroll to position [58, 0]
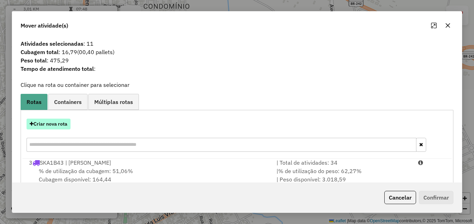
click at [54, 124] on button "Criar nova rota" at bounding box center [49, 124] width 44 height 11
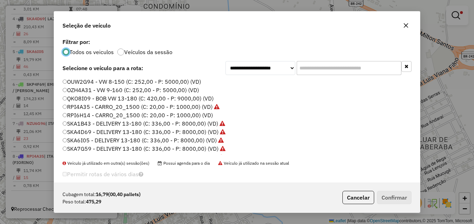
scroll to position [0, 0]
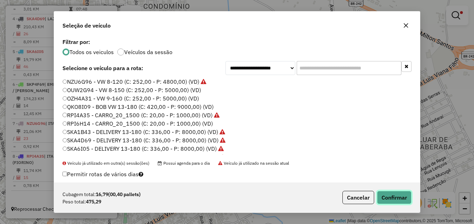
click at [397, 197] on button "Confirmar" at bounding box center [394, 197] width 35 height 13
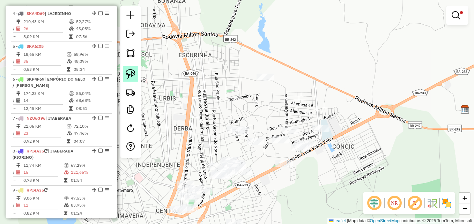
click at [132, 77] on img at bounding box center [131, 74] width 10 height 10
drag, startPoint x: 260, startPoint y: 87, endPoint x: 296, endPoint y: 71, distance: 39.4
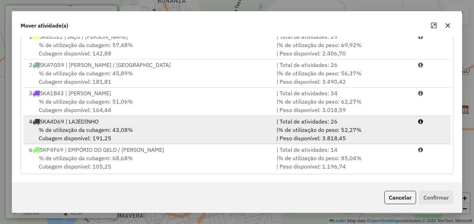
scroll to position [87, 0]
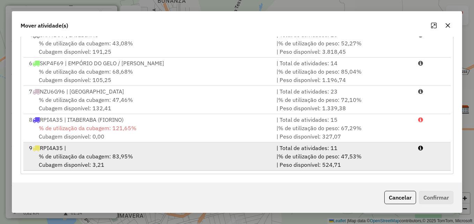
click at [118, 156] on span "% de utilização da cubagem: 83,95%" at bounding box center [86, 156] width 94 height 7
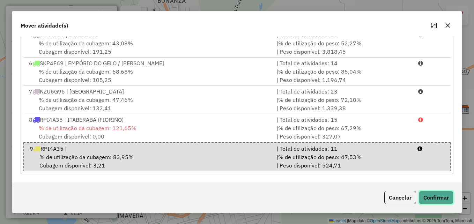
click at [451, 196] on button "Confirmar" at bounding box center [436, 197] width 35 height 13
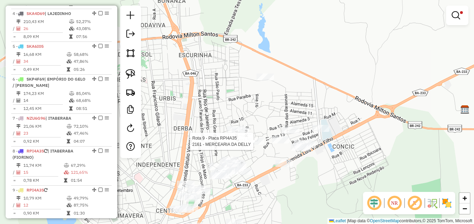
scroll to position [399, 0]
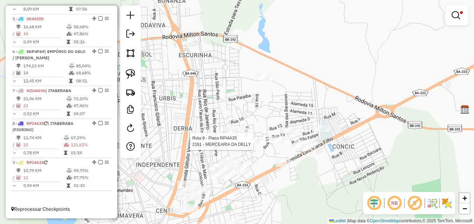
select select "*********"
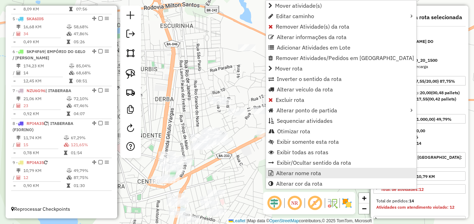
click at [305, 176] on span "Alterar nome rota" at bounding box center [298, 173] width 45 height 6
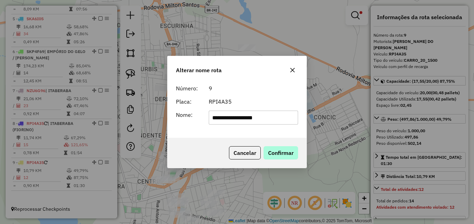
type input "**********"
click at [280, 156] on button "Confirmar" at bounding box center [281, 152] width 35 height 13
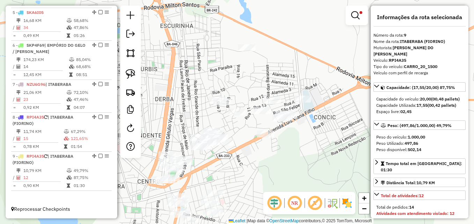
click at [355, 24] on div at bounding box center [357, 16] width 22 height 20
click at [359, 17] on em at bounding box center [355, 15] width 8 height 8
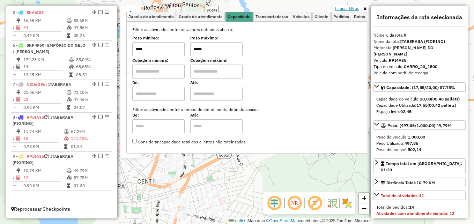
click at [354, 9] on link "Limpar filtros" at bounding box center [347, 9] width 27 height 8
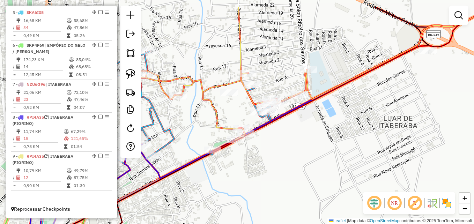
drag, startPoint x: 314, startPoint y: 118, endPoint x: 273, endPoint y: 147, distance: 50.8
click at [273, 147] on div "Janela de atendimento Grade de atendimento Capacidade Transportadoras Veículos …" at bounding box center [237, 112] width 474 height 224
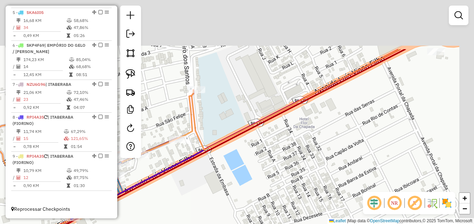
drag, startPoint x: 343, startPoint y: 86, endPoint x: 261, endPoint y: 180, distance: 124.5
click at [261, 180] on div "Janela de atendimento Grade de atendimento Capacidade Transportadoras Veículos …" at bounding box center [237, 112] width 474 height 224
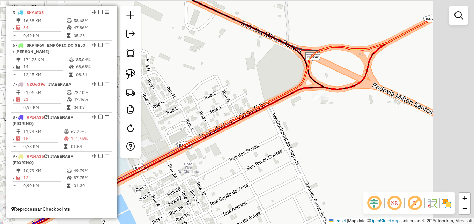
drag, startPoint x: 349, startPoint y: 146, endPoint x: 254, endPoint y: 168, distance: 98.2
click at [254, 169] on div "Janela de atendimento Grade de atendimento Capacidade Transportadoras Veículos …" at bounding box center [237, 112] width 474 height 224
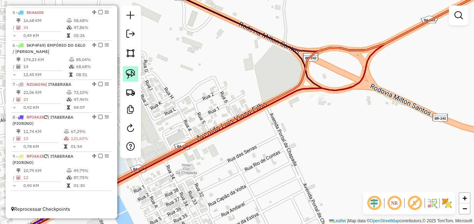
click at [135, 77] on img at bounding box center [131, 74] width 10 height 10
drag, startPoint x: 328, startPoint y: 113, endPoint x: 322, endPoint y: 90, distance: 23.5
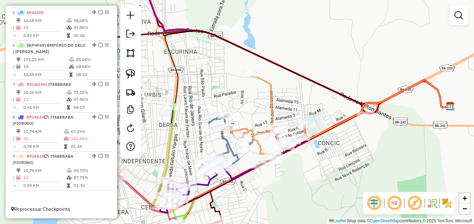
drag, startPoint x: 266, startPoint y: 148, endPoint x: 331, endPoint y: 139, distance: 65.6
click at [331, 139] on div "Janela de atendimento Grade de atendimento Capacidade Transportadoras Veículos …" at bounding box center [237, 112] width 474 height 224
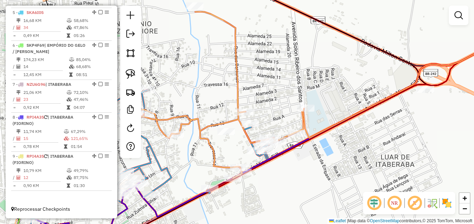
drag, startPoint x: 327, startPoint y: 149, endPoint x: 339, endPoint y: 143, distance: 13.0
click at [339, 143] on div "Janela de atendimento Grade de atendimento Capacidade Transportadoras Veículos …" at bounding box center [237, 112] width 474 height 224
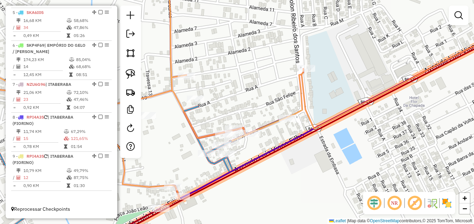
drag, startPoint x: 288, startPoint y: 148, endPoint x: 335, endPoint y: 148, distance: 47.1
click at [335, 148] on div "Janela de atendimento Grade de atendimento Capacidade Transportadoras Veículos …" at bounding box center [237, 112] width 474 height 224
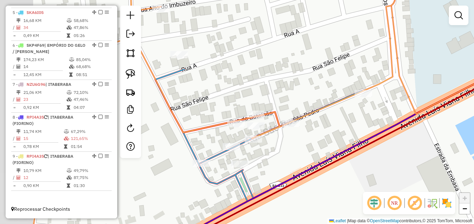
drag, startPoint x: 256, startPoint y: 141, endPoint x: 350, endPoint y: 145, distance: 94.4
click at [348, 146] on div "Janela de atendimento Grade de atendimento Capacidade Transportadoras Veículos …" at bounding box center [237, 112] width 474 height 224
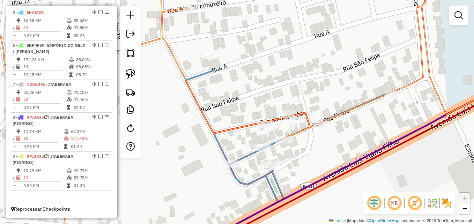
select select "*********"
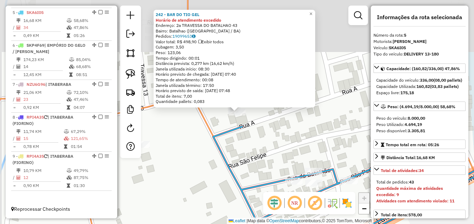
scroll to position [405, 0]
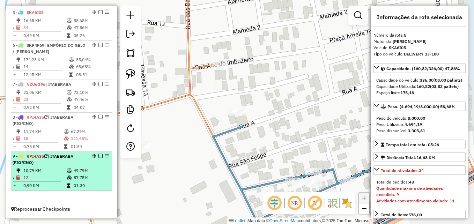
click at [50, 167] on li "9 - RPI4A35 | ITABERABA (FIORINO) 10,79 KM 49,79% / 12 87,75% = 0,90 KM 01:30" at bounding box center [61, 171] width 101 height 39
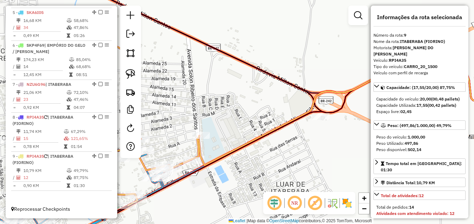
drag, startPoint x: 195, startPoint y: 130, endPoint x: 226, endPoint y: 147, distance: 35.0
click at [220, 148] on div "Janela de atendimento Grade de atendimento Capacidade Transportadoras Veículos …" at bounding box center [237, 112] width 474 height 224
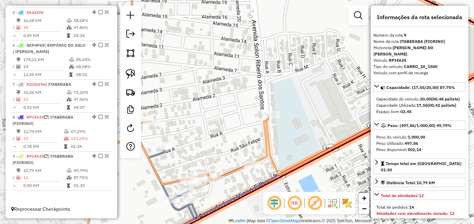
drag, startPoint x: 224, startPoint y: 141, endPoint x: 316, endPoint y: 132, distance: 92.3
click at [316, 132] on div "Janela de atendimento Grade de atendimento Capacidade Transportadoras Veículos …" at bounding box center [237, 112] width 474 height 224
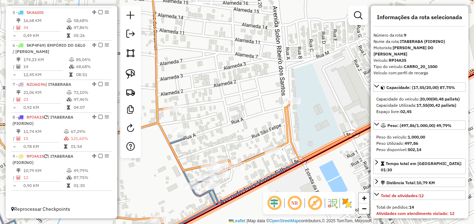
drag, startPoint x: 277, startPoint y: 142, endPoint x: 295, endPoint y: 129, distance: 22.0
click at [295, 129] on div "Janela de atendimento Grade de atendimento Capacidade Transportadoras Veículos …" at bounding box center [237, 112] width 474 height 224
click at [132, 75] on img at bounding box center [131, 74] width 10 height 10
drag, startPoint x: 274, startPoint y: 160, endPoint x: 280, endPoint y: 145, distance: 16.0
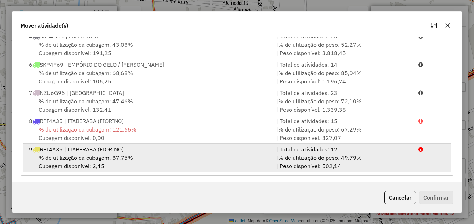
scroll to position [128, 0]
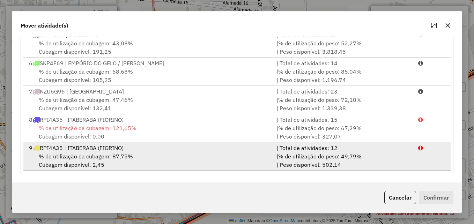
click at [163, 158] on div "% de utilização da cubagem: 87,75% Cubagem disponível: 2,45" at bounding box center [148, 160] width 247 height 17
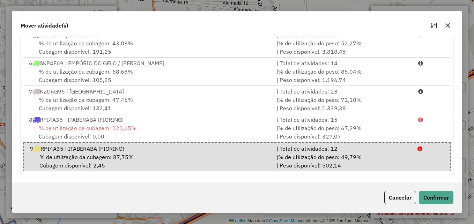
click at [443, 204] on div "Cancelar Confirmar" at bounding box center [237, 198] width 450 height 30
click at [439, 199] on button "Confirmar" at bounding box center [436, 197] width 35 height 13
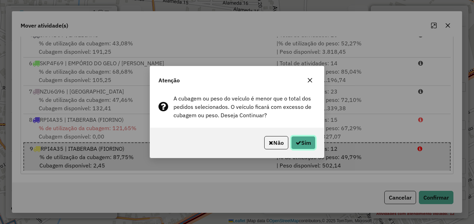
click at [312, 143] on button "Sim" at bounding box center [303, 142] width 24 height 13
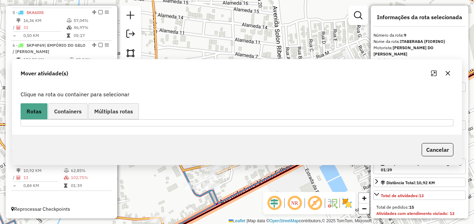
scroll to position [0, 0]
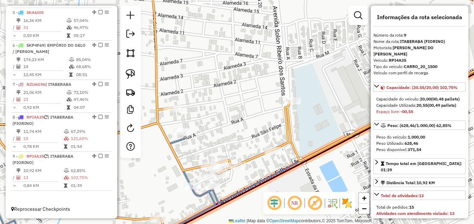
click at [285, 140] on icon at bounding box center [122, 109] width 339 height 263
click at [284, 143] on icon at bounding box center [122, 109] width 339 height 263
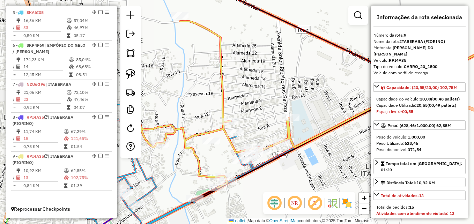
drag, startPoint x: 268, startPoint y: 171, endPoint x: 281, endPoint y: 168, distance: 14.1
click at [281, 168] on div "Janela de atendimento Grade de atendimento Capacidade Transportadoras Veículos …" at bounding box center [237, 112] width 474 height 224
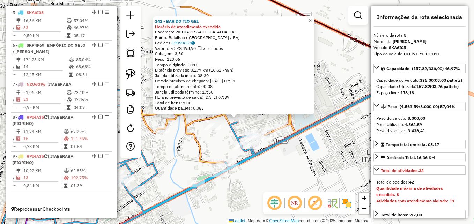
drag, startPoint x: 220, startPoint y: 131, endPoint x: 219, endPoint y: 137, distance: 6.7
click at [219, 137] on div "242 - BAR DO TIO GEL Horário de atendimento excedido Endereço: 2a TRAVESSA DO B…" at bounding box center [237, 112] width 474 height 224
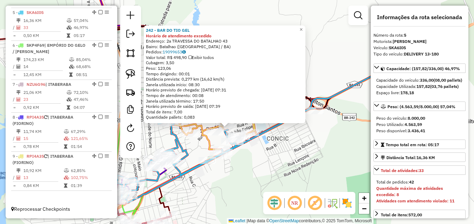
click at [250, 163] on div "Rota 5 - Placa SKA6I05 232 - BAR DO RAIMUNDO (BAT Rota 5 - Placa SKA6I05 147 - …" at bounding box center [237, 112] width 474 height 224
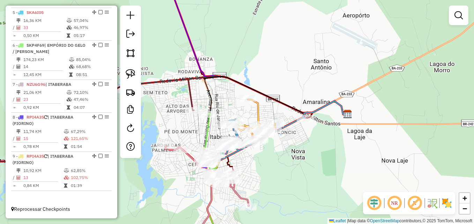
drag, startPoint x: 236, startPoint y: 166, endPoint x: 265, endPoint y: 153, distance: 31.3
click at [265, 153] on div "Janela de atendimento Grade de atendimento Capacidade Transportadoras Veículos …" at bounding box center [237, 112] width 474 height 224
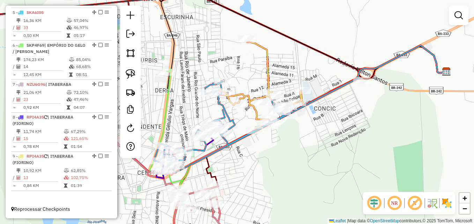
drag, startPoint x: 250, startPoint y: 150, endPoint x: 266, endPoint y: 149, distance: 16.4
click at [266, 149] on div "Janela de atendimento Grade de atendimento Capacidade Transportadoras Veículos …" at bounding box center [237, 112] width 474 height 224
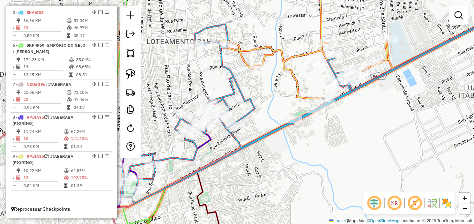
drag, startPoint x: 233, startPoint y: 146, endPoint x: 291, endPoint y: 156, distance: 59.2
click at [290, 156] on div "Janela de atendimento Grade de atendimento Capacidade Transportadoras Veículos …" at bounding box center [237, 112] width 474 height 224
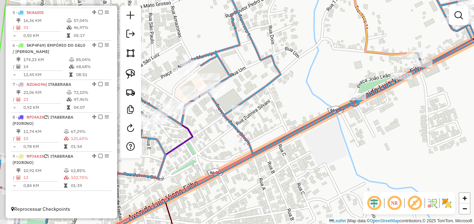
drag, startPoint x: 251, startPoint y: 148, endPoint x: 280, endPoint y: 155, distance: 29.1
click at [280, 155] on div "Janela de atendimento Grade de atendimento Capacidade Transportadoras Veículos …" at bounding box center [237, 112] width 474 height 224
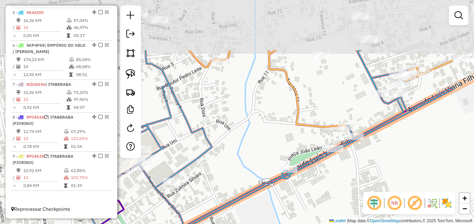
drag, startPoint x: 288, startPoint y: 103, endPoint x: 220, endPoint y: 176, distance: 100.0
click at [220, 176] on div "Janela de atendimento Grade de atendimento Capacidade Transportadoras Veículos …" at bounding box center [237, 112] width 474 height 224
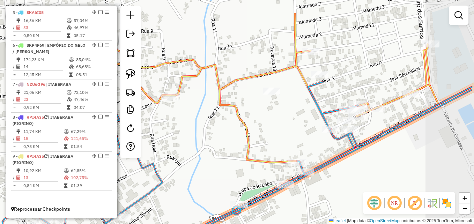
drag, startPoint x: 297, startPoint y: 125, endPoint x: 232, endPoint y: 170, distance: 79.2
click at [232, 170] on icon at bounding box center [260, 98] width 340 height 171
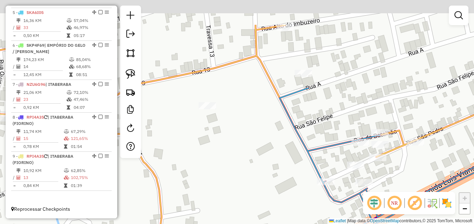
drag, startPoint x: 313, startPoint y: 98, endPoint x: 260, endPoint y: 162, distance: 83.3
click at [263, 168] on div "Janela de atendimento Grade de atendimento Capacidade Transportadoras Veículos …" at bounding box center [237, 112] width 474 height 224
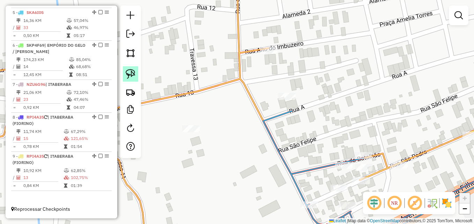
click at [130, 75] on img at bounding box center [131, 74] width 10 height 10
drag, startPoint x: 282, startPoint y: 109, endPoint x: 304, endPoint y: 82, distance: 34.5
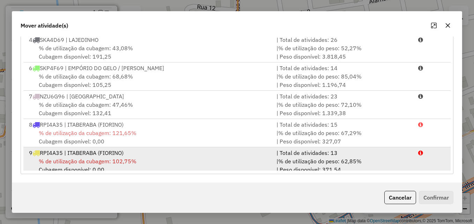
scroll to position [87, 0]
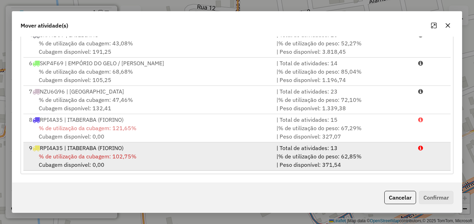
drag, startPoint x: 162, startPoint y: 156, endPoint x: 197, endPoint y: 155, distance: 34.9
click at [162, 156] on div "% de utilização da cubagem: 102,75% Cubagem disponível: 0,00" at bounding box center [148, 160] width 247 height 17
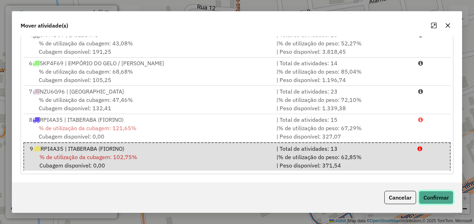
click at [444, 201] on button "Confirmar" at bounding box center [436, 197] width 35 height 13
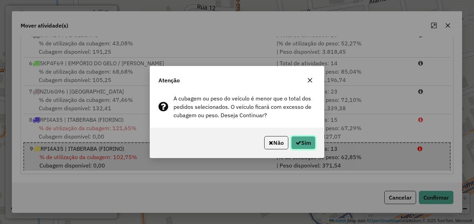
click at [301, 140] on button "Sim" at bounding box center [303, 142] width 24 height 13
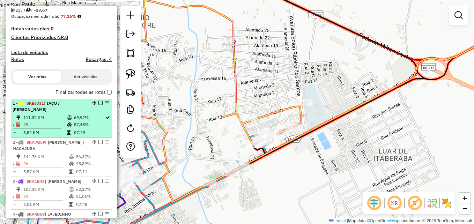
scroll to position [175, 0]
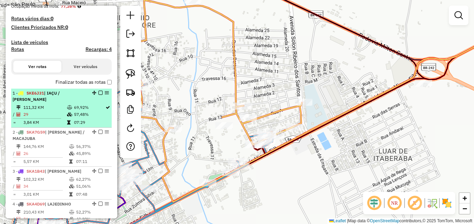
click at [61, 111] on td "111,32 KM" at bounding box center [45, 107] width 44 height 7
select select "*********"
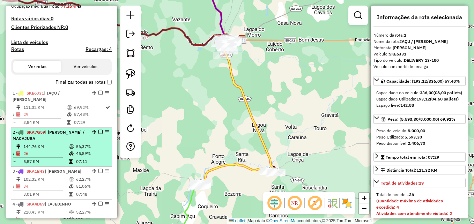
click at [55, 142] on div "2 - SKA7G59 | RUY BARBOSA / MACAJUBA" at bounding box center [50, 135] width 74 height 13
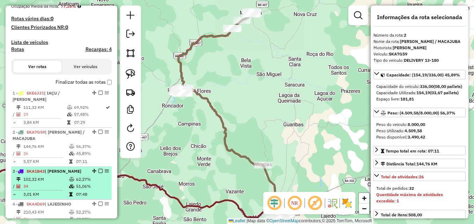
click at [54, 183] on td "102,32 KM" at bounding box center [46, 179] width 46 height 7
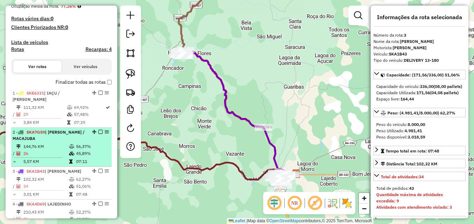
click at [60, 150] on td "144,76 KM" at bounding box center [46, 146] width 46 height 7
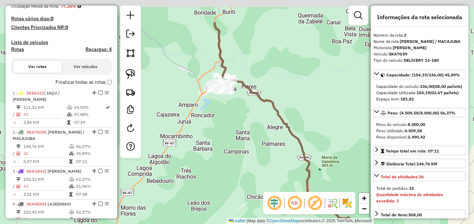
drag, startPoint x: 170, startPoint y: 122, endPoint x: 179, endPoint y: 167, distance: 45.7
click at [179, 167] on div "Janela de atendimento Grade de atendimento Capacidade Transportadoras Veículos …" at bounding box center [237, 112] width 474 height 224
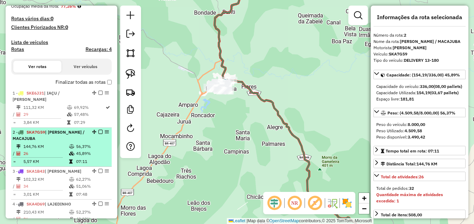
click at [40, 157] on td "26" at bounding box center [46, 153] width 46 height 7
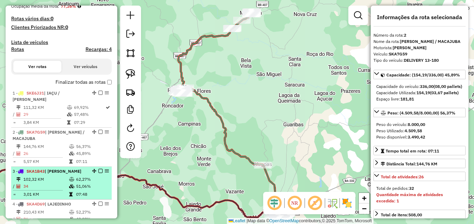
click at [52, 175] on div "3 - SKA1B43 | RUY BARBOSA" at bounding box center [50, 171] width 74 height 6
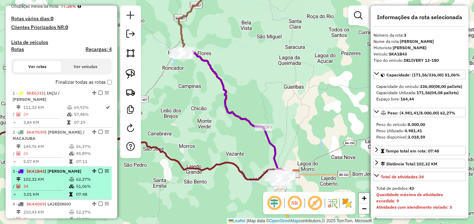
scroll to position [209, 0]
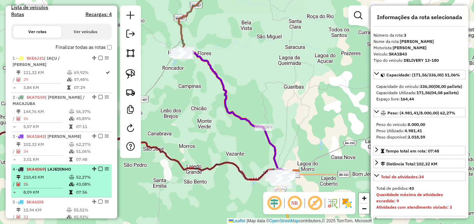
click at [54, 181] on td "210,43 KM" at bounding box center [46, 177] width 46 height 7
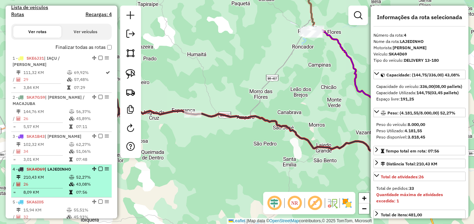
click at [54, 181] on td "210,43 KM" at bounding box center [46, 177] width 46 height 7
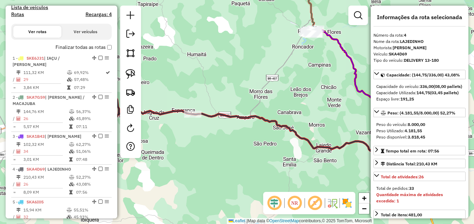
click at [220, 114] on icon at bounding box center [228, 111] width 358 height 93
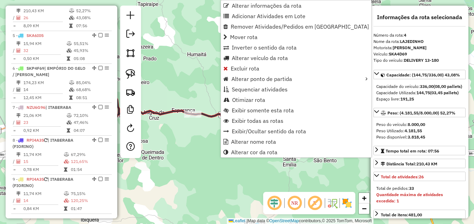
scroll to position [375, 0]
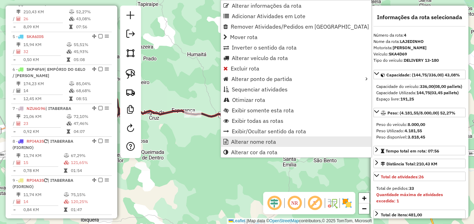
click at [265, 145] on span "Alterar nome rota" at bounding box center [253, 142] width 45 height 6
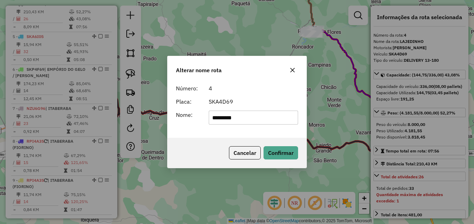
click at [214, 117] on input "*********" at bounding box center [254, 118] width 90 height 14
type input "**********"
click at [286, 155] on button "Confirmar" at bounding box center [281, 152] width 35 height 13
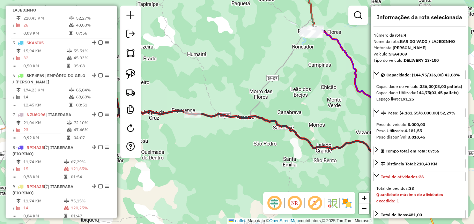
drag, startPoint x: 275, startPoint y: 145, endPoint x: 205, endPoint y: 144, distance: 69.5
click at [206, 144] on div "Janela de atendimento Grade de atendimento Capacidade Transportadoras Veículos …" at bounding box center [237, 112] width 474 height 224
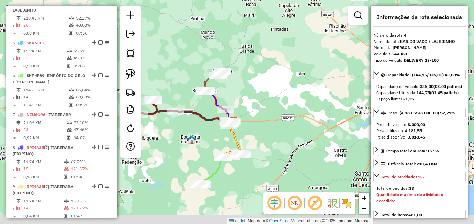
drag, startPoint x: 219, startPoint y: 165, endPoint x: 197, endPoint y: 130, distance: 41.7
click at [197, 130] on div "Janela de atendimento Grade de atendimento Capacidade Transportadoras Veículos …" at bounding box center [237, 112] width 474 height 224
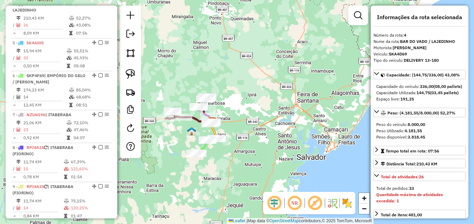
drag, startPoint x: 262, startPoint y: 145, endPoint x: 218, endPoint y: 130, distance: 46.5
click at [218, 130] on div "Janela de atendimento Grade de atendimento Capacidade Transportadoras Veículos …" at bounding box center [237, 112] width 474 height 224
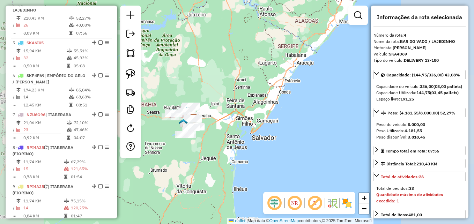
drag, startPoint x: 197, startPoint y: 143, endPoint x: 240, endPoint y: 169, distance: 50.6
click at [239, 169] on div "Janela de atendimento Grade de atendimento Capacidade Transportadoras Veículos …" at bounding box center [237, 112] width 474 height 224
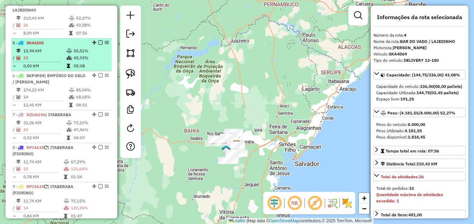
click at [43, 54] on td "15,94 KM" at bounding box center [44, 50] width 43 height 7
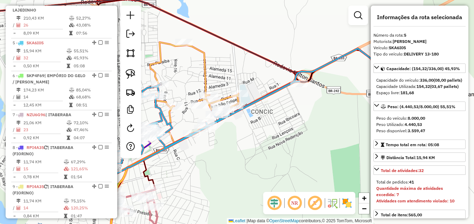
click at [254, 102] on icon at bounding box center [195, 128] width 208 height 95
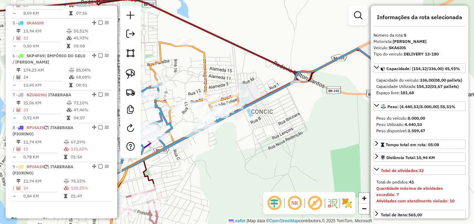
scroll to position [412, 0]
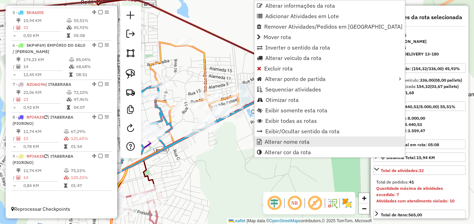
click at [285, 139] on span "Alterar nome rota" at bounding box center [287, 142] width 45 height 6
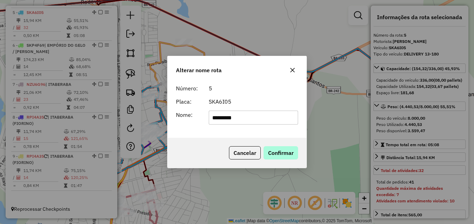
type input "*********"
click at [283, 156] on button "Confirmar" at bounding box center [281, 152] width 35 height 13
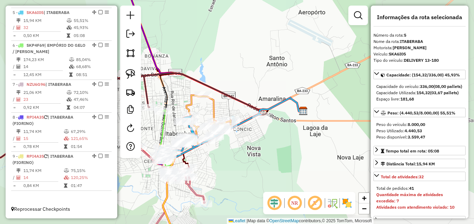
drag, startPoint x: 215, startPoint y: 159, endPoint x: 233, endPoint y: 158, distance: 17.8
click at [246, 161] on div "Janela de atendimento Grade de atendimento Capacidade Transportadoras Veículos …" at bounding box center [237, 112] width 474 height 224
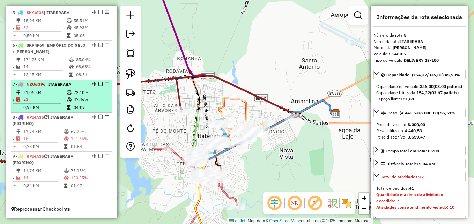
click at [49, 104] on hr at bounding box center [37, 103] width 48 height 0
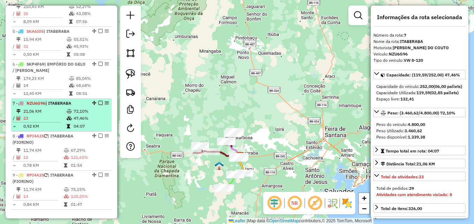
scroll to position [377, 0]
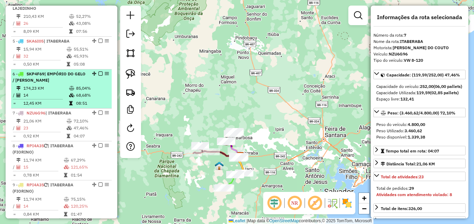
click at [54, 99] on hr at bounding box center [38, 99] width 50 height 0
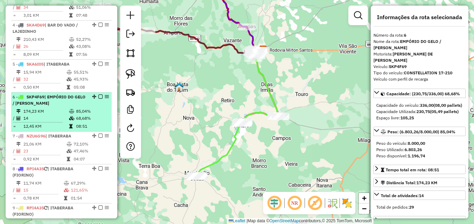
scroll to position [342, 0]
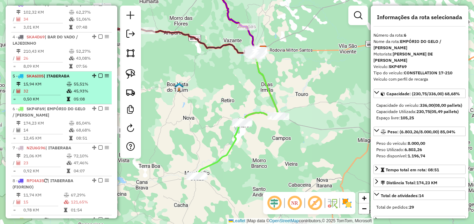
click at [52, 95] on td "32" at bounding box center [44, 91] width 43 height 7
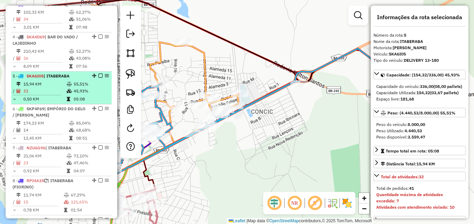
click at [52, 95] on td "32" at bounding box center [44, 91] width 43 height 7
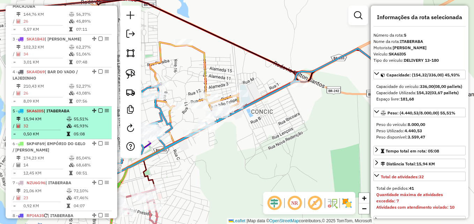
click at [50, 114] on div "5 - SKA6I05 | ITABERABA" at bounding box center [50, 111] width 74 height 6
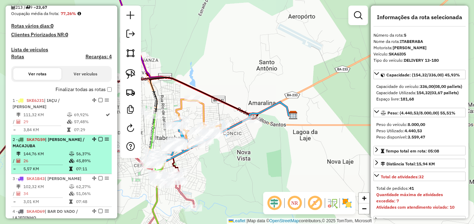
scroll to position [0, 0]
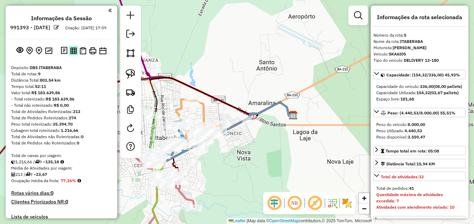
click at [75, 54] on img at bounding box center [73, 50] width 7 height 7
click at [131, 36] on em at bounding box center [130, 34] width 8 height 8
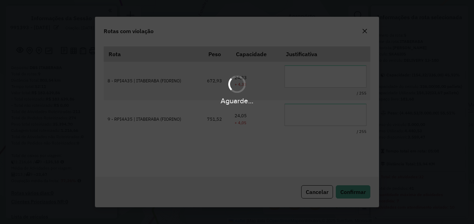
scroll to position [13, 0]
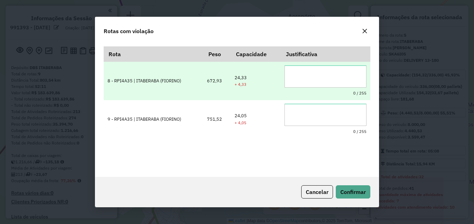
click at [293, 82] on textarea at bounding box center [326, 76] width 82 height 22
type textarea "*"
drag, startPoint x: 334, startPoint y: 79, endPoint x: 277, endPoint y: 79, distance: 56.9
click at [277, 79] on tr "**********" at bounding box center [237, 81] width 267 height 38
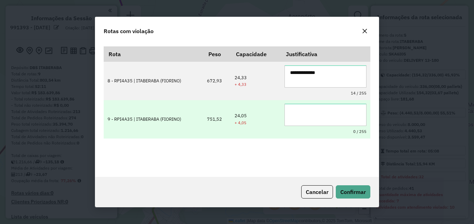
type textarea "**********"
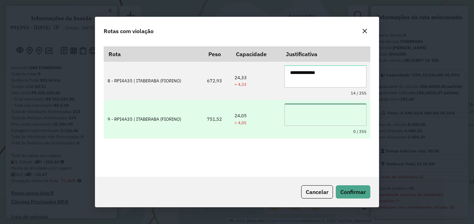
click at [334, 106] on textarea at bounding box center [326, 115] width 82 height 22
paste textarea "**********"
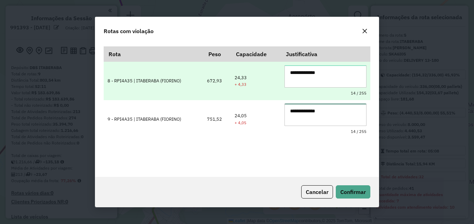
type textarea "**********"
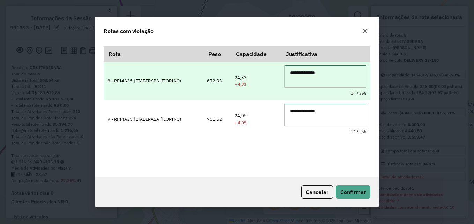
click at [346, 76] on textarea "**********" at bounding box center [326, 76] width 82 height 22
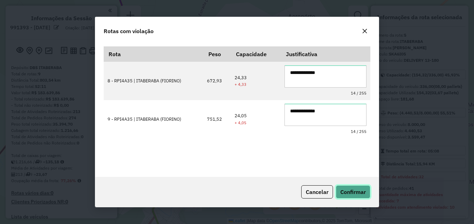
click at [351, 189] on span "Confirmar" at bounding box center [352, 192] width 25 height 7
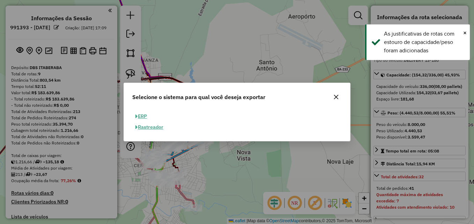
click at [142, 118] on button "ERP" at bounding box center [141, 116] width 18 height 11
select select "**"
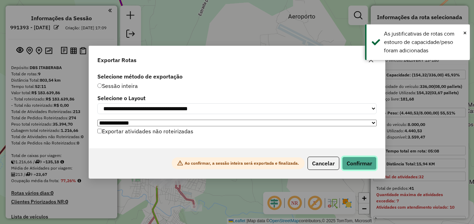
click at [352, 161] on button "Confirmar" at bounding box center [359, 163] width 35 height 13
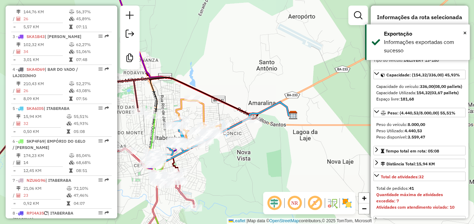
scroll to position [401, 0]
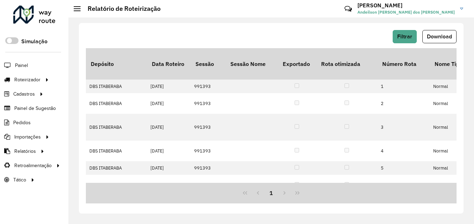
click at [431, 40] on button "Download" at bounding box center [439, 36] width 34 height 13
